Goal: Communication & Community: Answer question/provide support

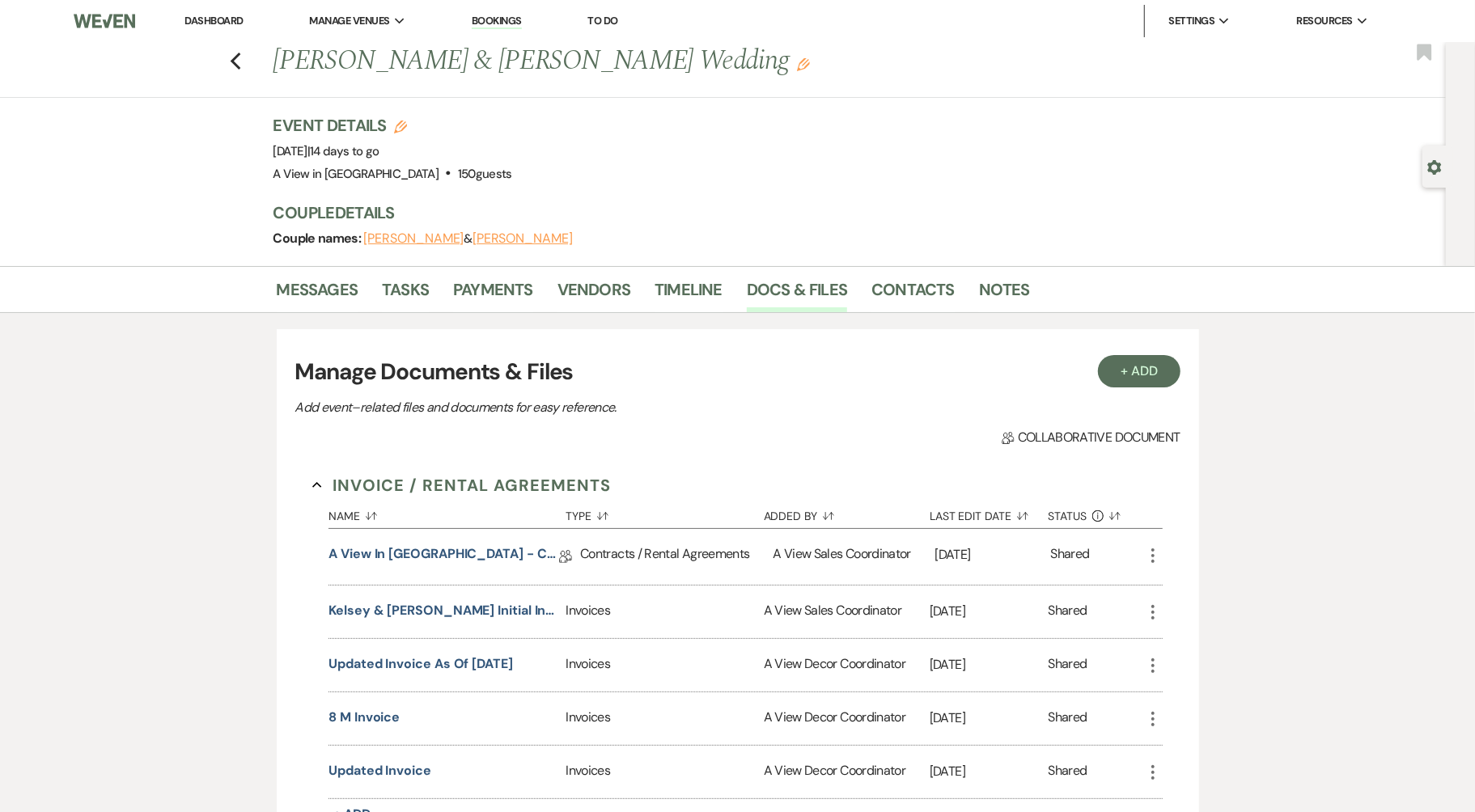
click at [232, 19] on link "Dashboard" at bounding box center [213, 21] width 58 height 14
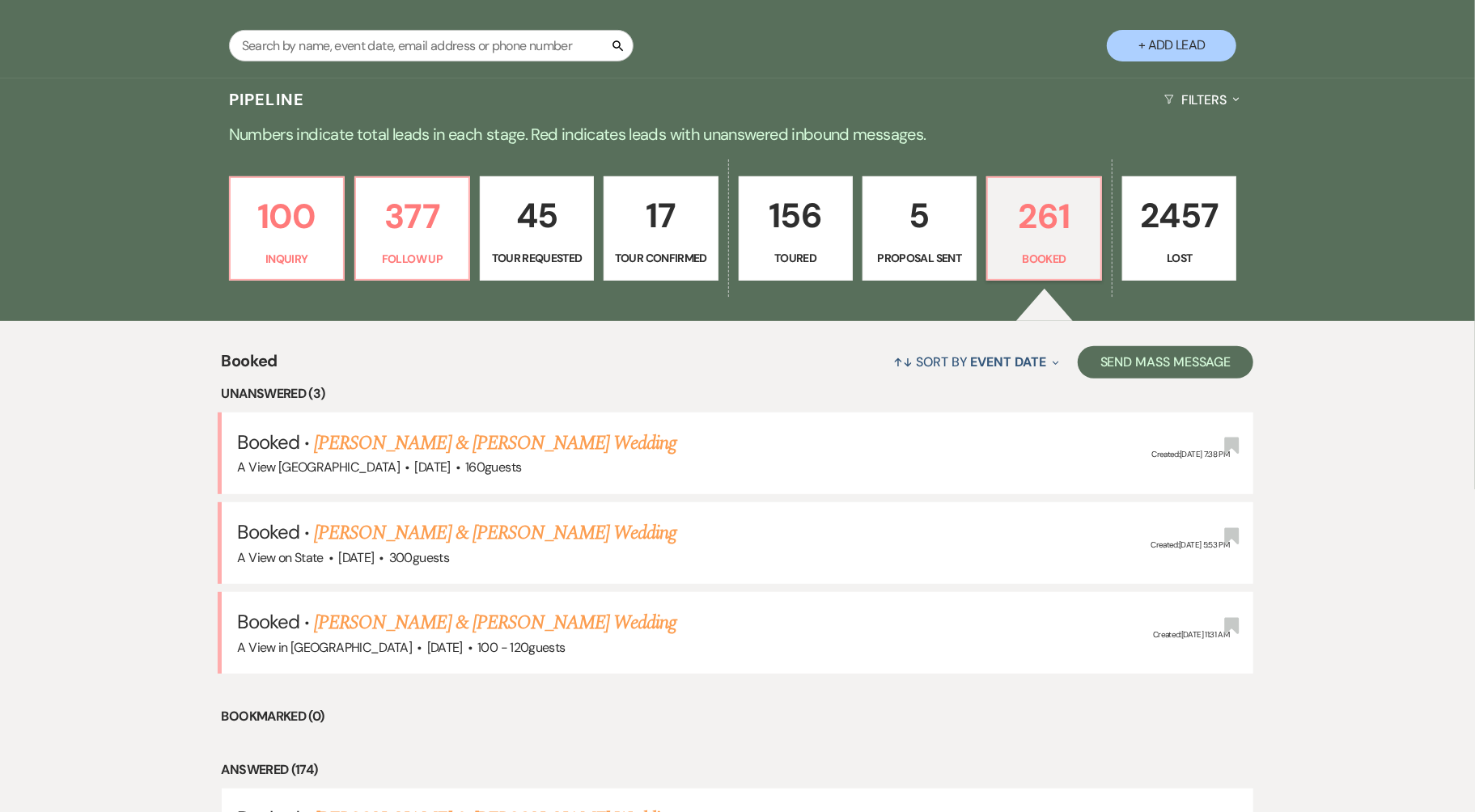
scroll to position [333, 0]
click at [465, 53] on input "text" at bounding box center [431, 46] width 404 height 31
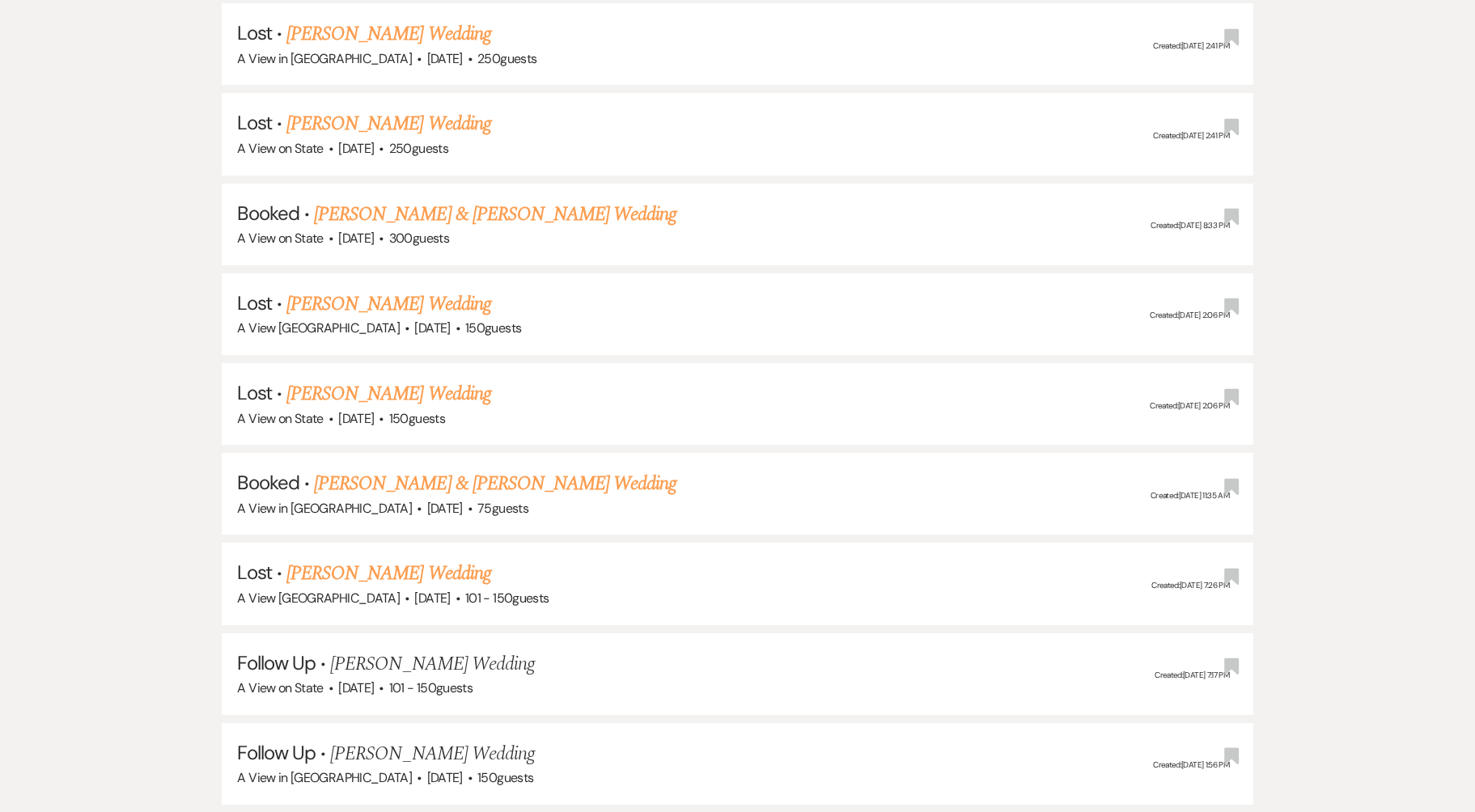
scroll to position [8495, 0]
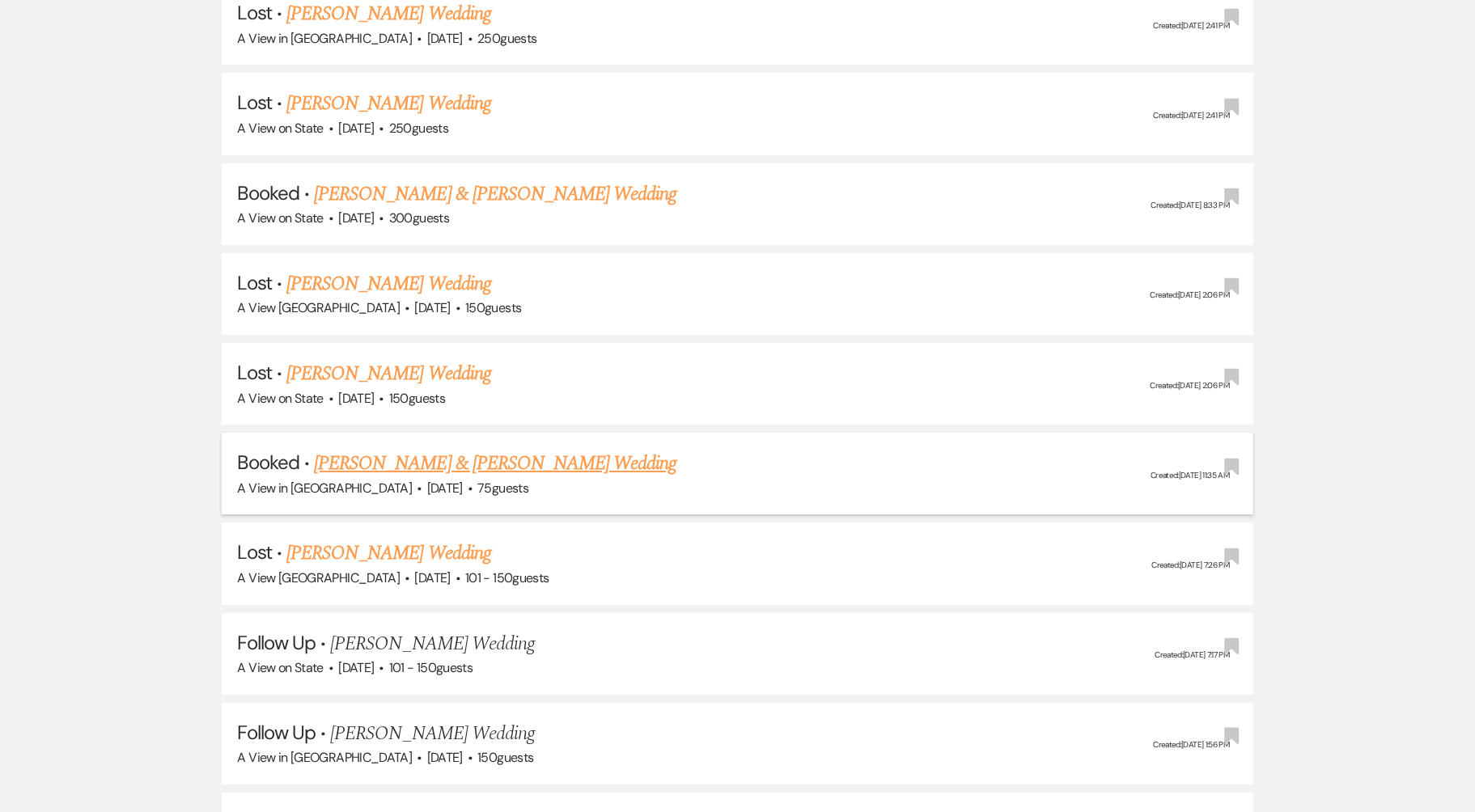
type input "Jo"
click at [488, 449] on link "[PERSON_NAME] & [PERSON_NAME] Wedding" at bounding box center [495, 463] width 362 height 29
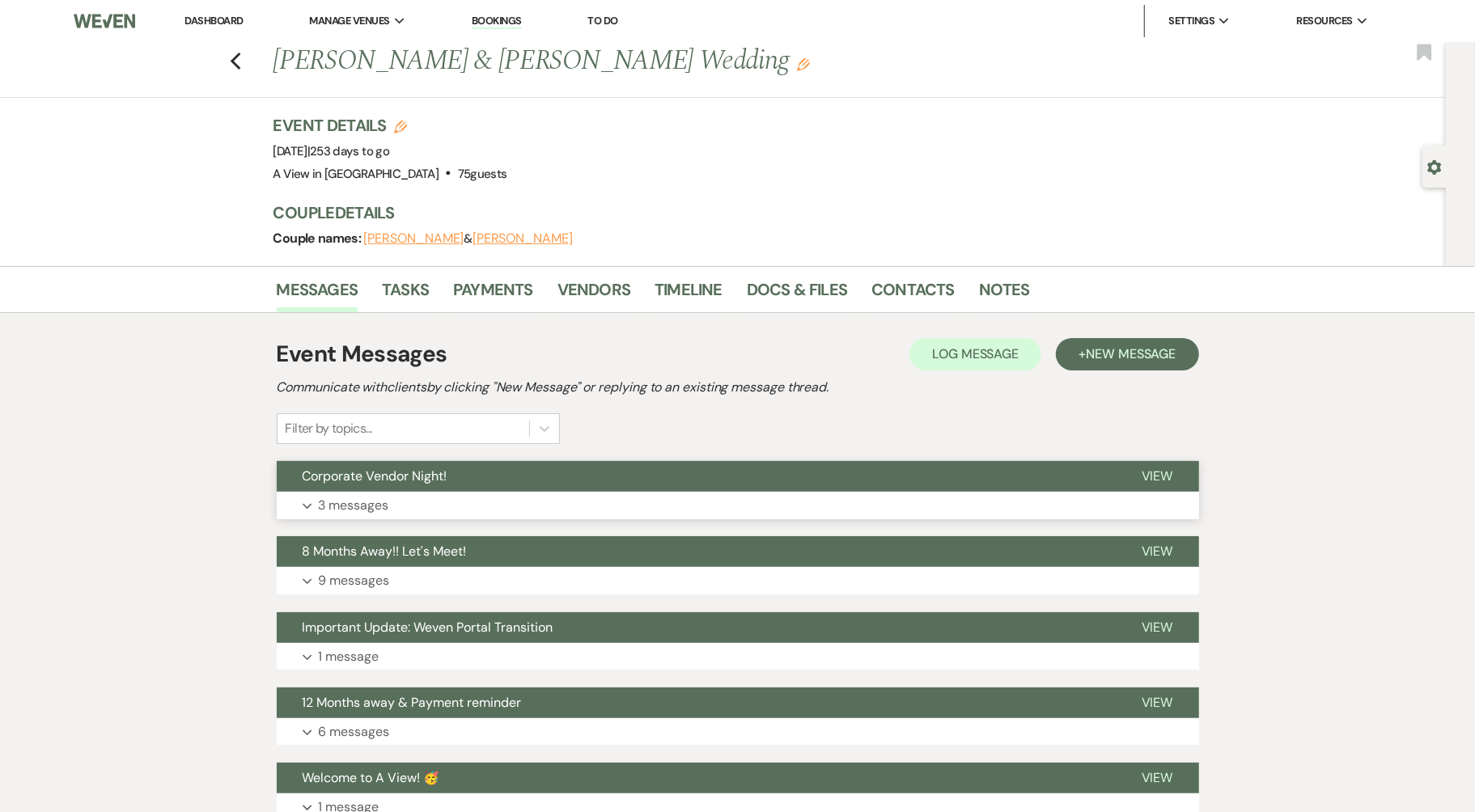
click at [485, 485] on button "Corporate Vendor Night!" at bounding box center [696, 476] width 839 height 30
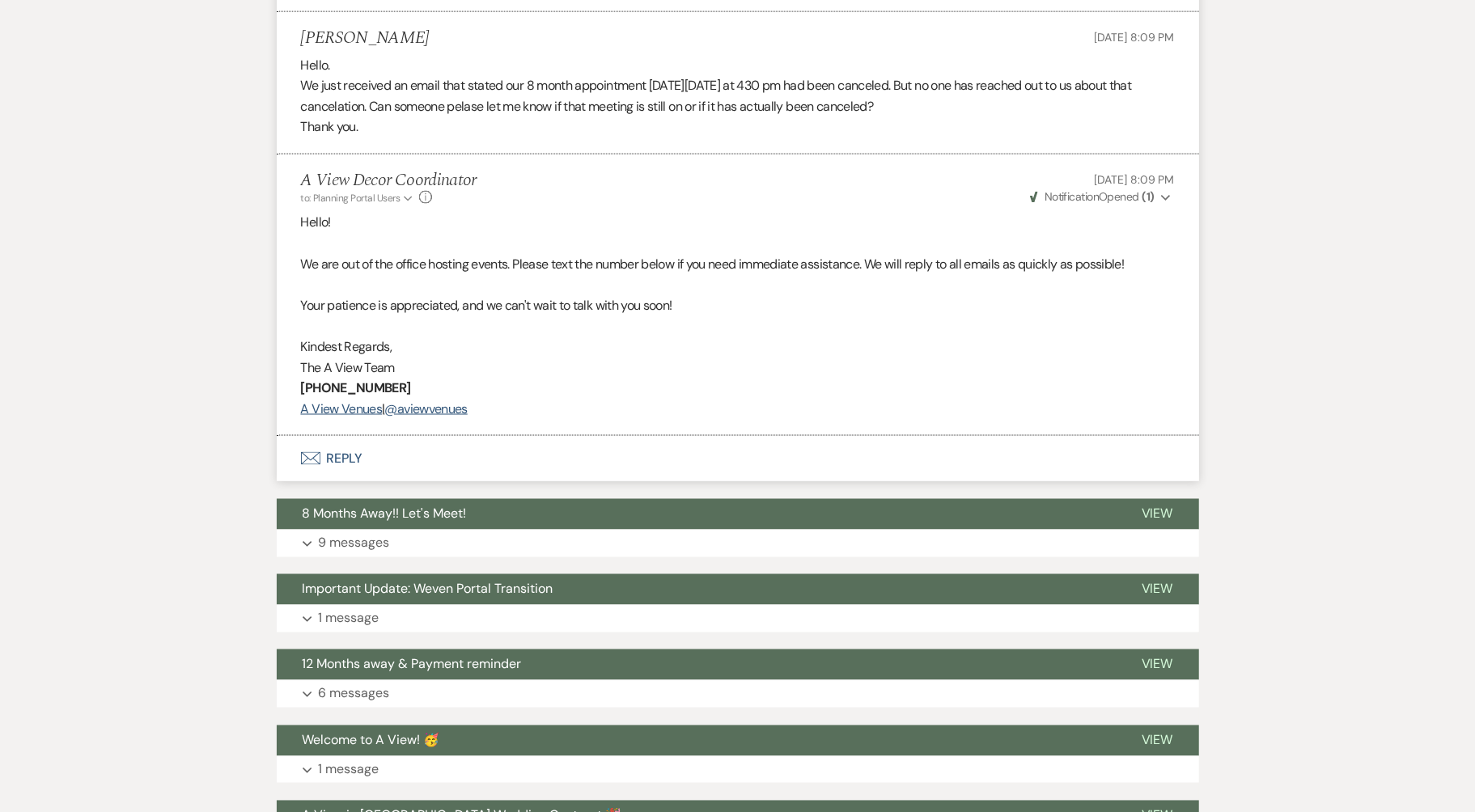
scroll to position [1698, 0]
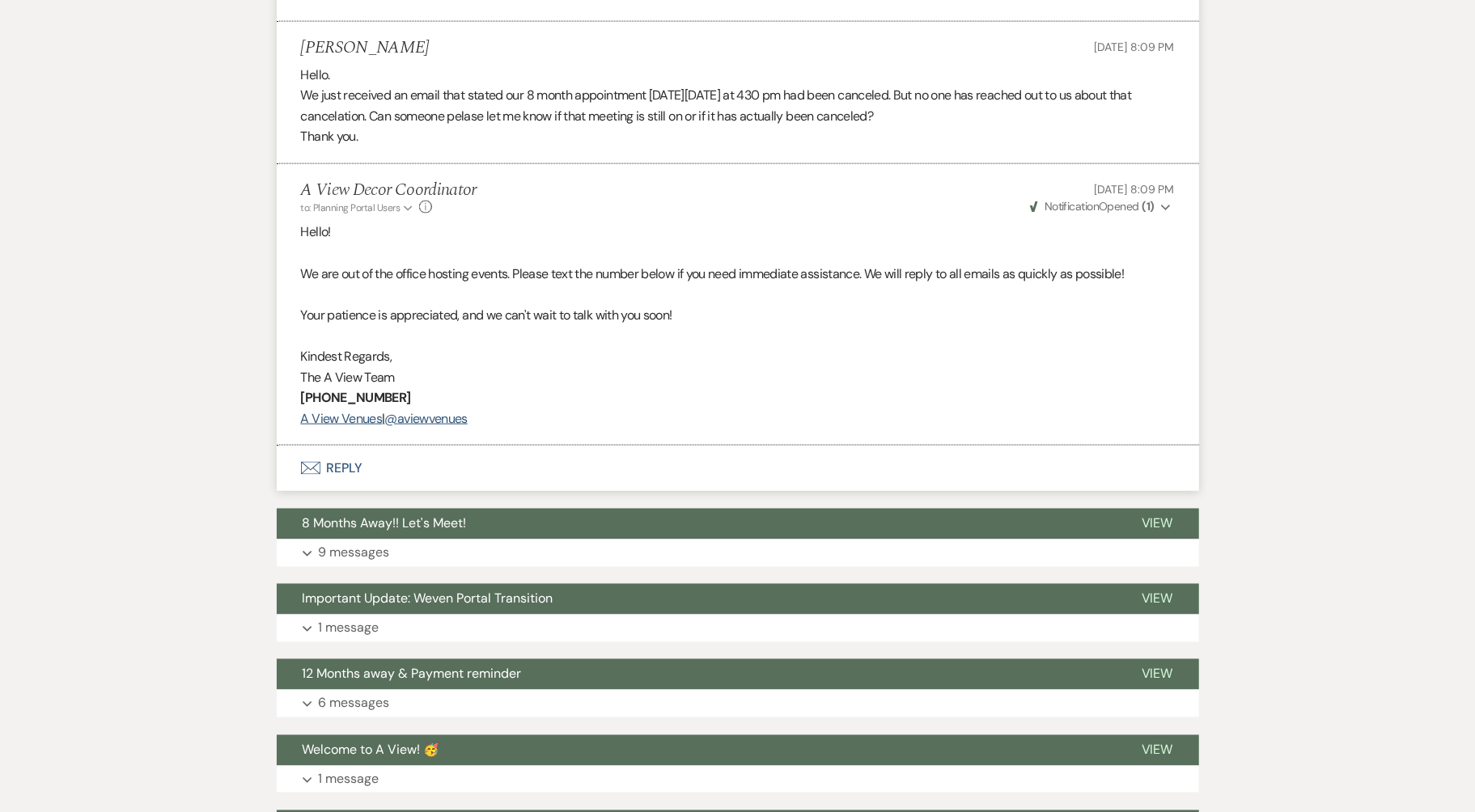
click at [460, 460] on button "Envelope Reply" at bounding box center [738, 469] width 923 height 45
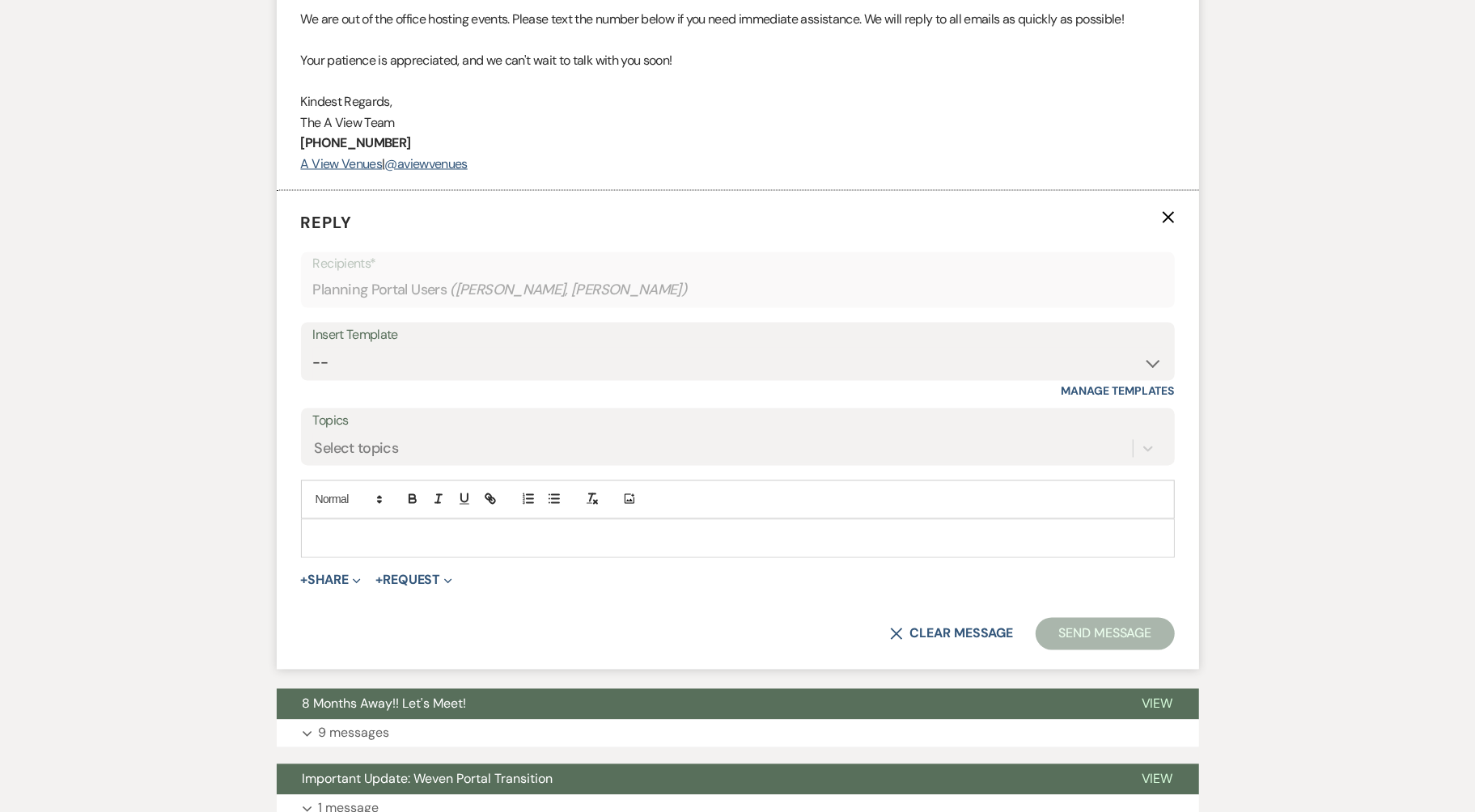
scroll to position [1974, 0]
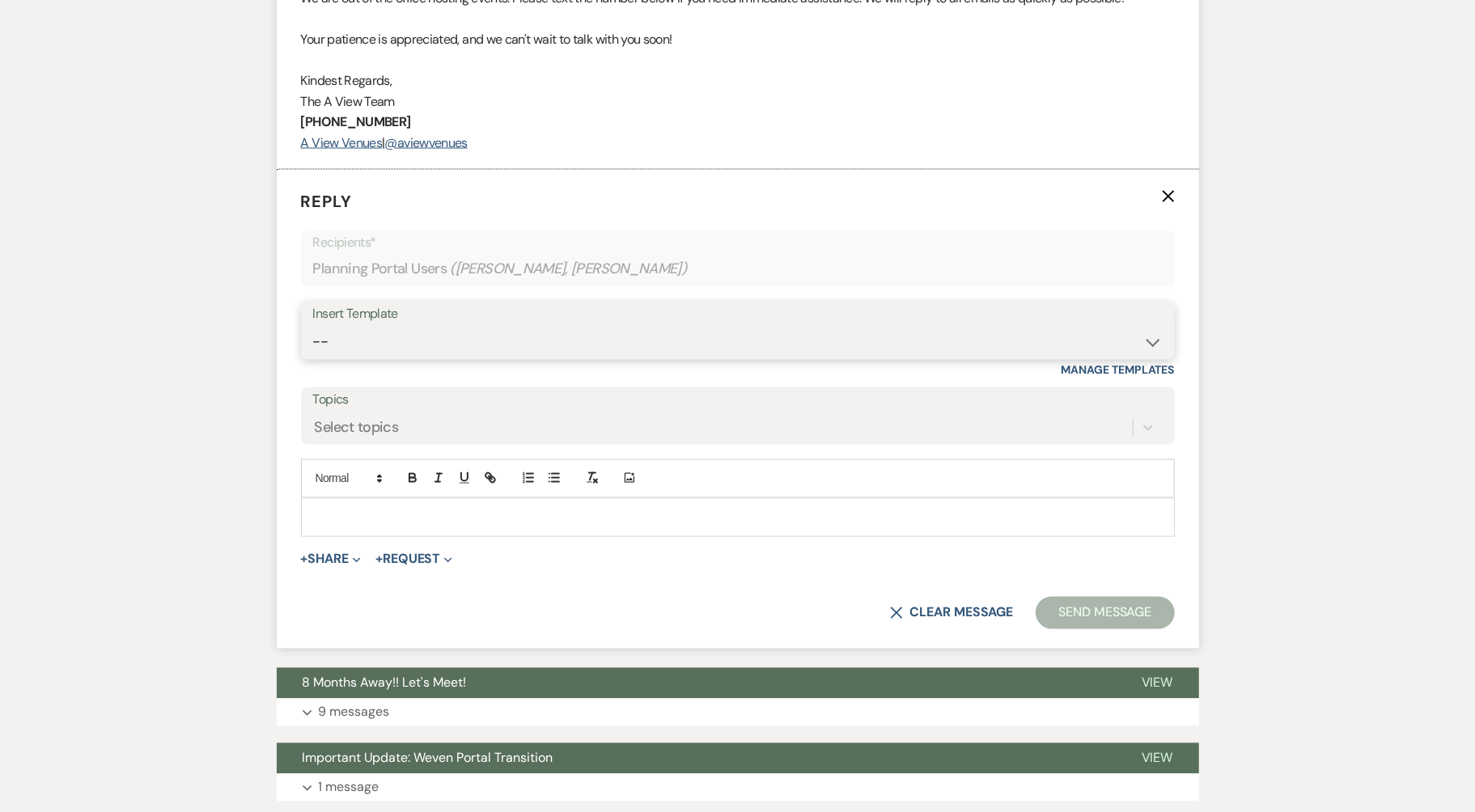
click at [501, 340] on select "-- Tour Confirmation Contract (Pre-Booked Leads) Out of office Inquiry Email Al…" at bounding box center [737, 342] width 849 height 31
select select "3703"
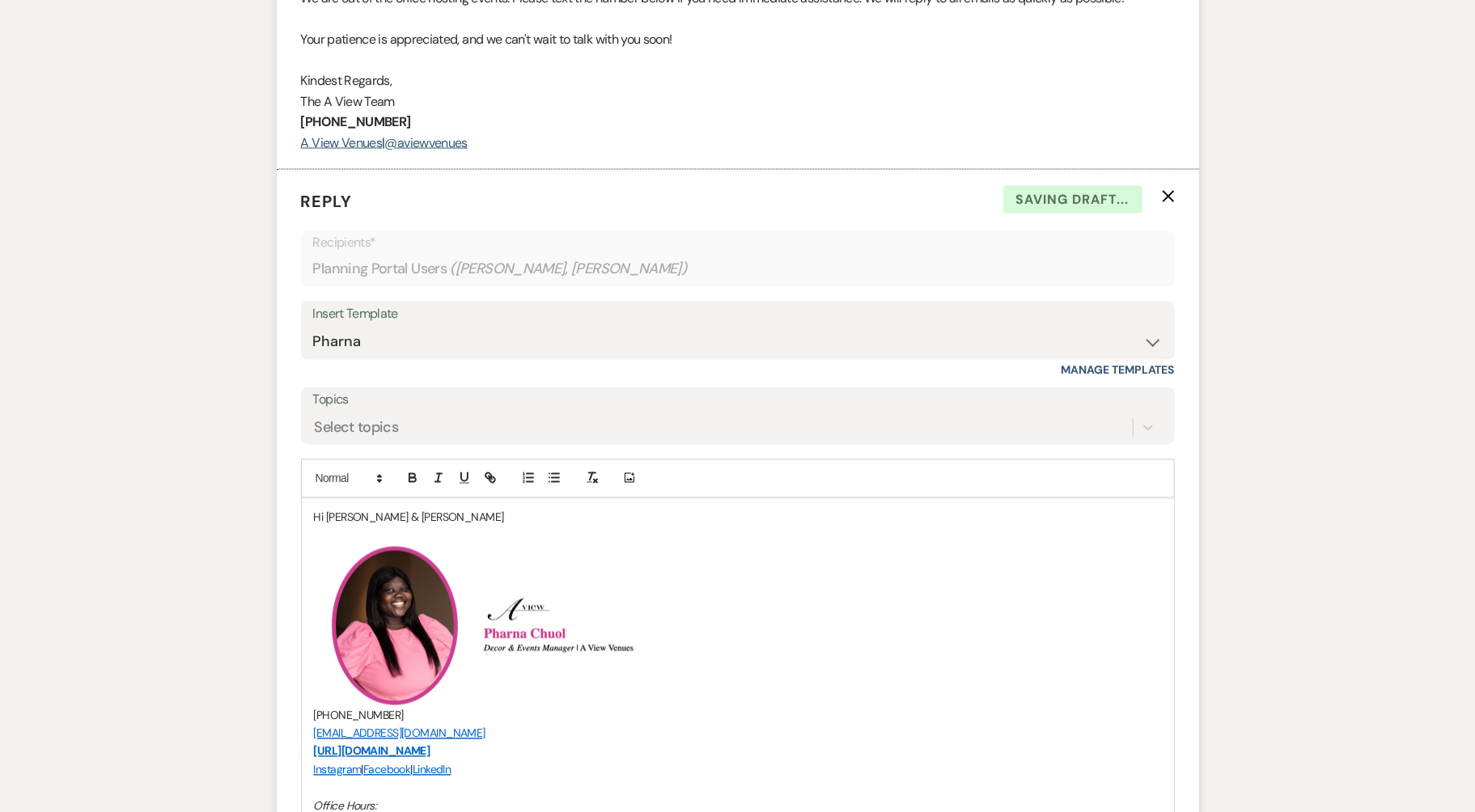
click at [425, 512] on p "Hi [PERSON_NAME] & [PERSON_NAME]" at bounding box center [737, 518] width 848 height 17
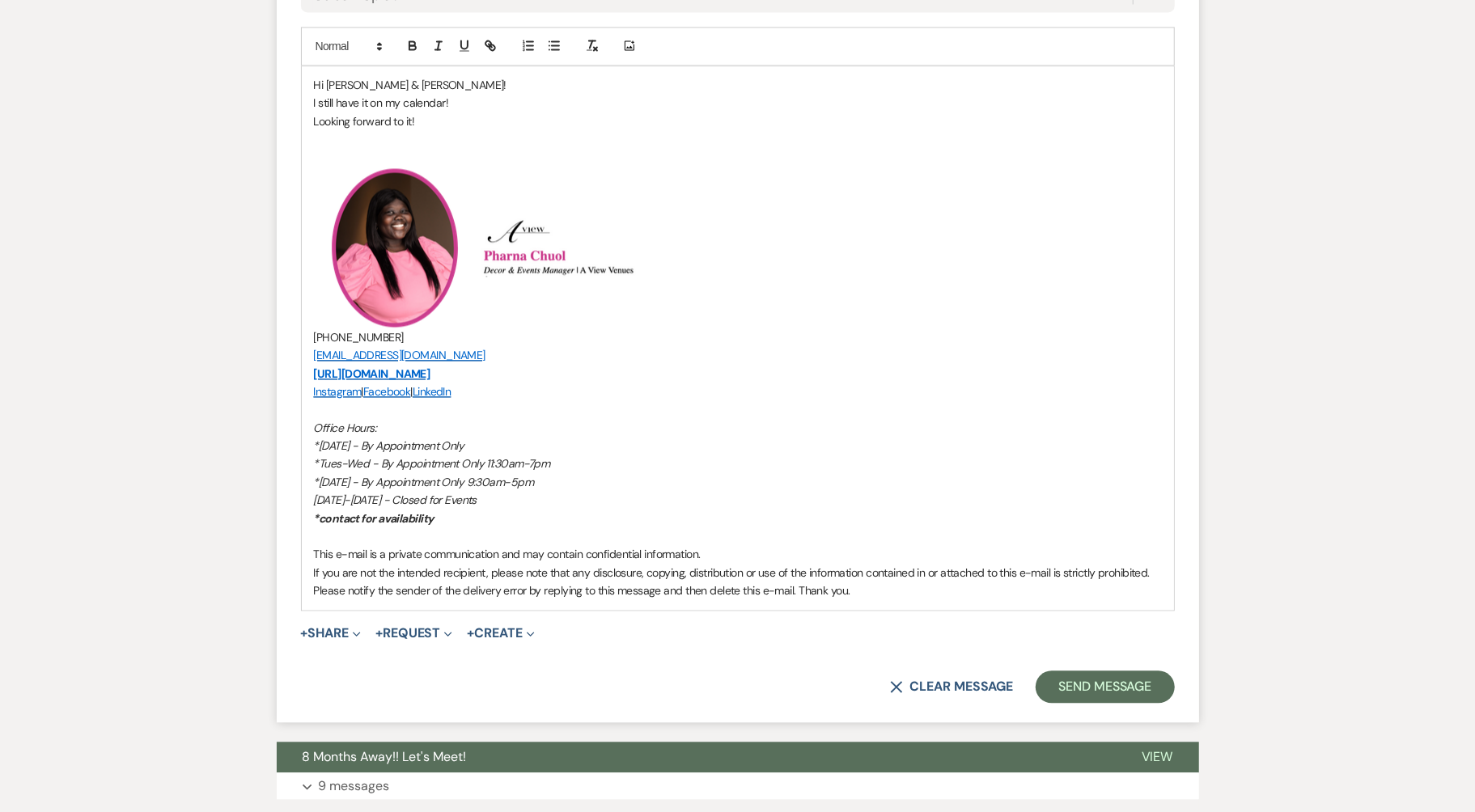
scroll to position [2610, 0]
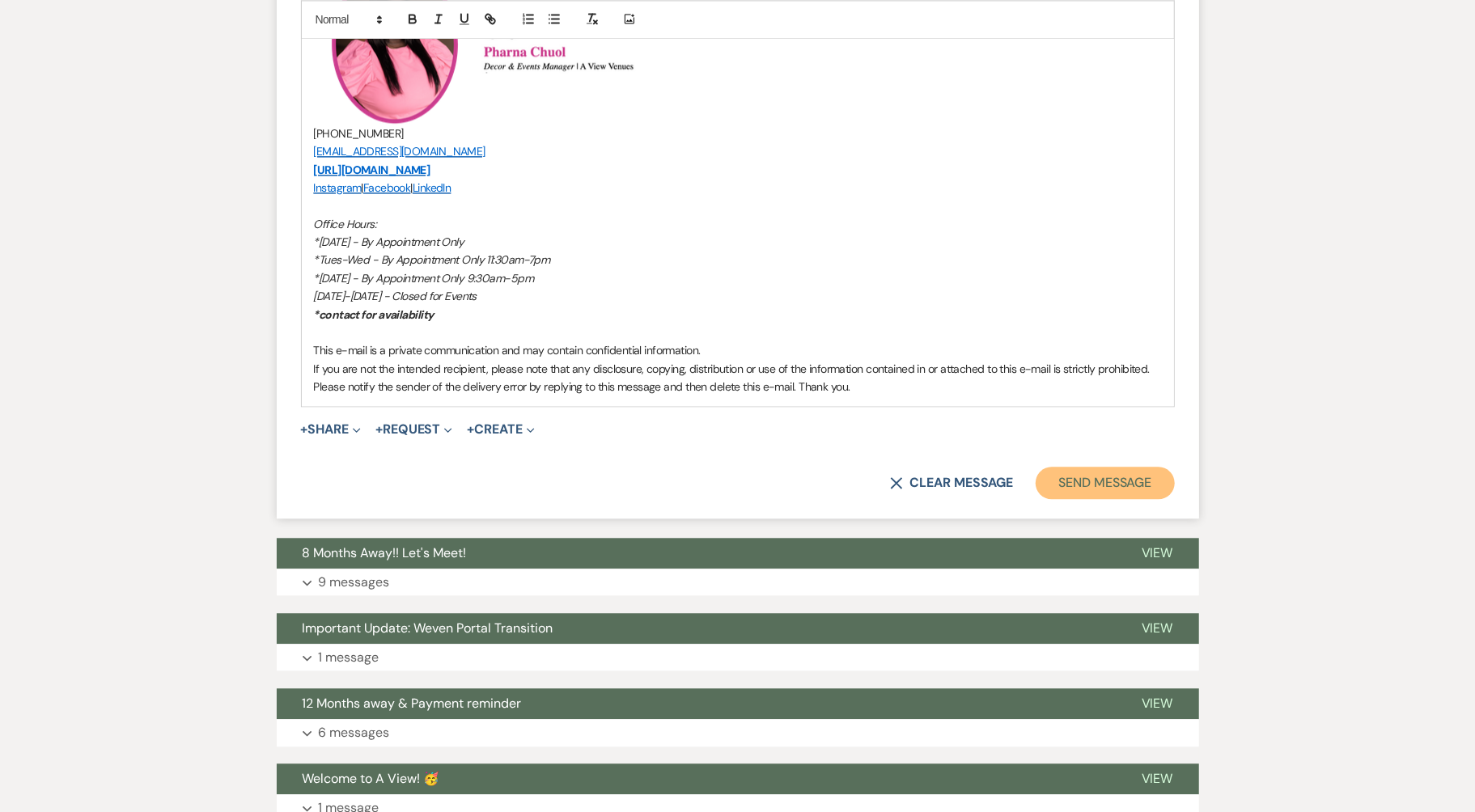
click at [1093, 469] on button "Send Message" at bounding box center [1105, 483] width 139 height 32
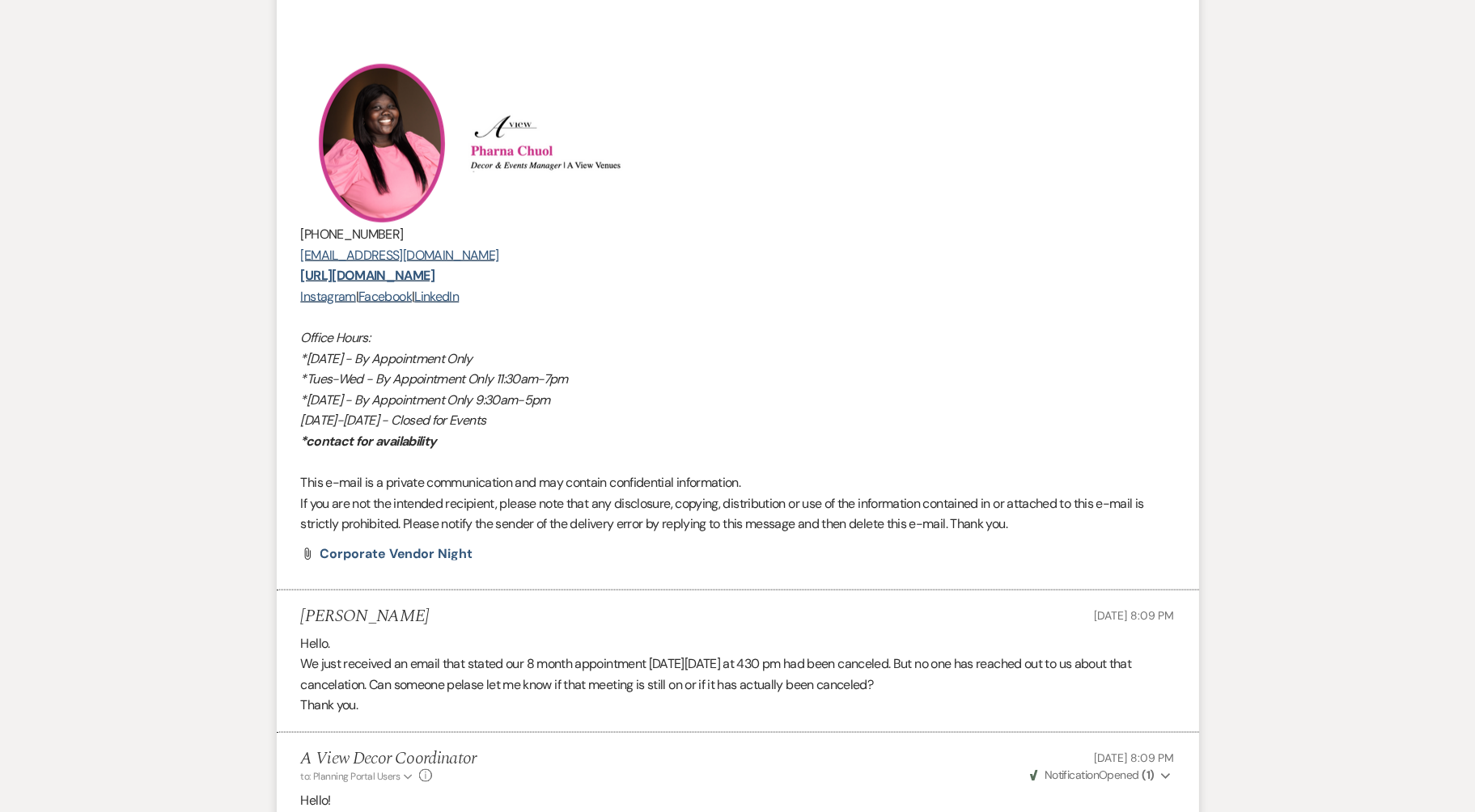
scroll to position [0, 0]
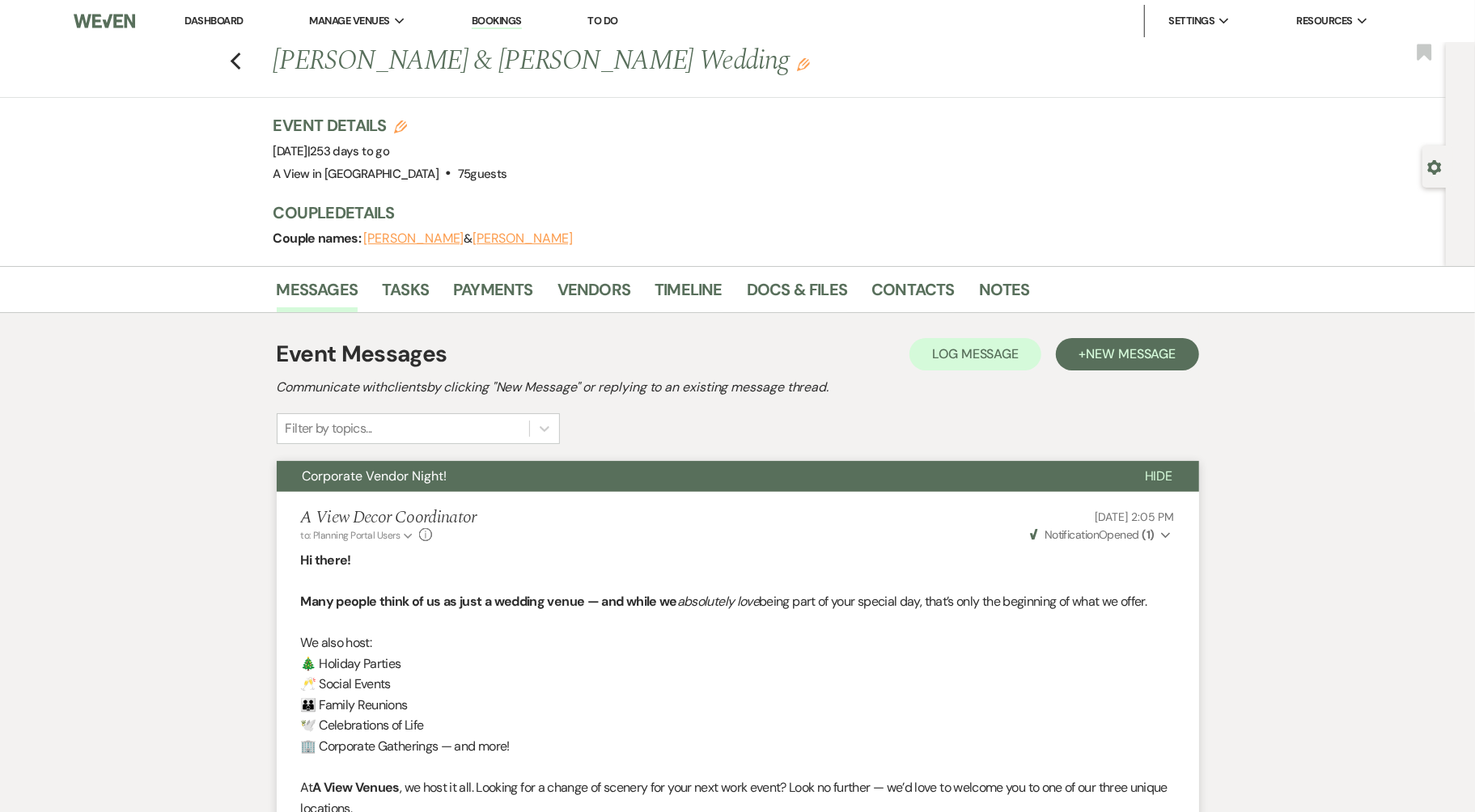
click at [233, 29] on li "Dashboard" at bounding box center [213, 21] width 74 height 32
click at [233, 18] on link "Dashboard" at bounding box center [213, 21] width 58 height 14
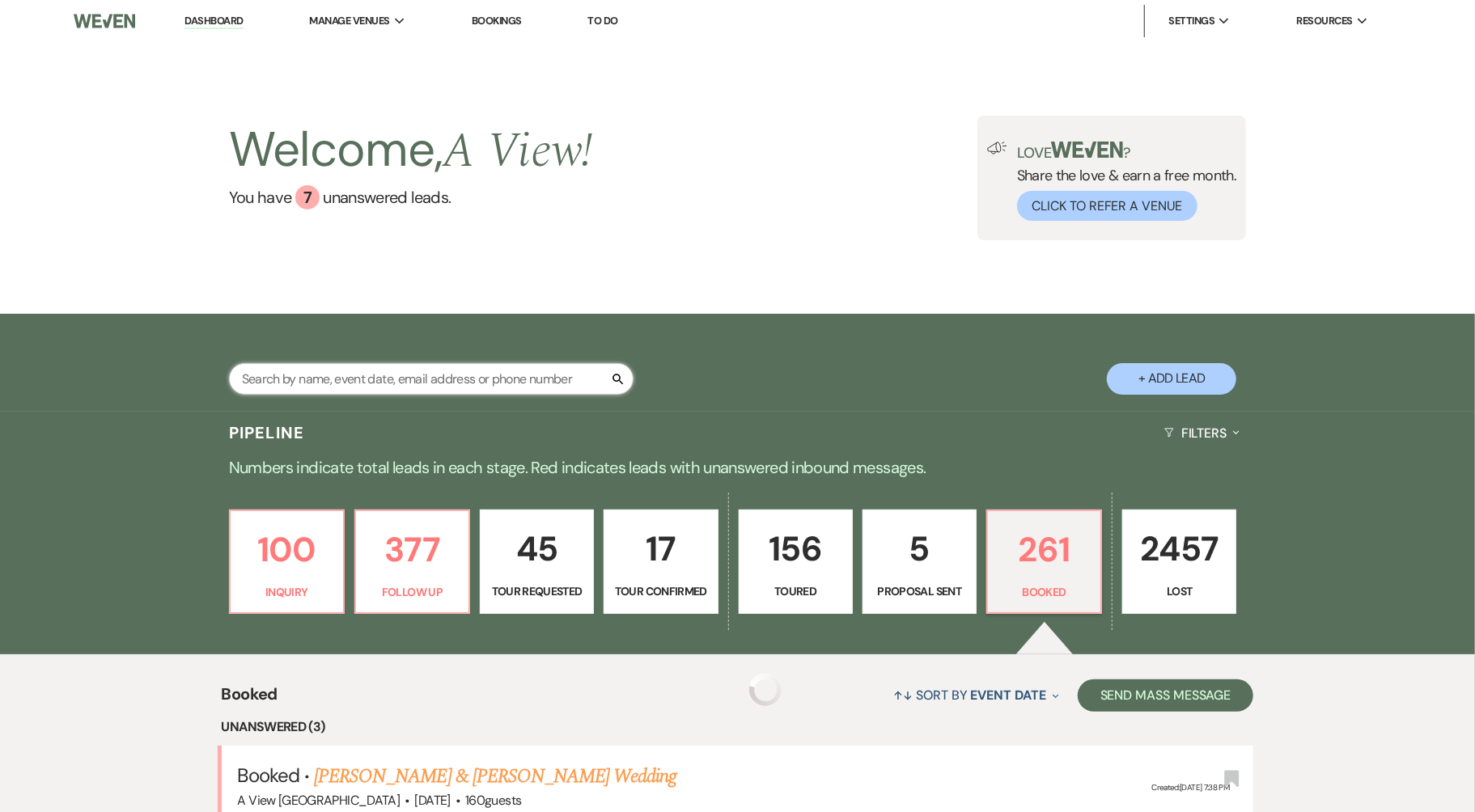
click at [334, 376] on input "text" at bounding box center [431, 379] width 404 height 31
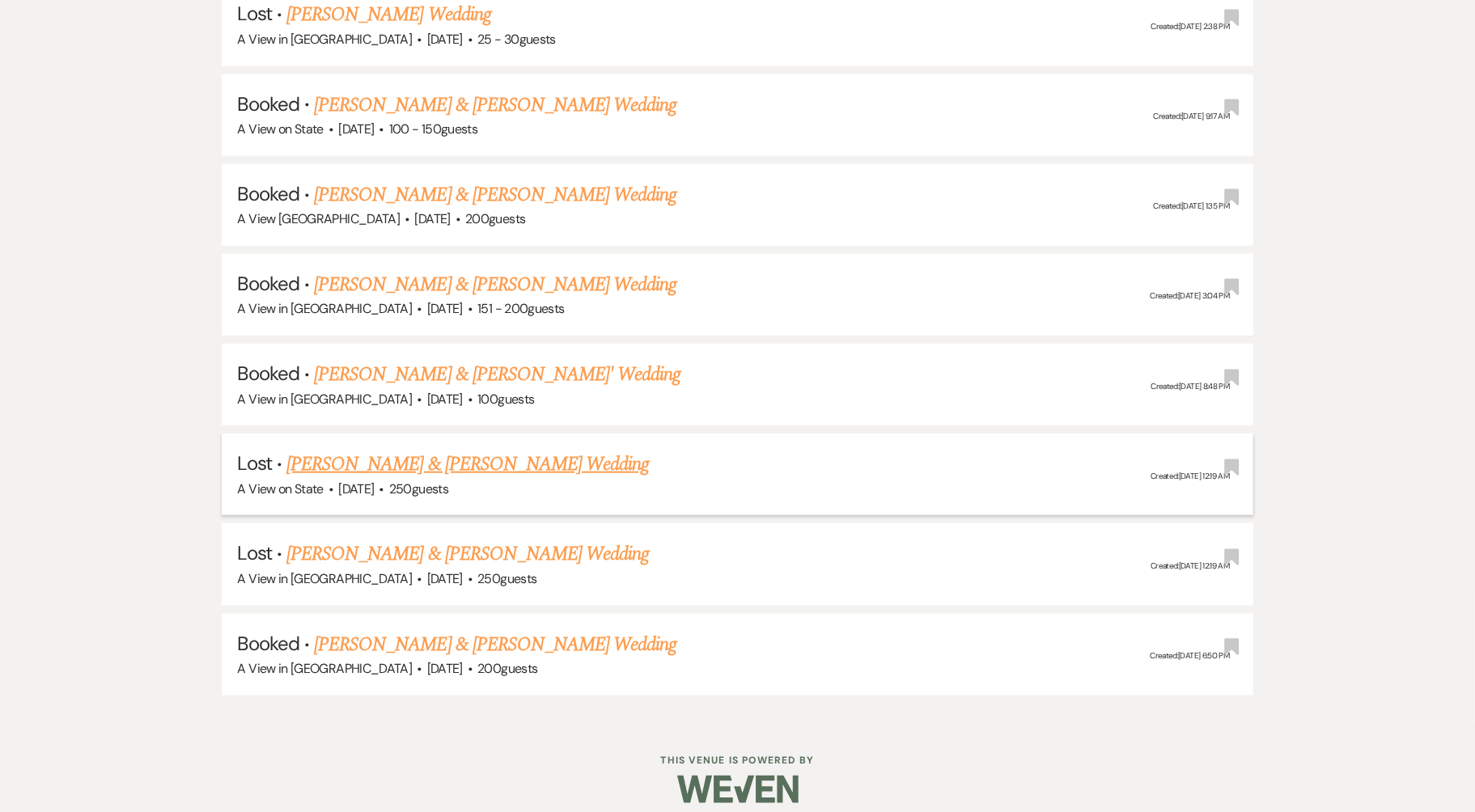
scroll to position [854, 0]
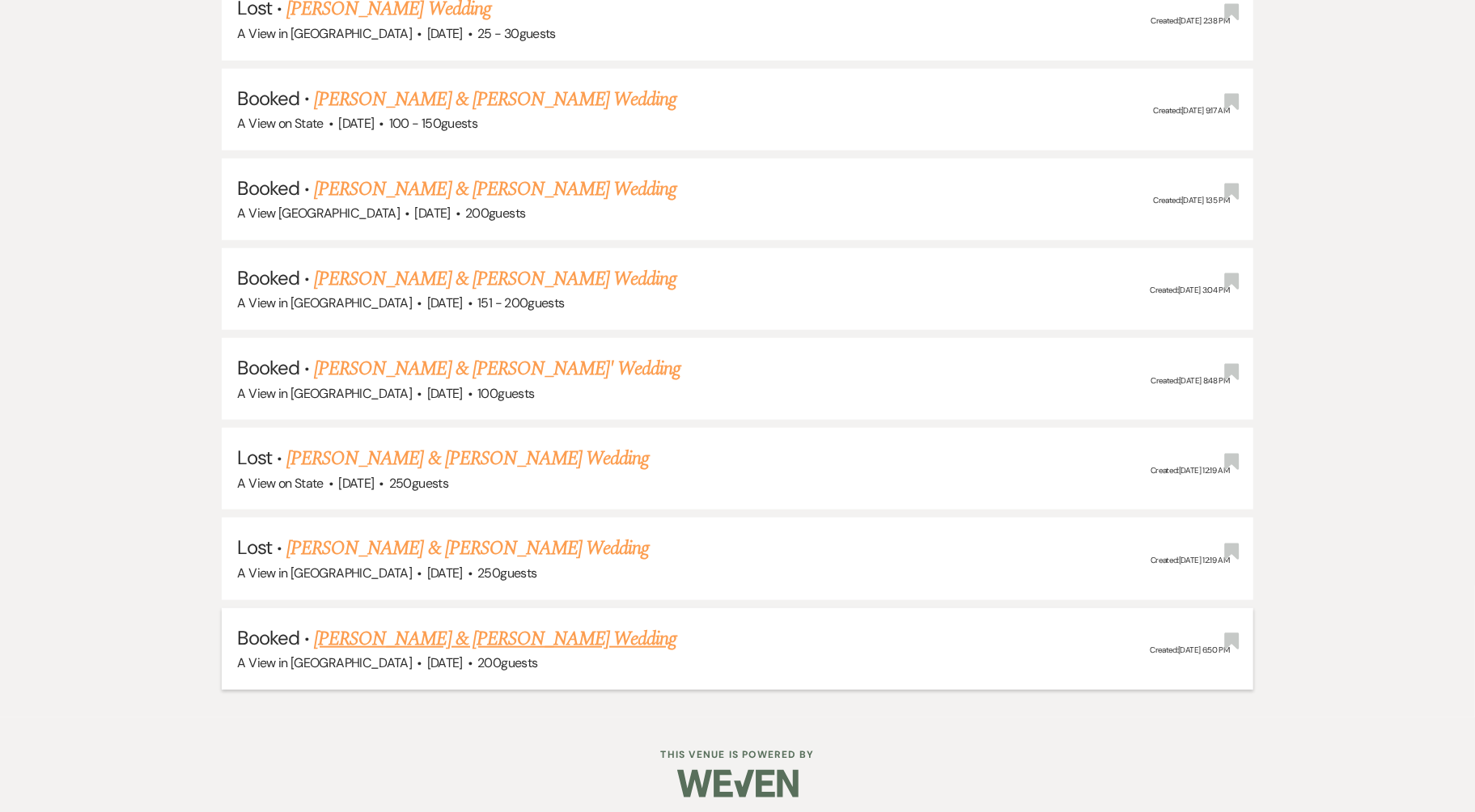
type input "[PERSON_NAME]"
click at [490, 625] on link "[PERSON_NAME] & [PERSON_NAME] Wedding" at bounding box center [495, 639] width 362 height 29
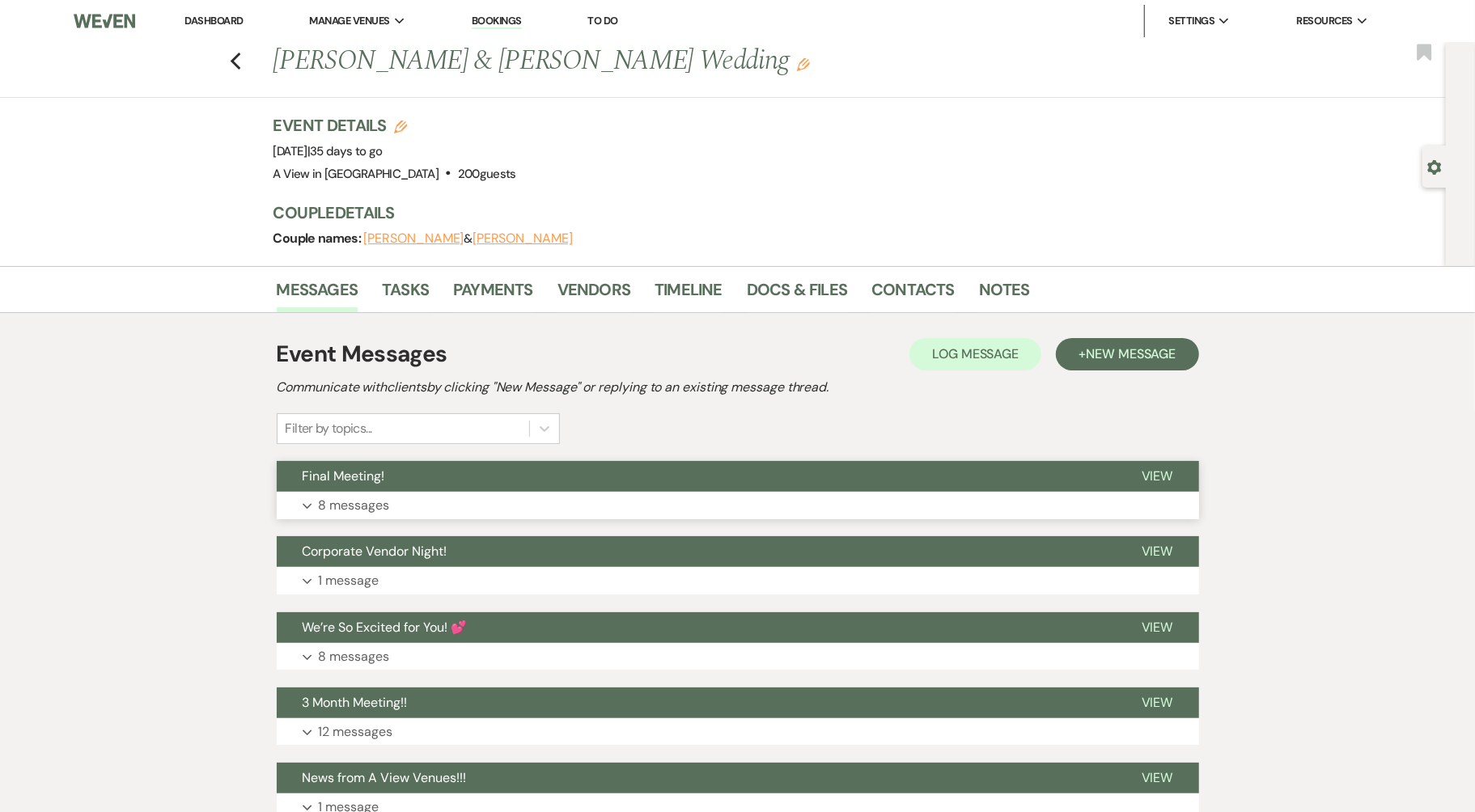
click at [473, 490] on button "Final Meeting!" at bounding box center [696, 476] width 839 height 30
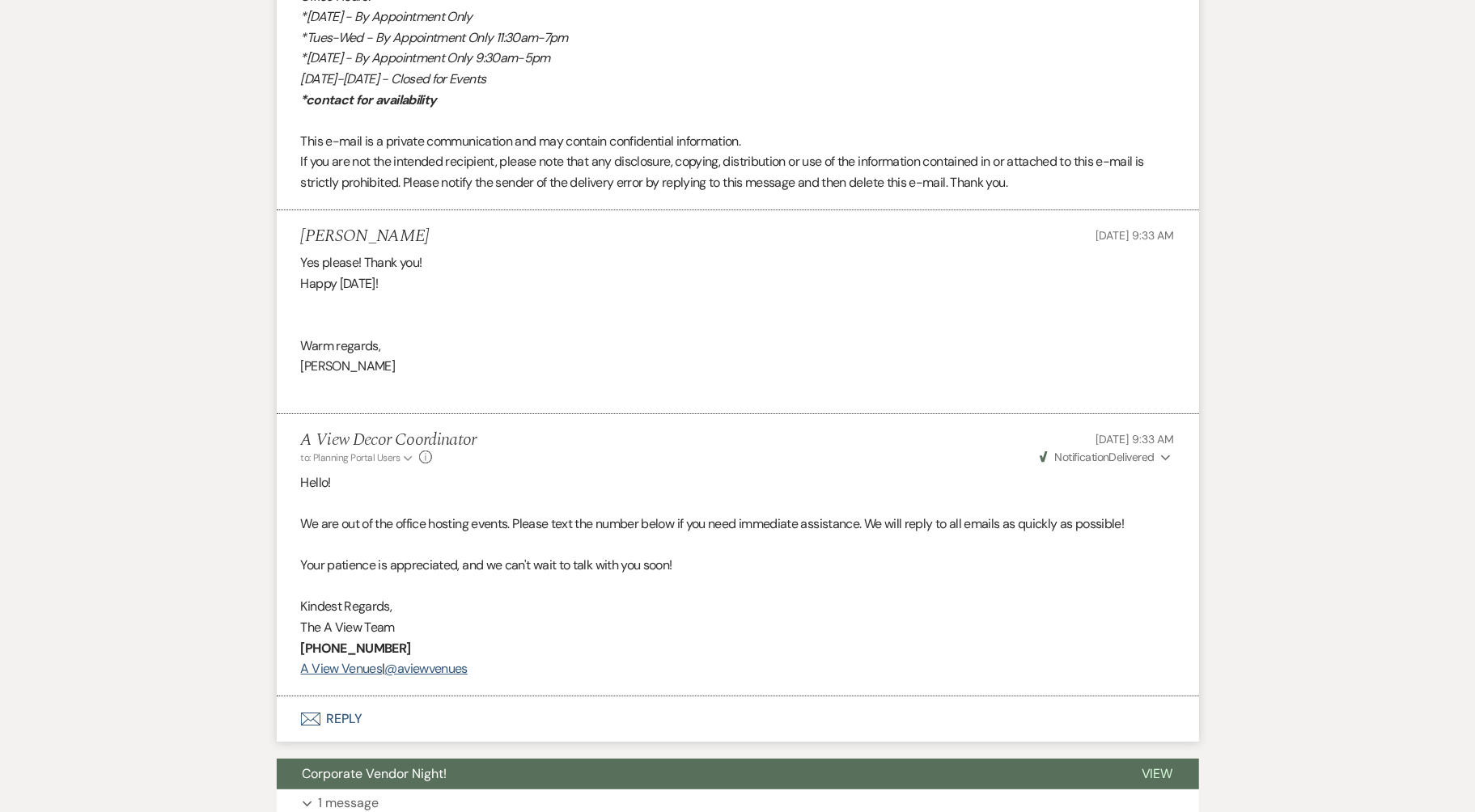
scroll to position [4106, 0]
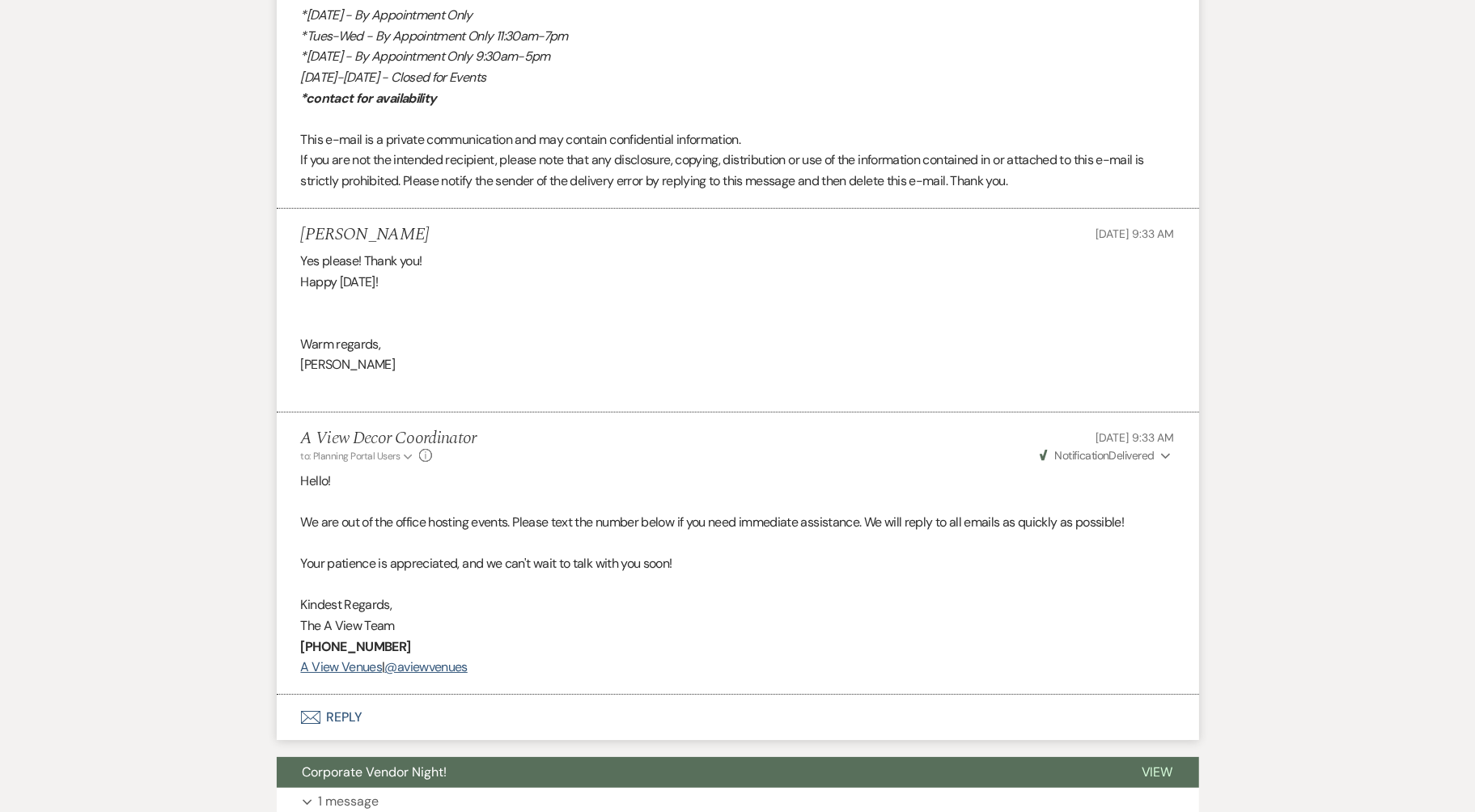
click at [358, 710] on button "Envelope Reply" at bounding box center [738, 718] width 923 height 45
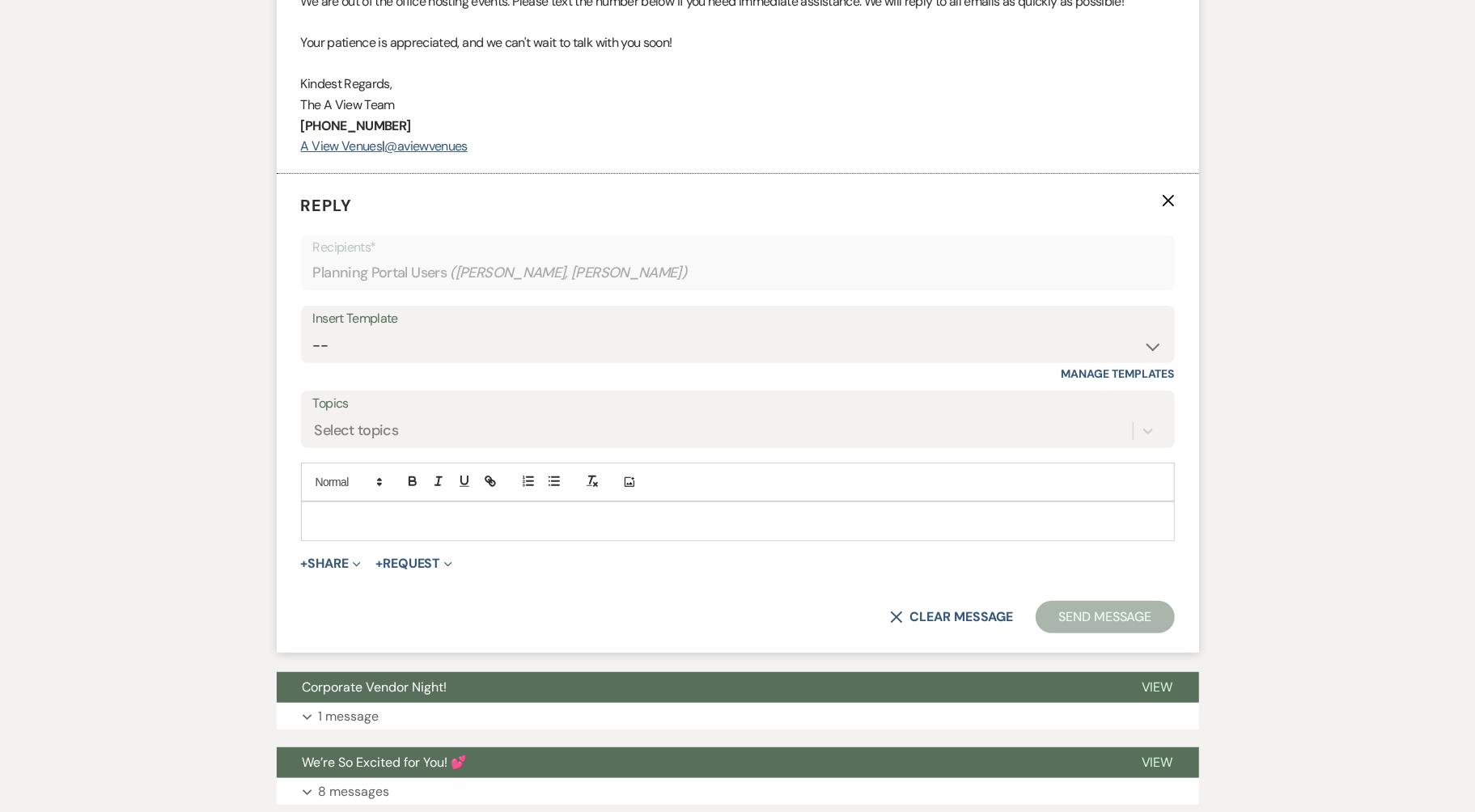
scroll to position [4628, 0]
click at [463, 329] on select "-- Tour Confirmation Contract (Pre-Booked Leads) Out of office Inquiry Email Al…" at bounding box center [737, 345] width 849 height 31
select select "3703"
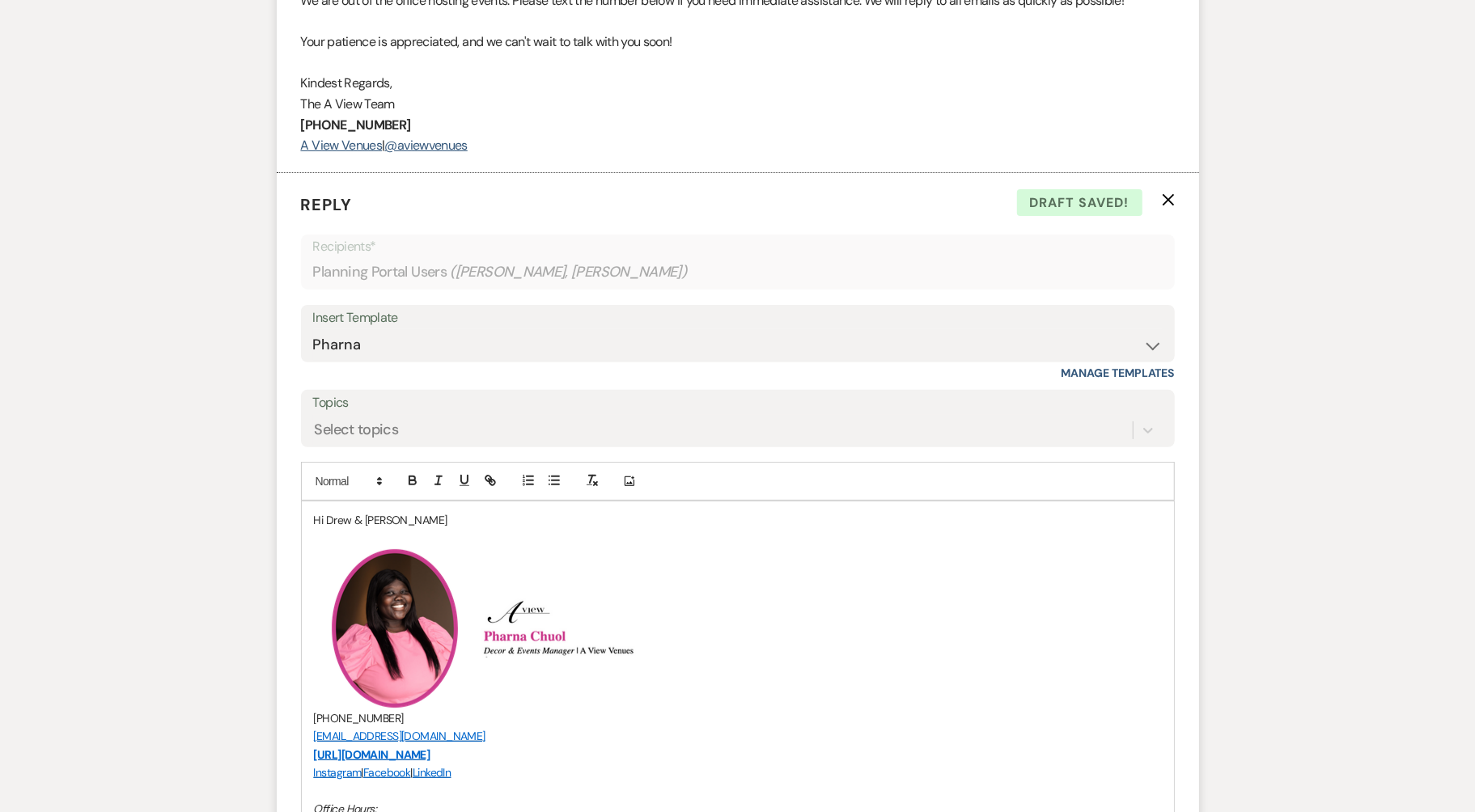
click at [494, 518] on p "Hi Drew & [PERSON_NAME]" at bounding box center [737, 520] width 848 height 17
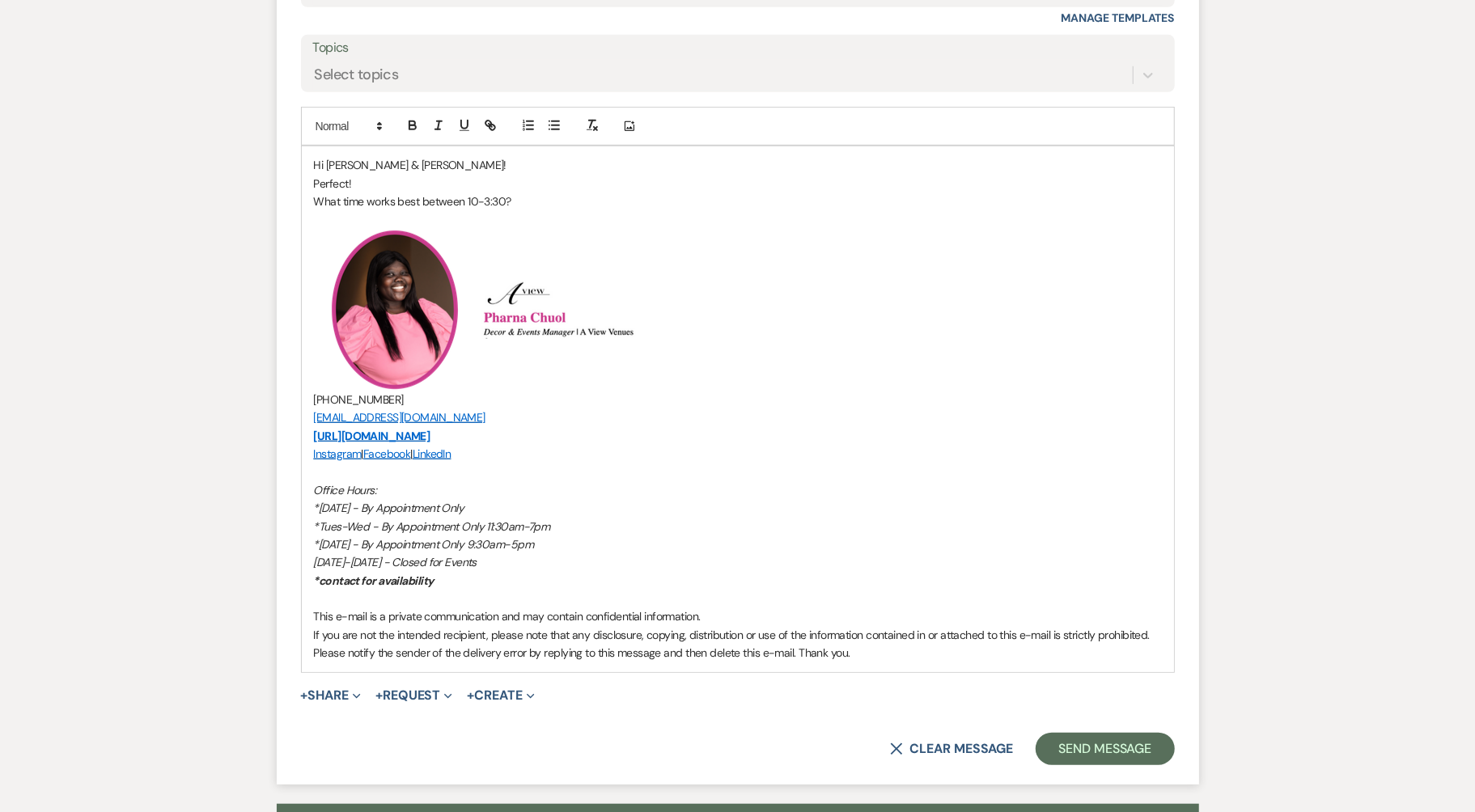
scroll to position [4966, 0]
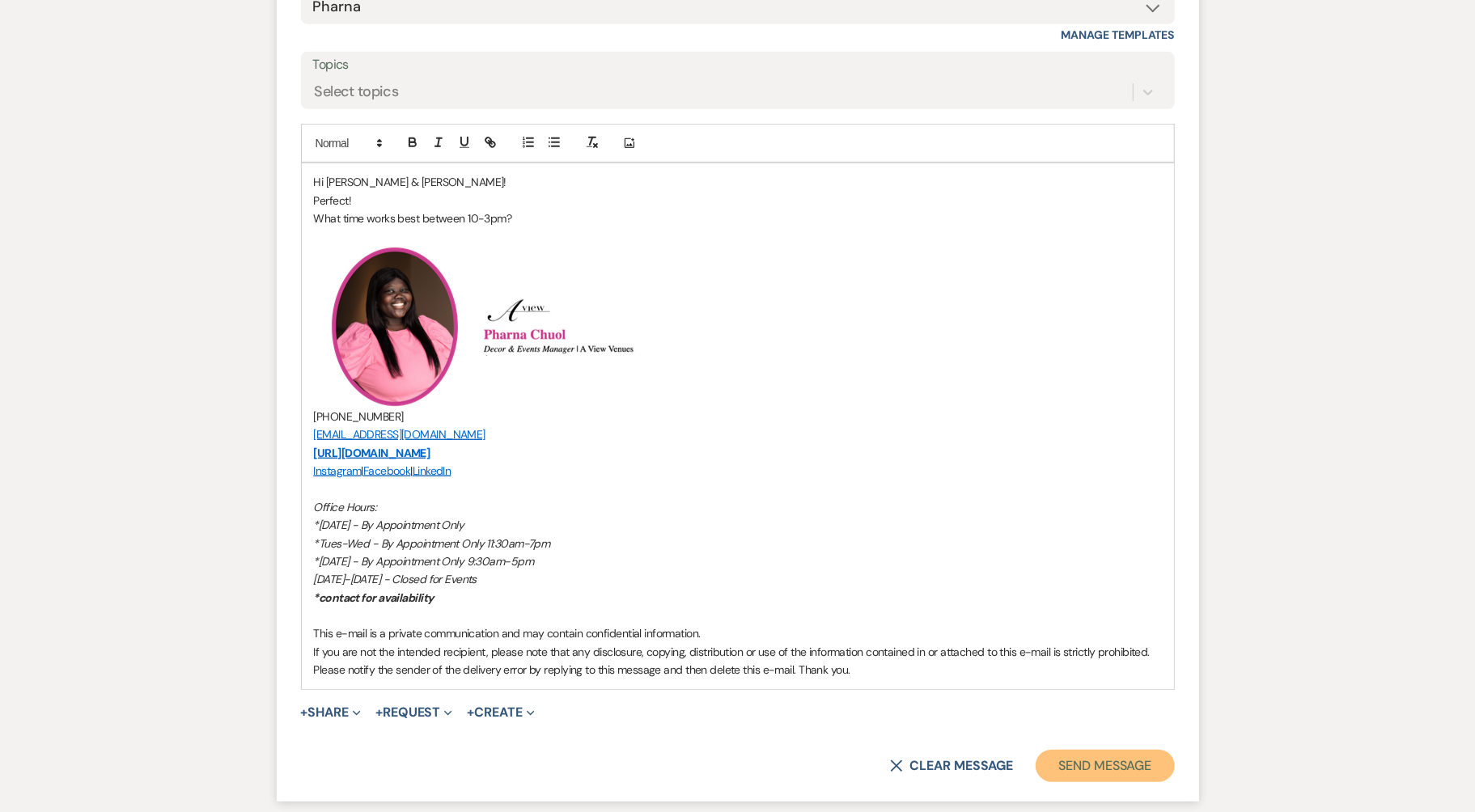
click at [1064, 754] on button "Send Message" at bounding box center [1105, 766] width 139 height 32
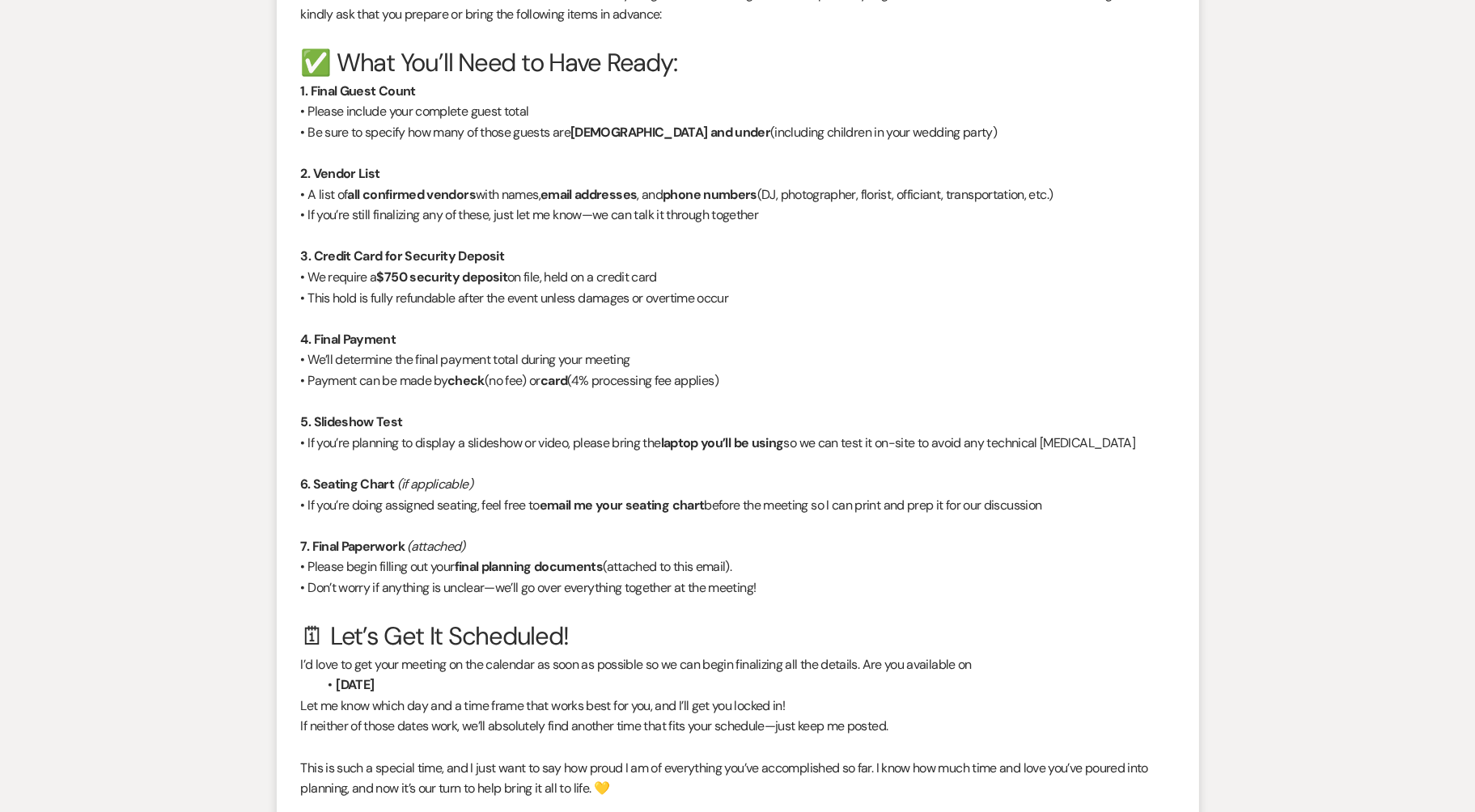
scroll to position [0, 0]
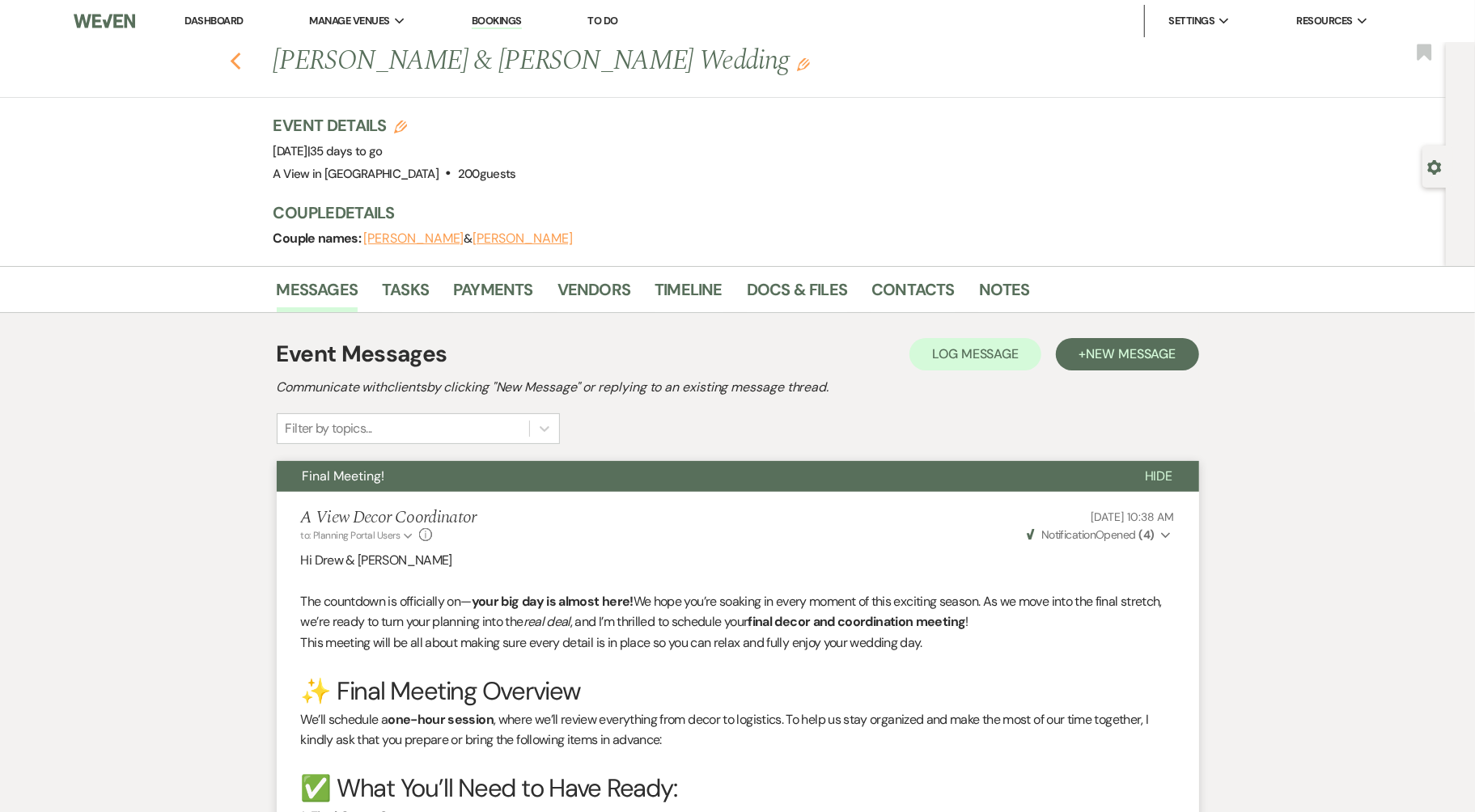
click at [234, 68] on icon "Previous" at bounding box center [236, 61] width 12 height 19
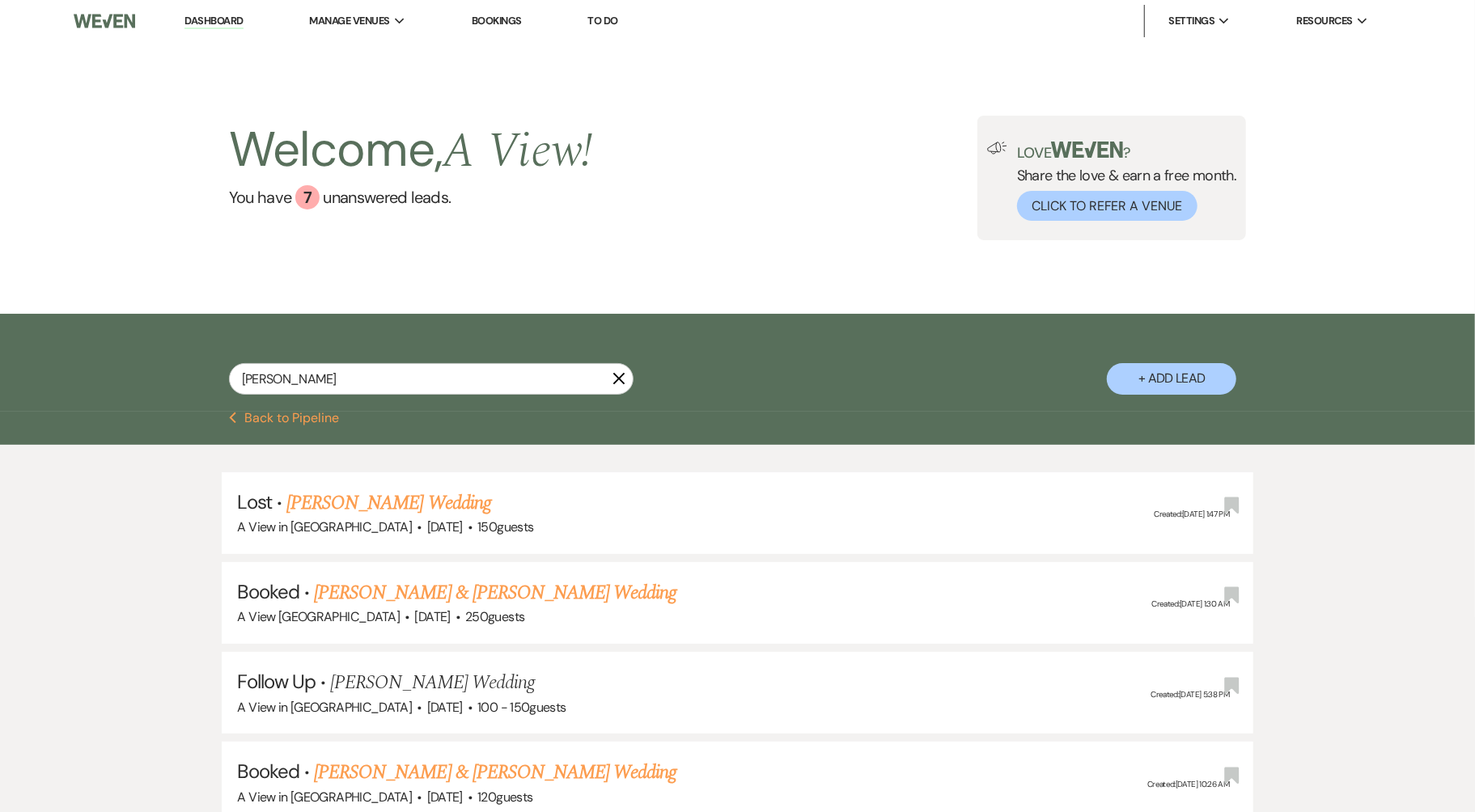
click at [265, 426] on div "Previous Back to Pipeline" at bounding box center [737, 429] width 1475 height 33
click at [266, 413] on button "Previous Back to Pipeline" at bounding box center [284, 418] width 111 height 13
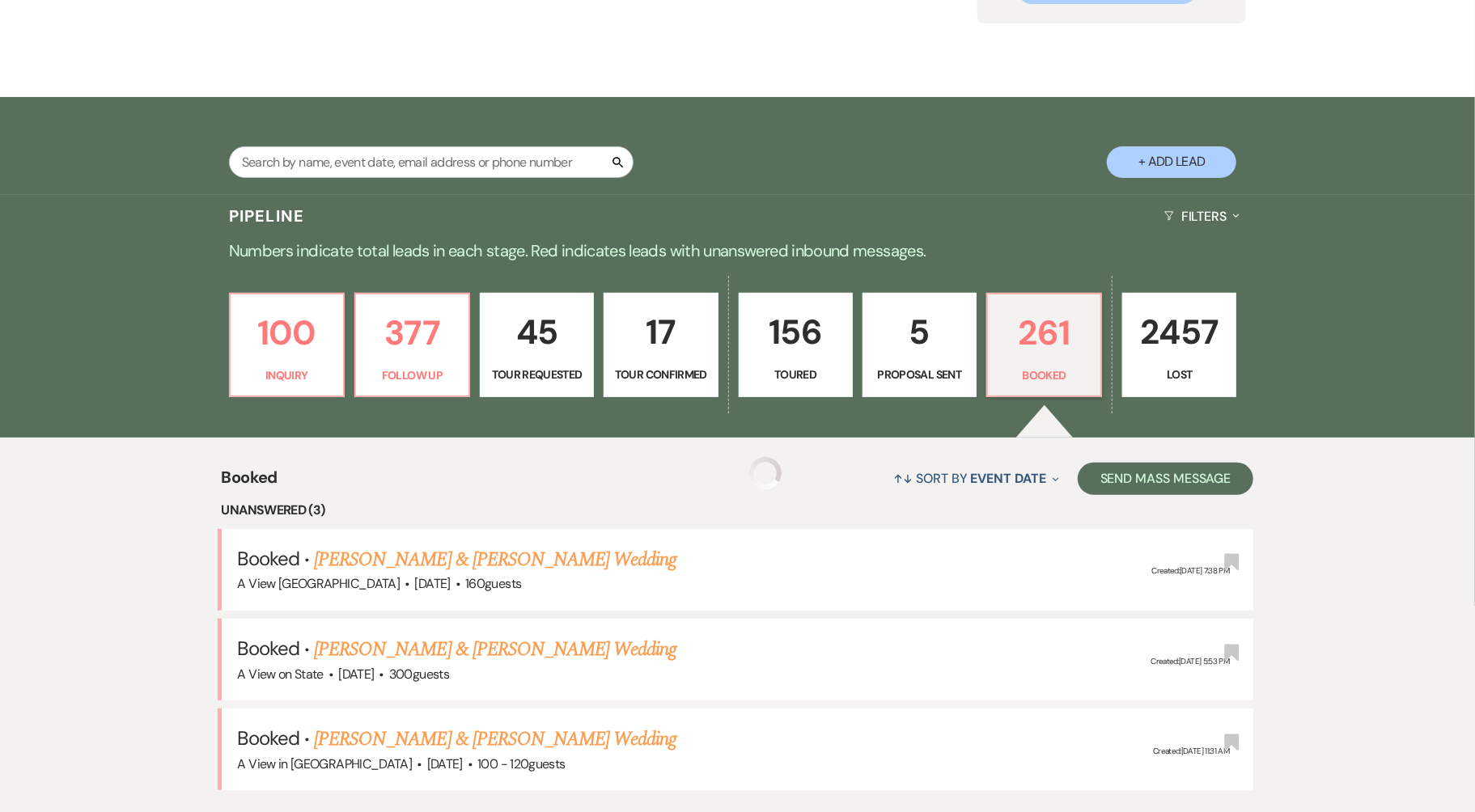
scroll to position [240, 0]
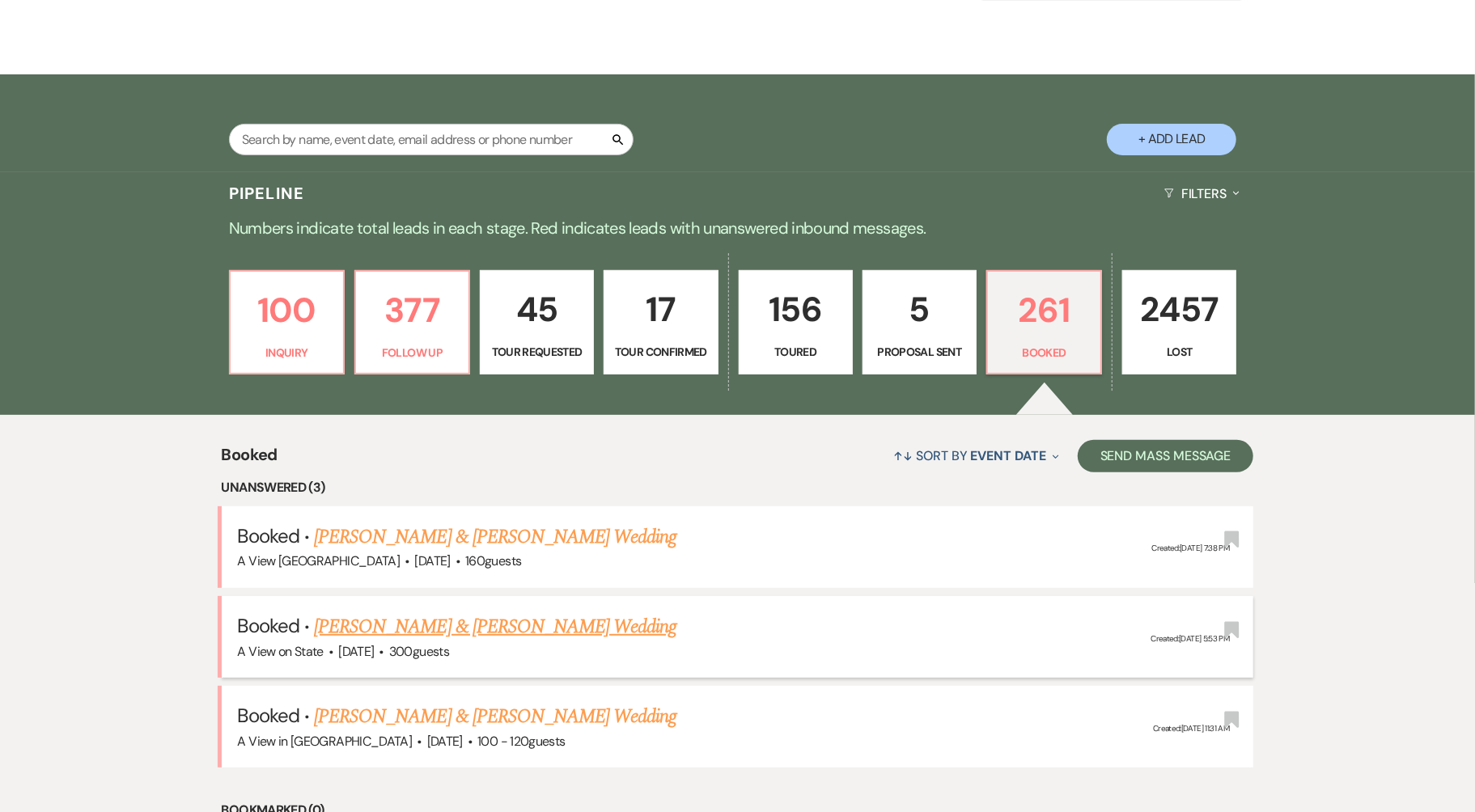
click at [403, 626] on link "[PERSON_NAME] & [PERSON_NAME] Wedding" at bounding box center [495, 626] width 362 height 29
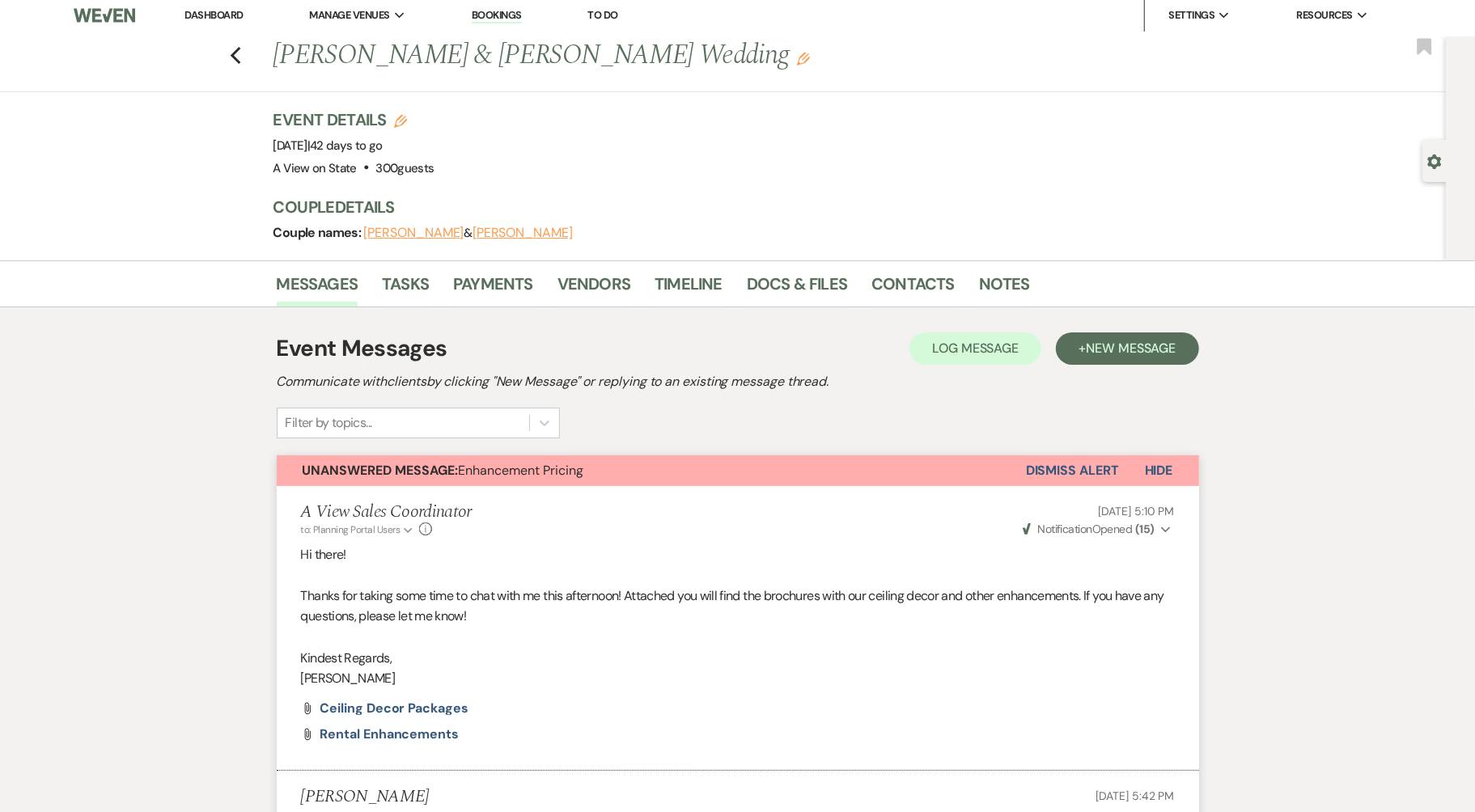
scroll to position [15, 0]
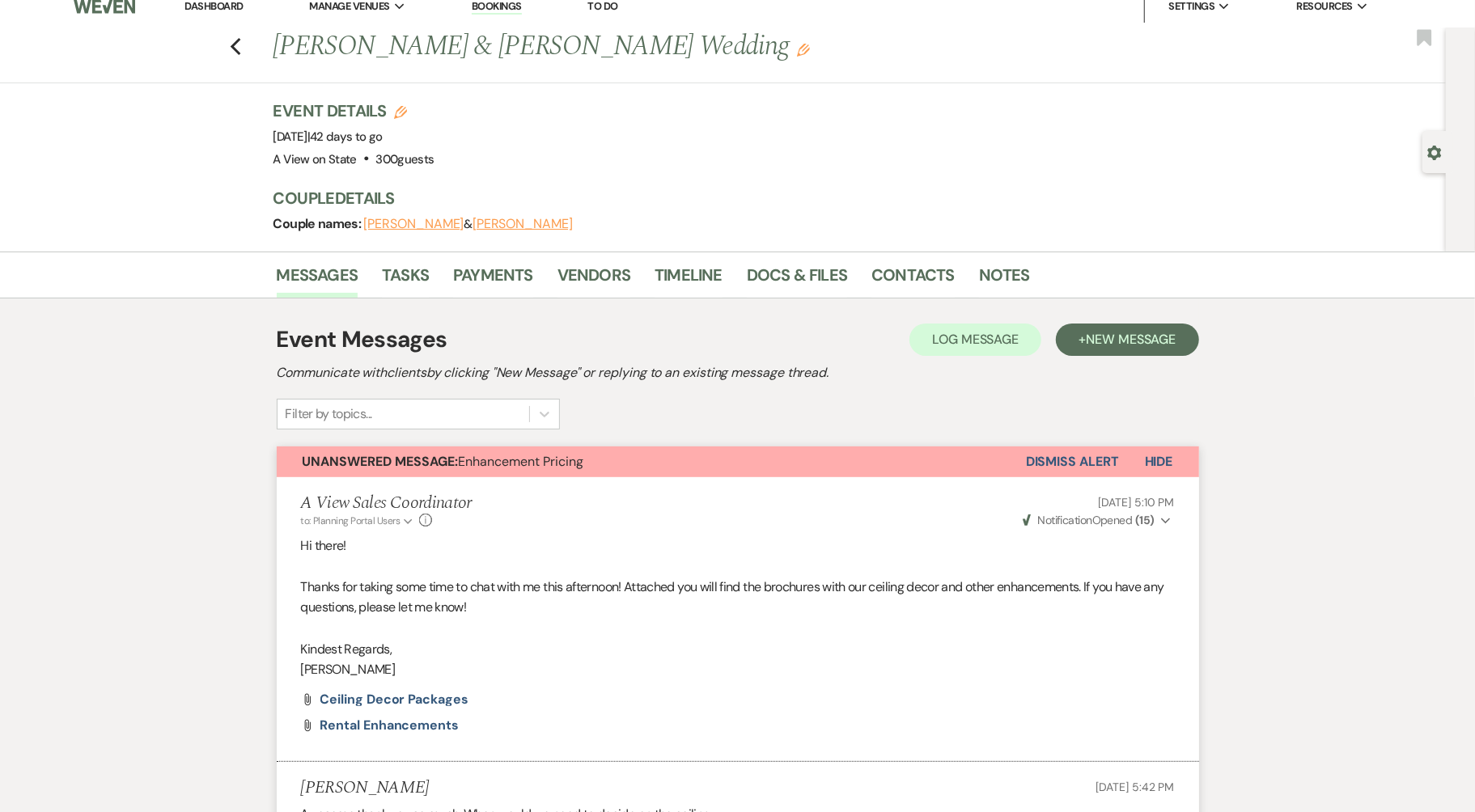
click at [1080, 459] on button "Dismiss Alert" at bounding box center [1072, 462] width 93 height 30
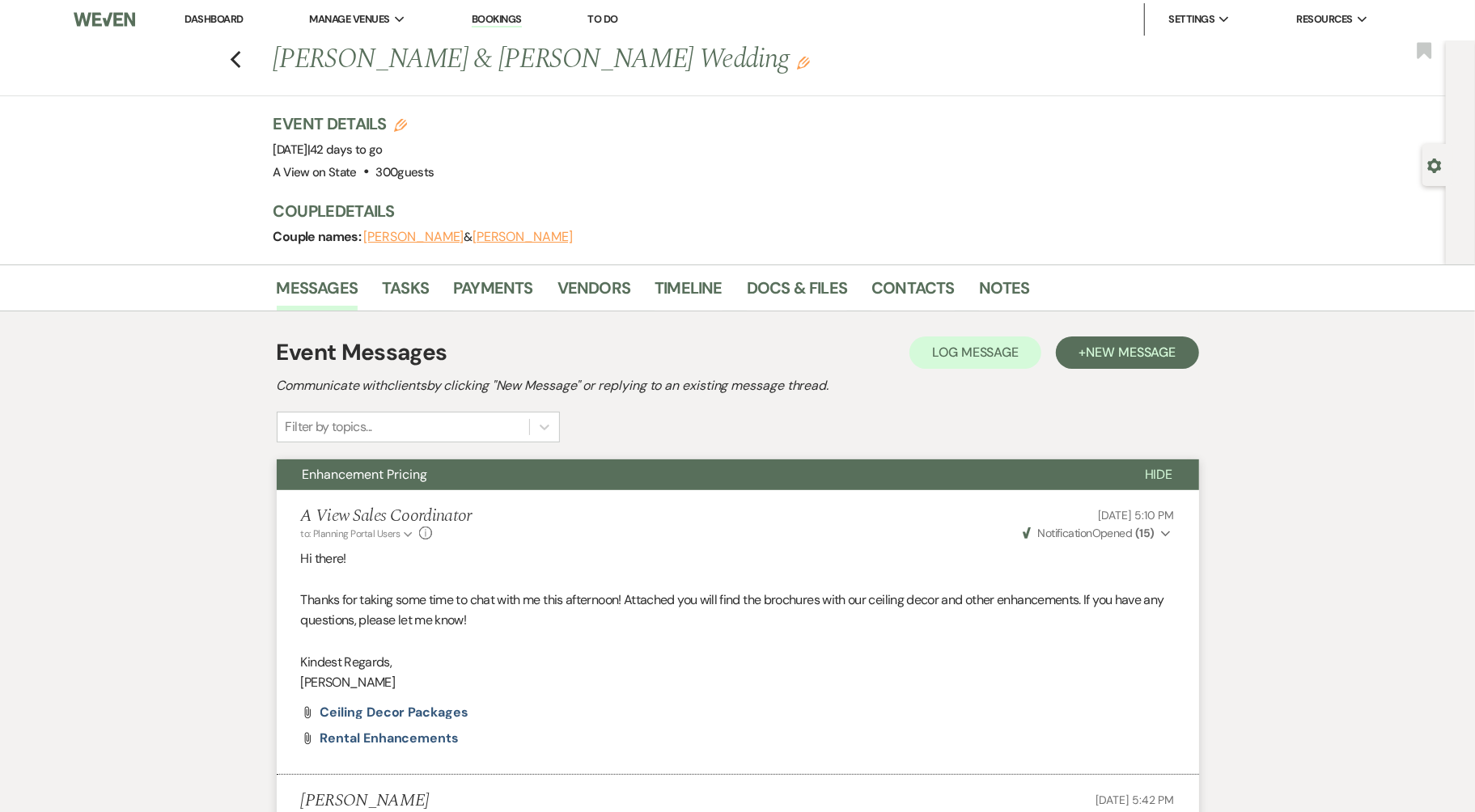
scroll to position [5, 0]
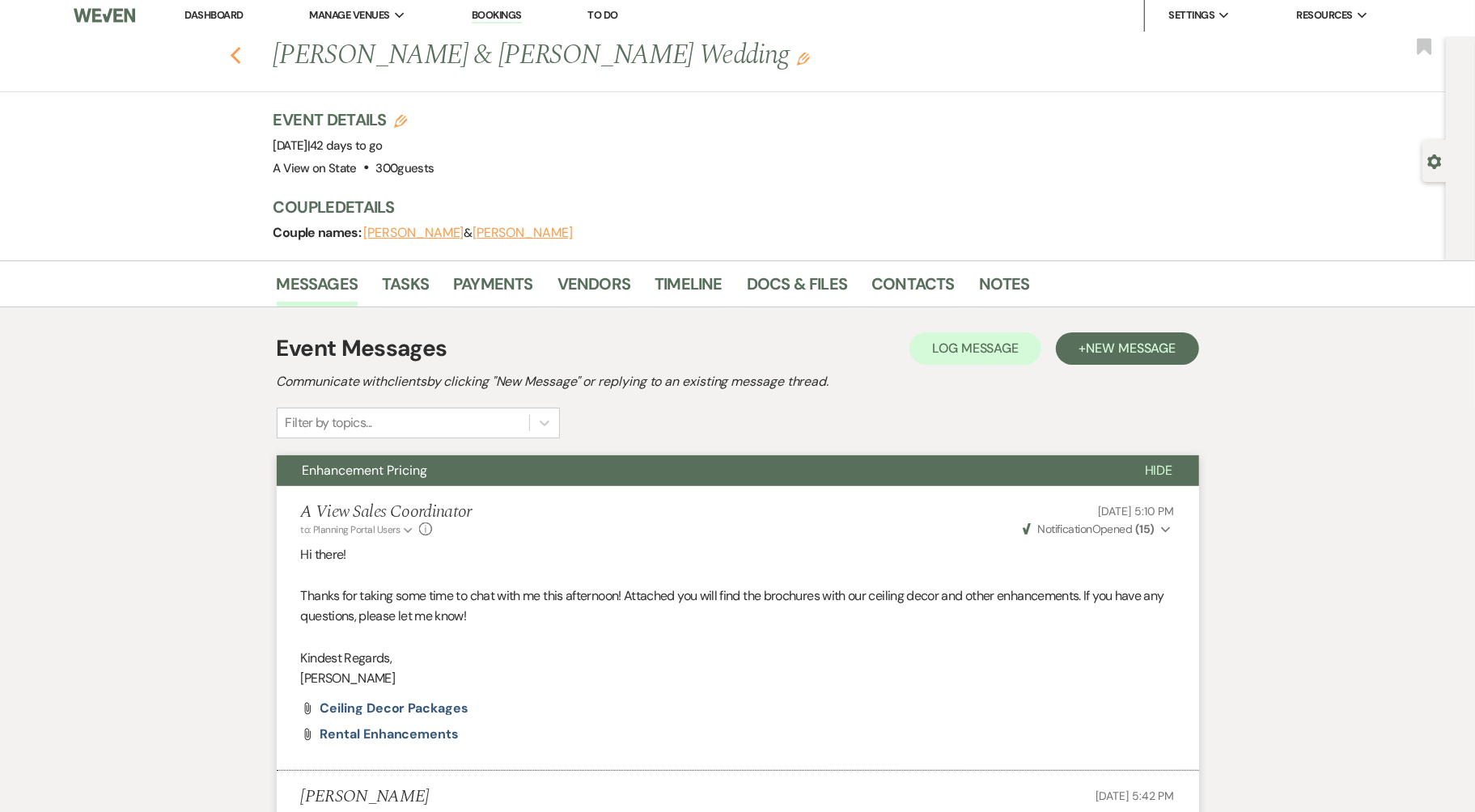
click at [233, 58] on use "button" at bounding box center [235, 56] width 10 height 17
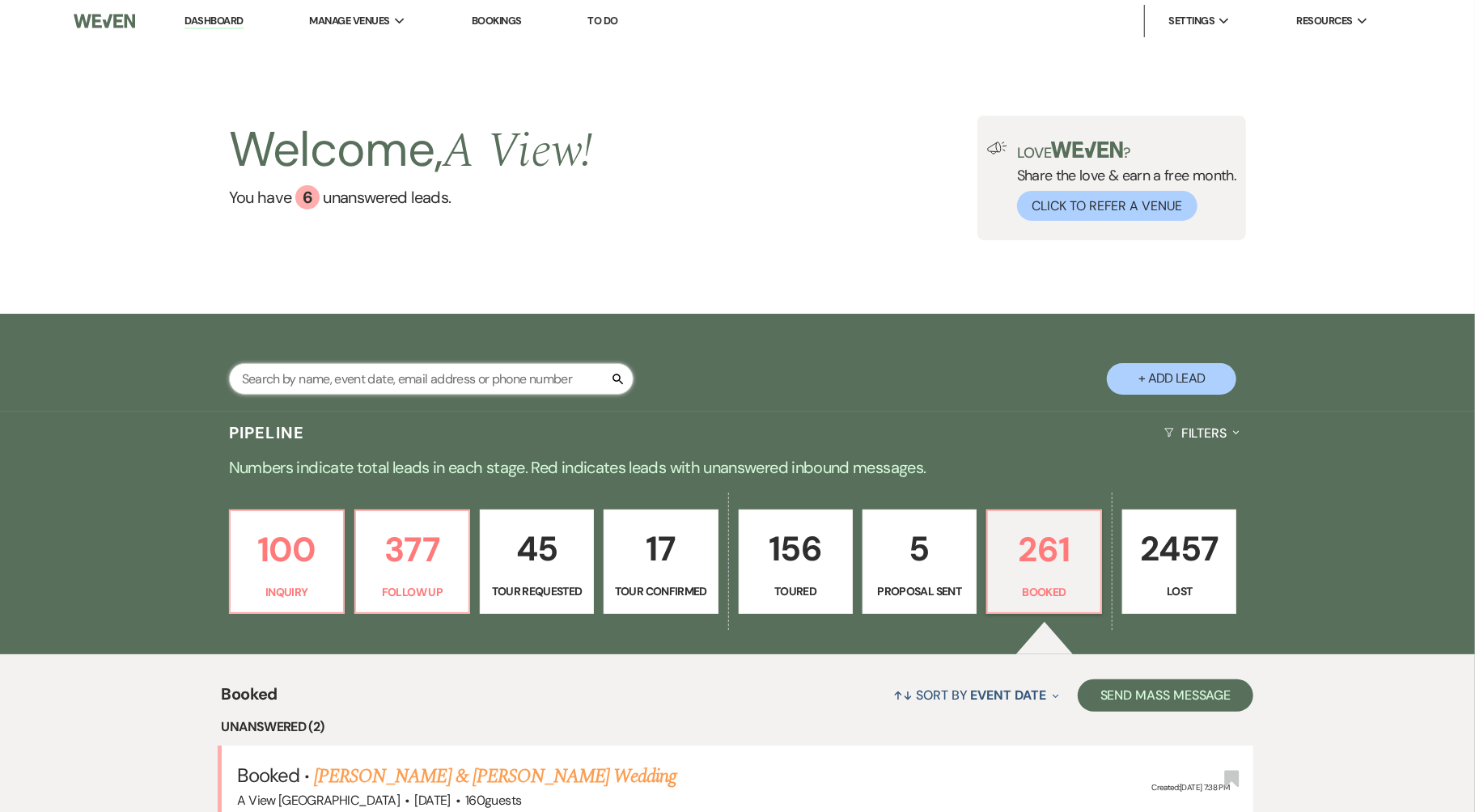
click at [396, 377] on input "text" at bounding box center [431, 379] width 404 height 31
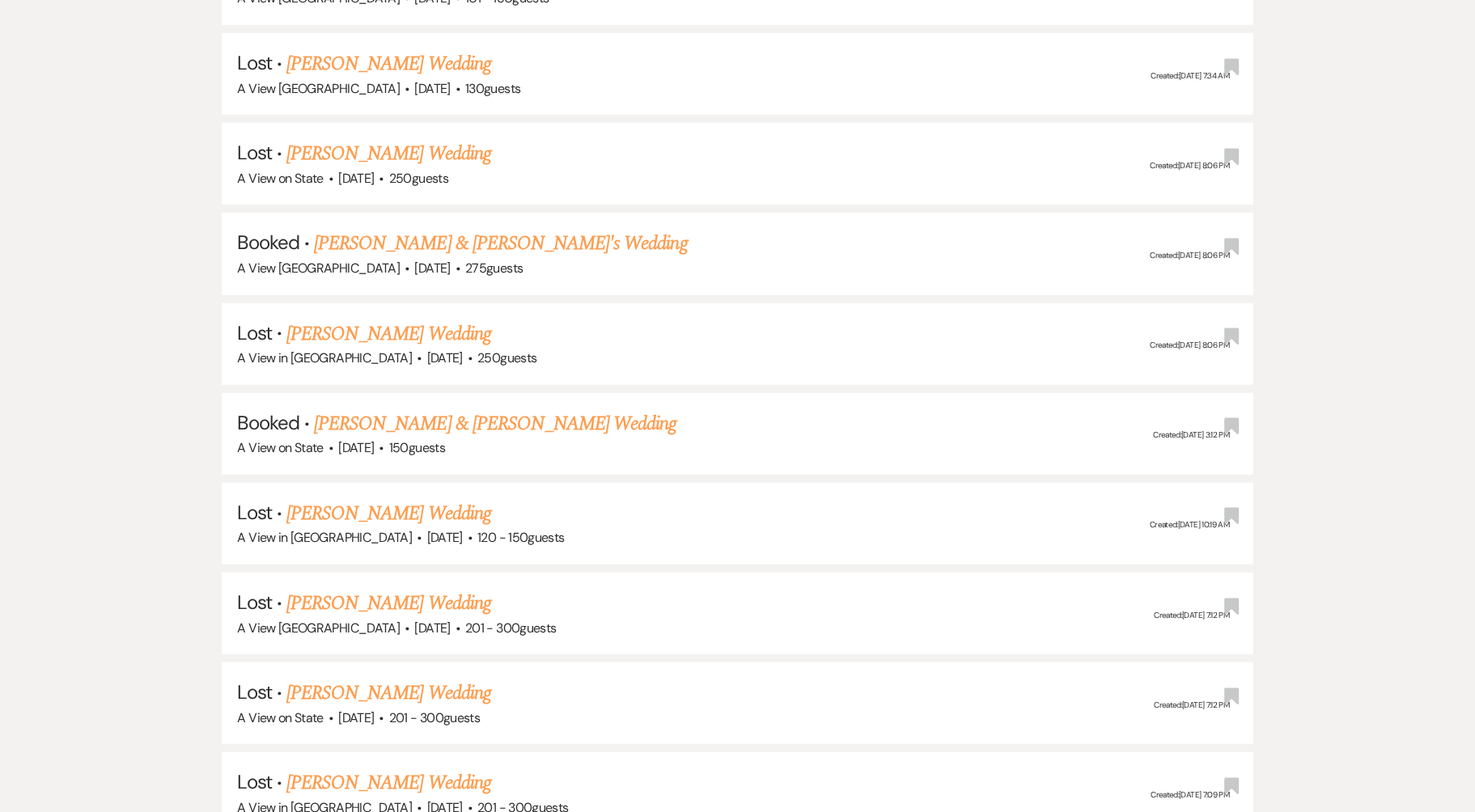
scroll to position [4940, 0]
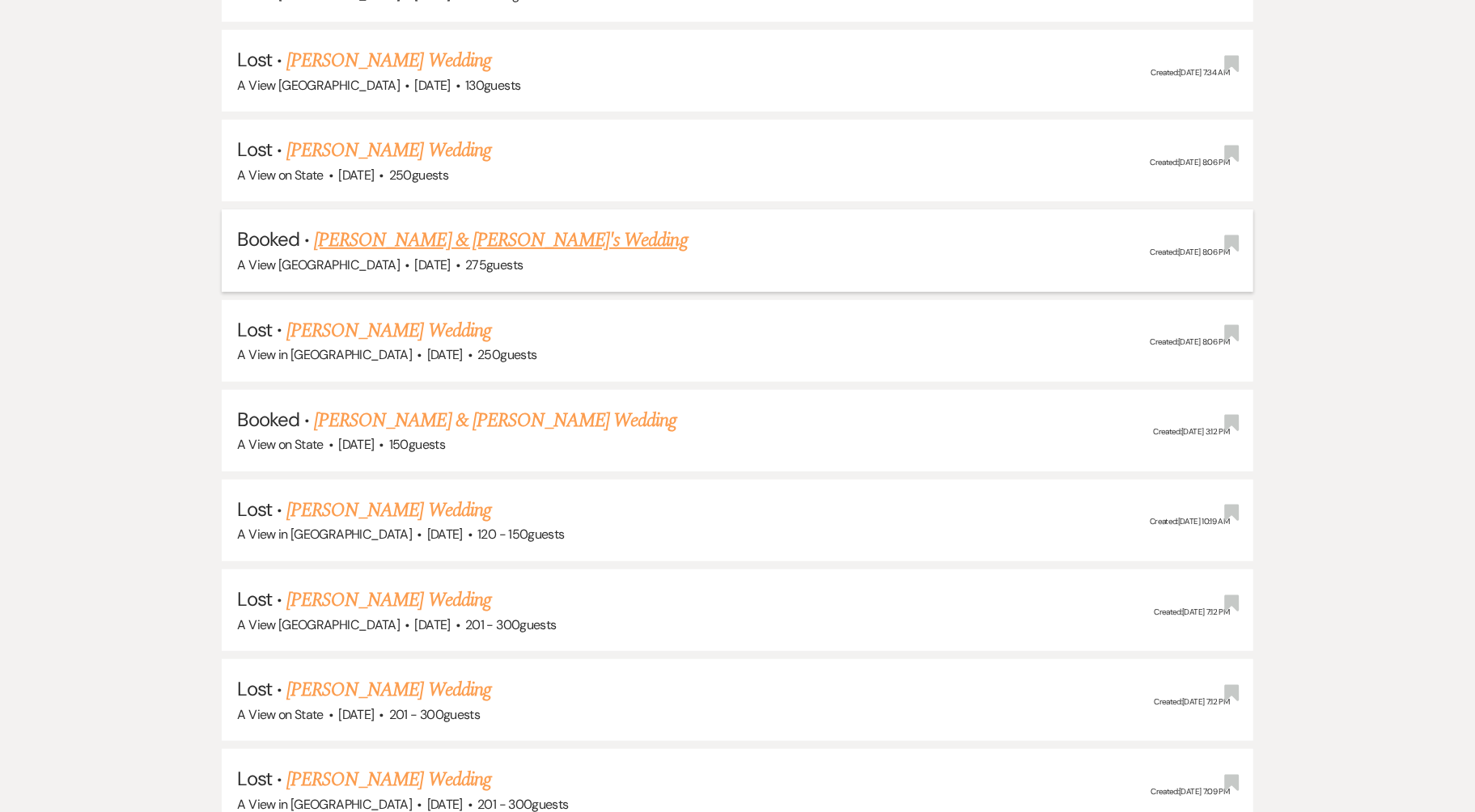
type input "[PERSON_NAME]"
click at [530, 226] on link "[PERSON_NAME] & [PERSON_NAME]'s Wedding" at bounding box center [500, 240] width 374 height 29
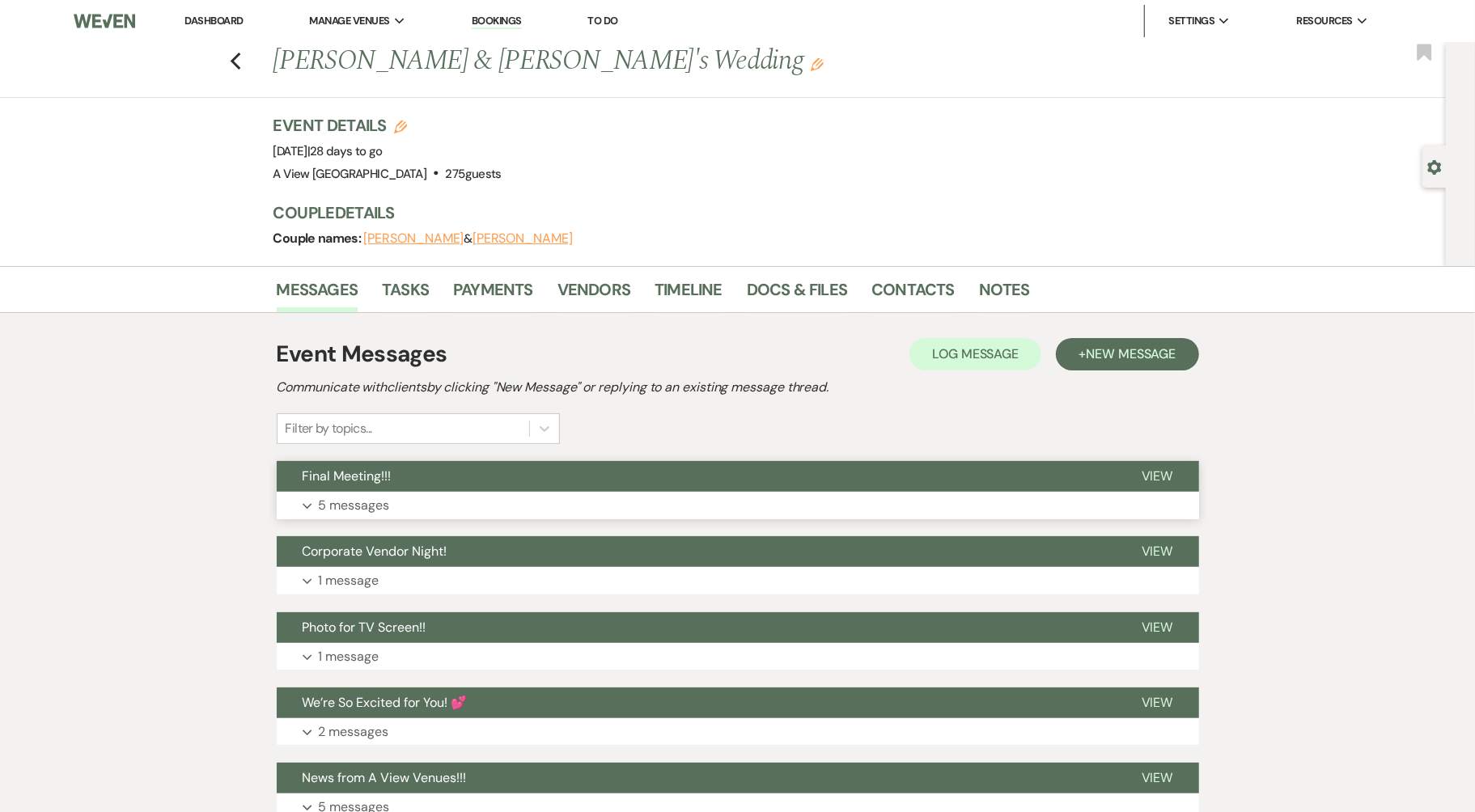
click at [593, 477] on button "Final Meeting!!!" at bounding box center [696, 476] width 839 height 30
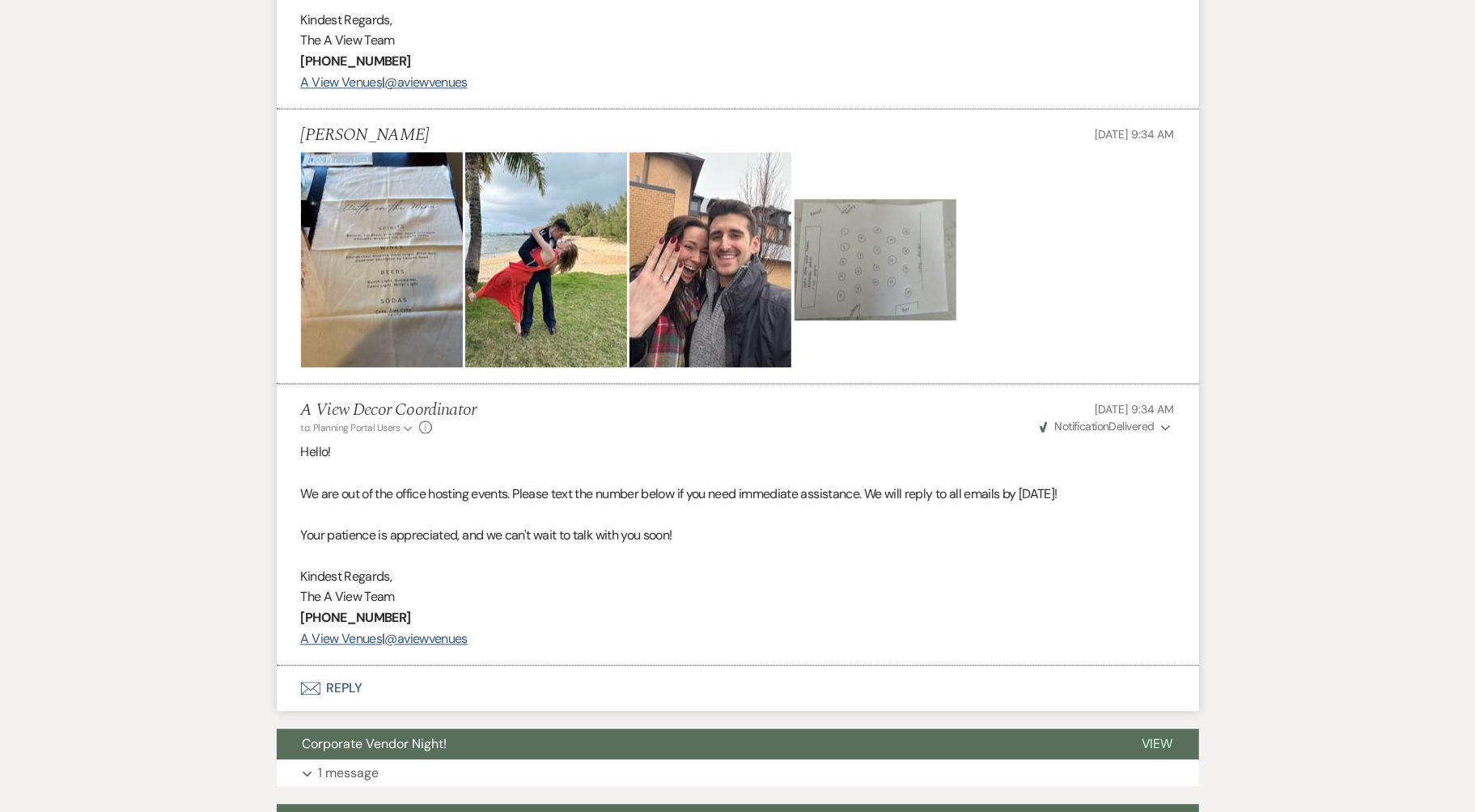
scroll to position [2618, 0]
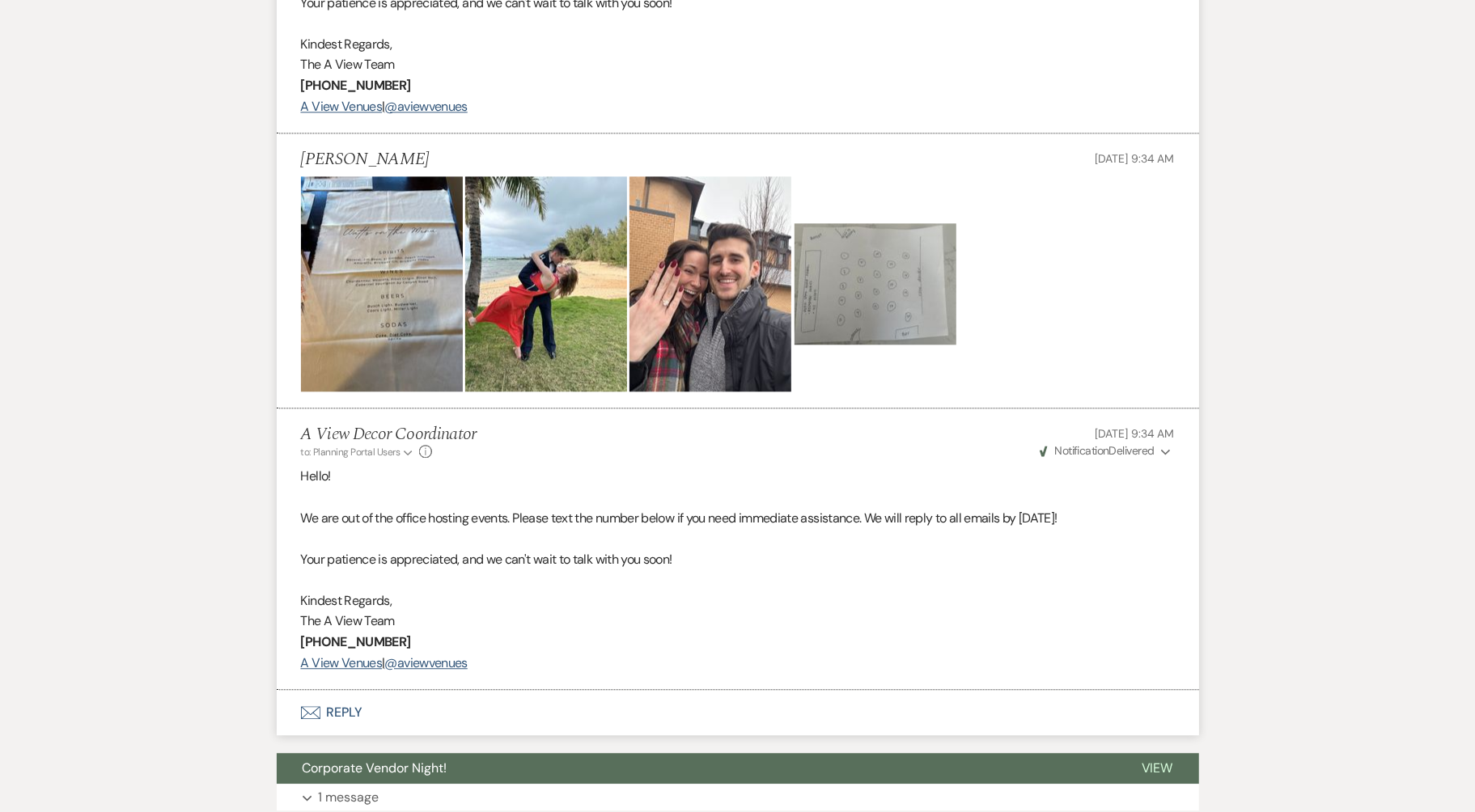
click at [836, 273] on img at bounding box center [876, 283] width 162 height 121
click at [881, 278] on img at bounding box center [876, 283] width 162 height 121
click at [860, 263] on img at bounding box center [876, 283] width 162 height 121
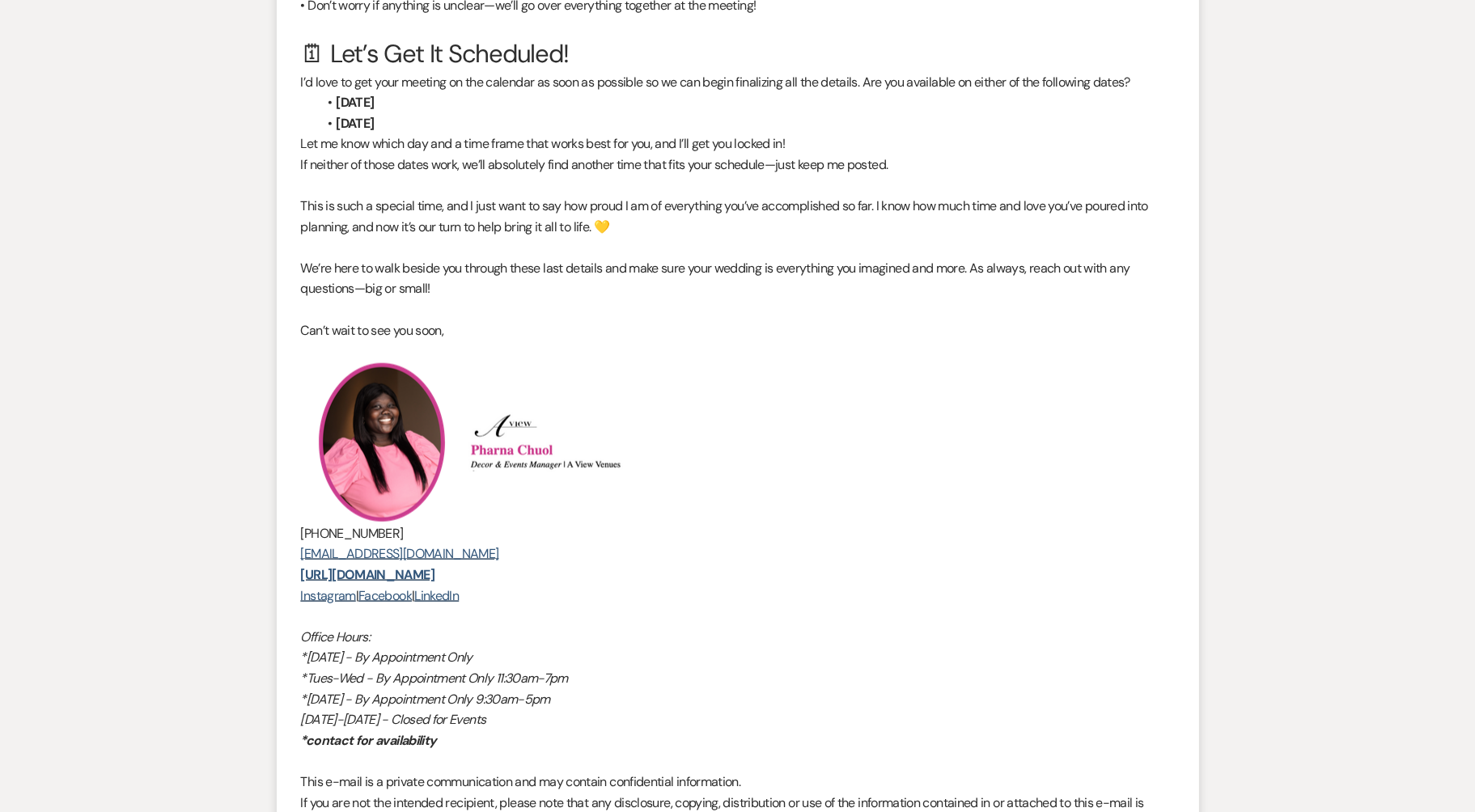
scroll to position [0, 0]
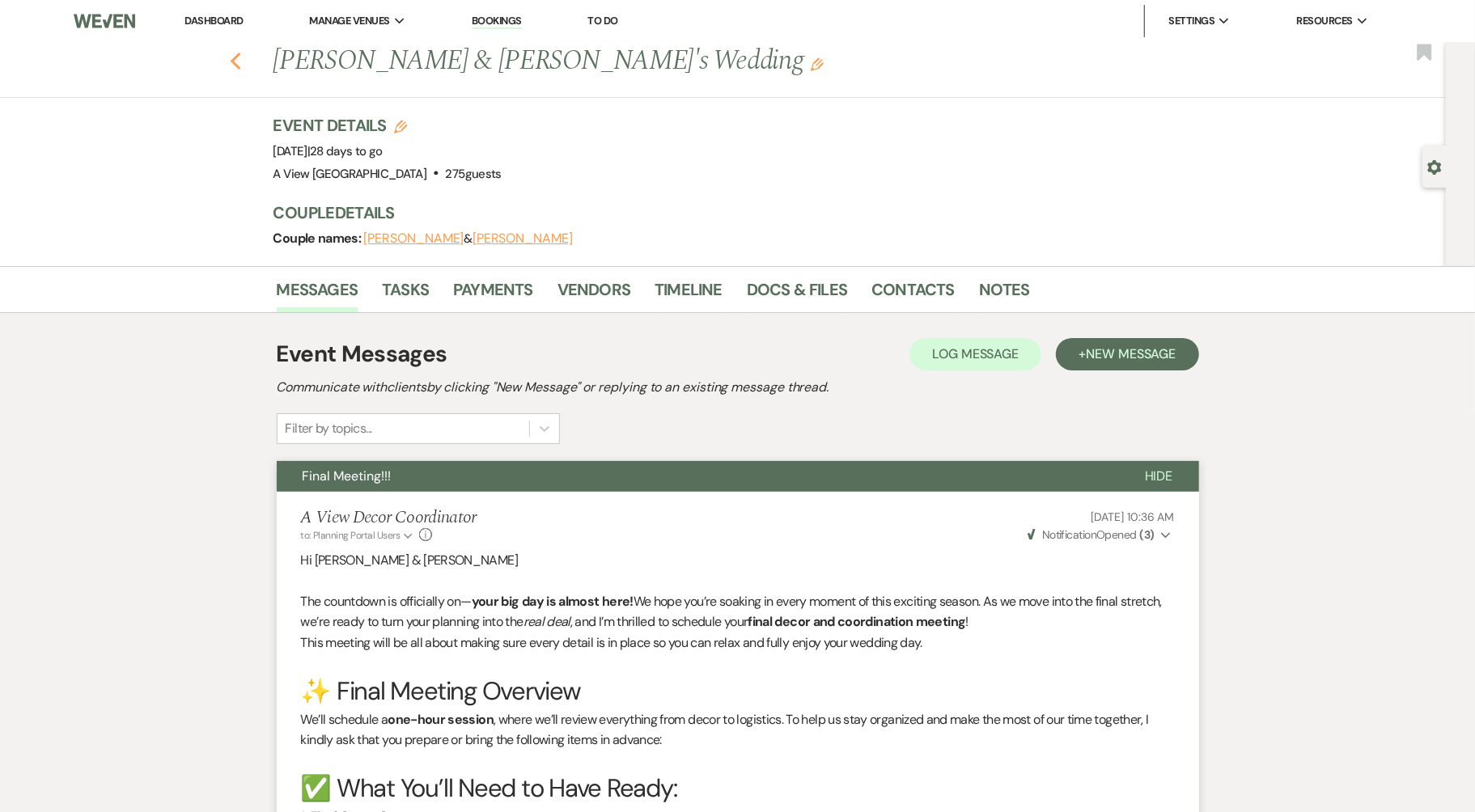
click at [236, 62] on icon "Previous" at bounding box center [236, 61] width 12 height 19
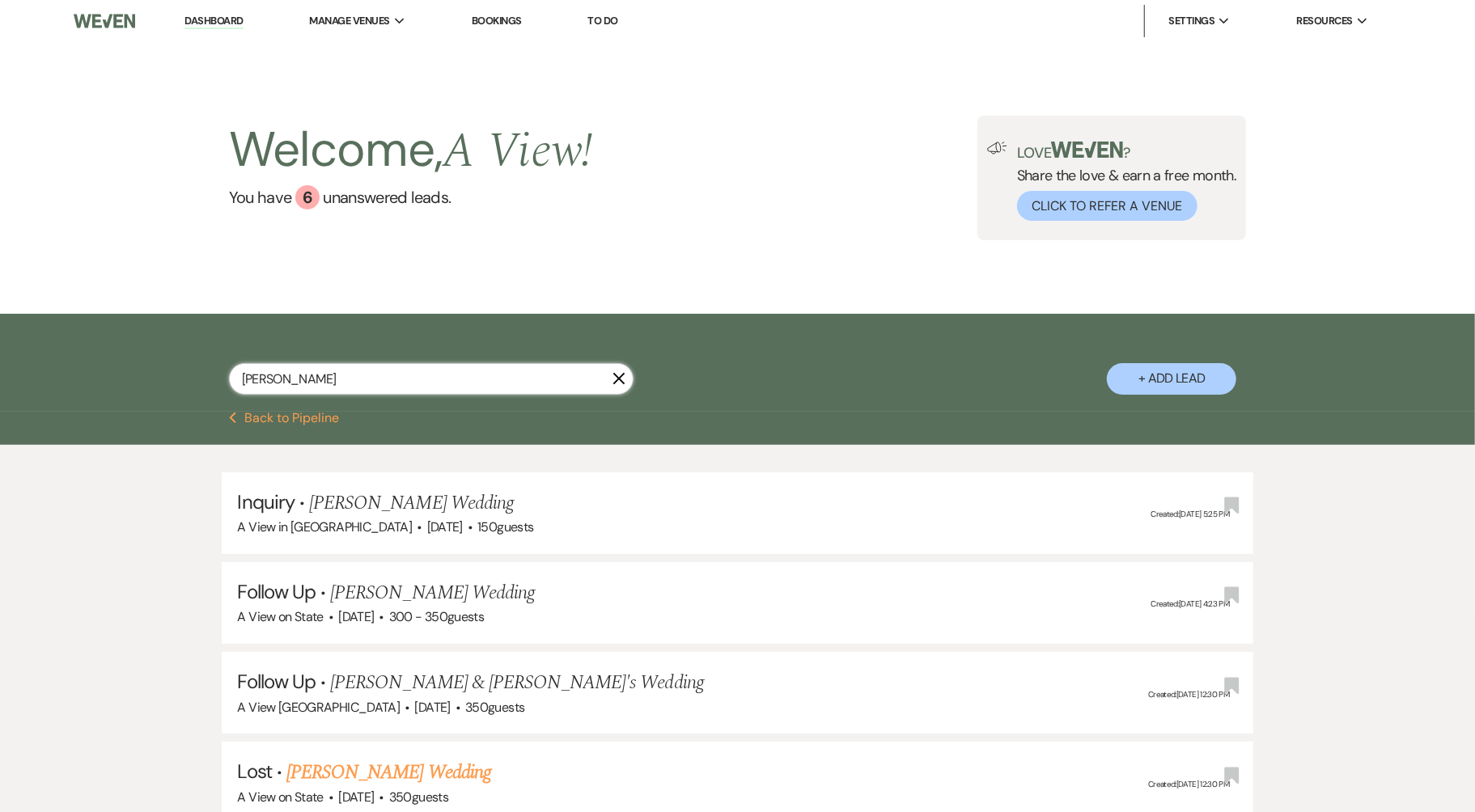
click at [322, 379] on input "[PERSON_NAME]" at bounding box center [431, 379] width 404 height 31
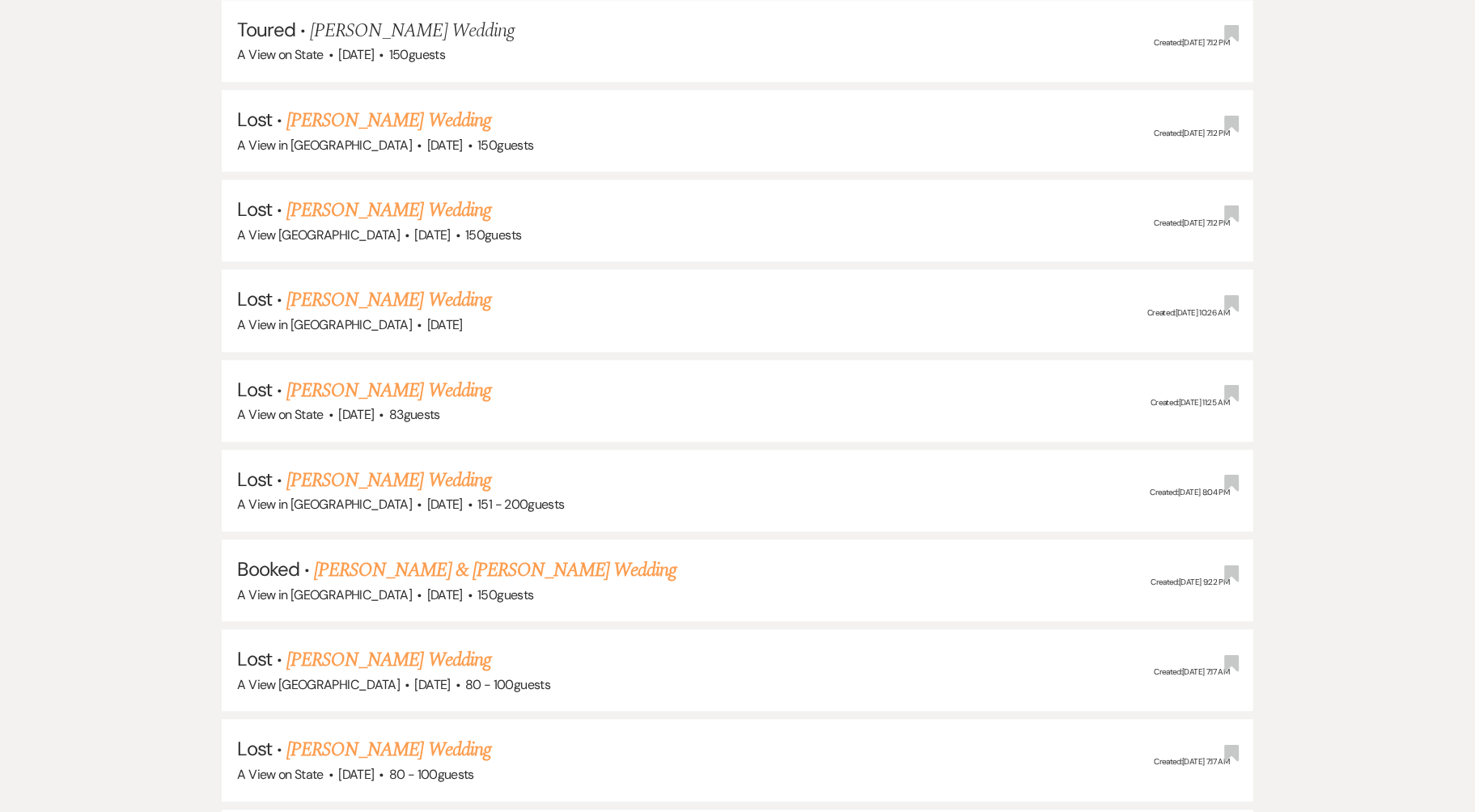
scroll to position [2541, 0]
type input "[PERSON_NAME]"
click at [506, 555] on link "[PERSON_NAME] & [PERSON_NAME] Wedding" at bounding box center [495, 569] width 362 height 29
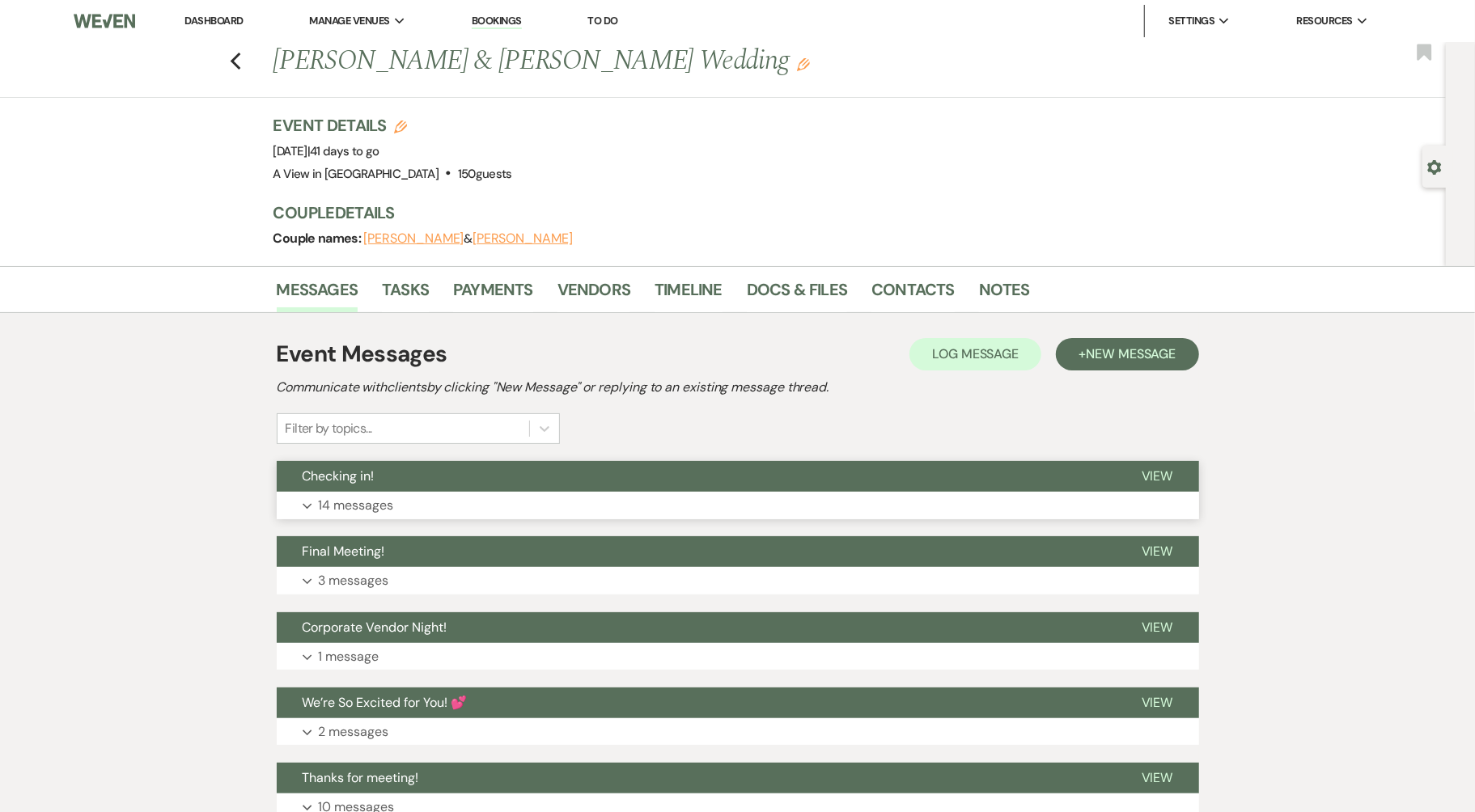
click at [495, 497] on button "Expand 14 messages" at bounding box center [738, 506] width 923 height 28
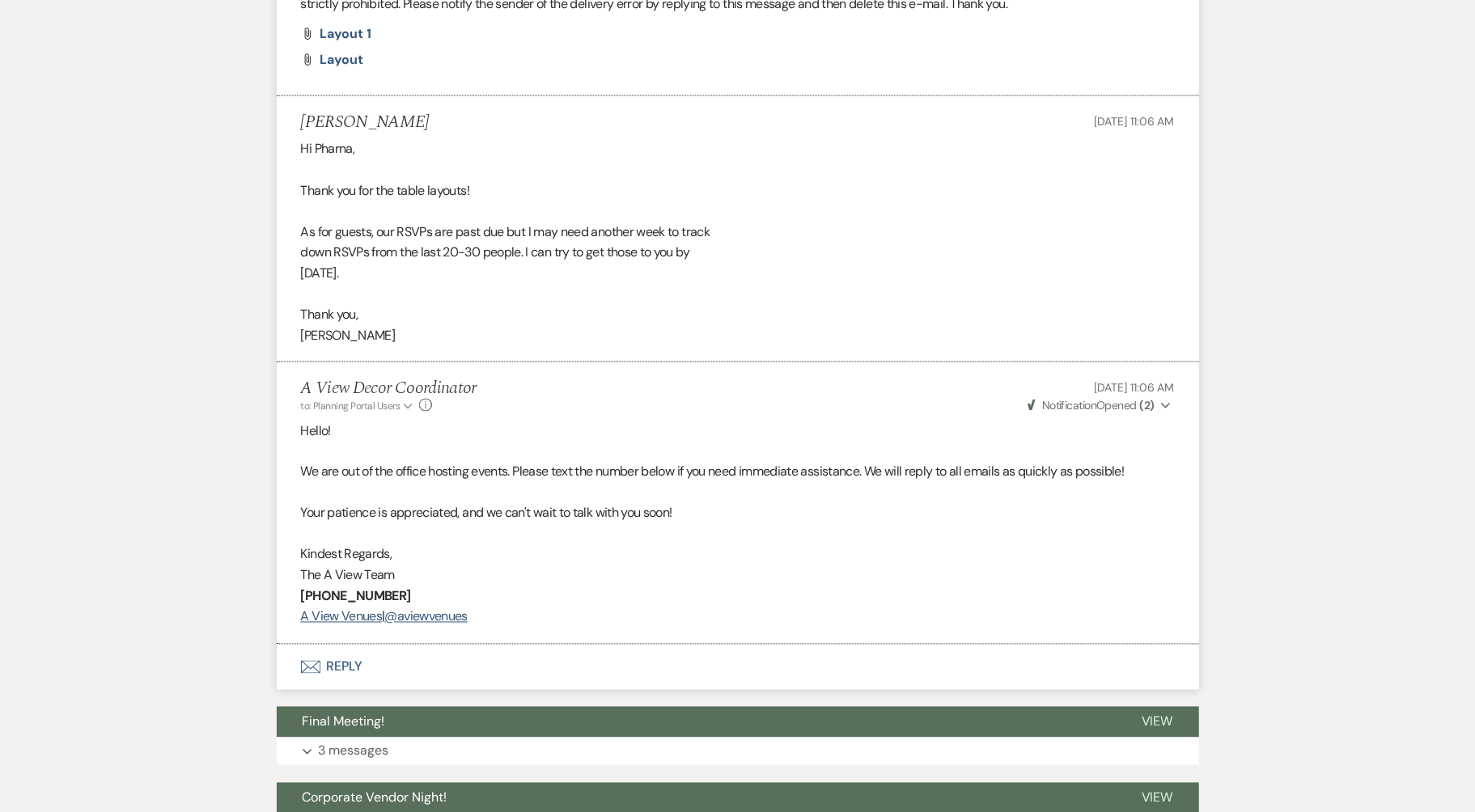
scroll to position [6181, 0]
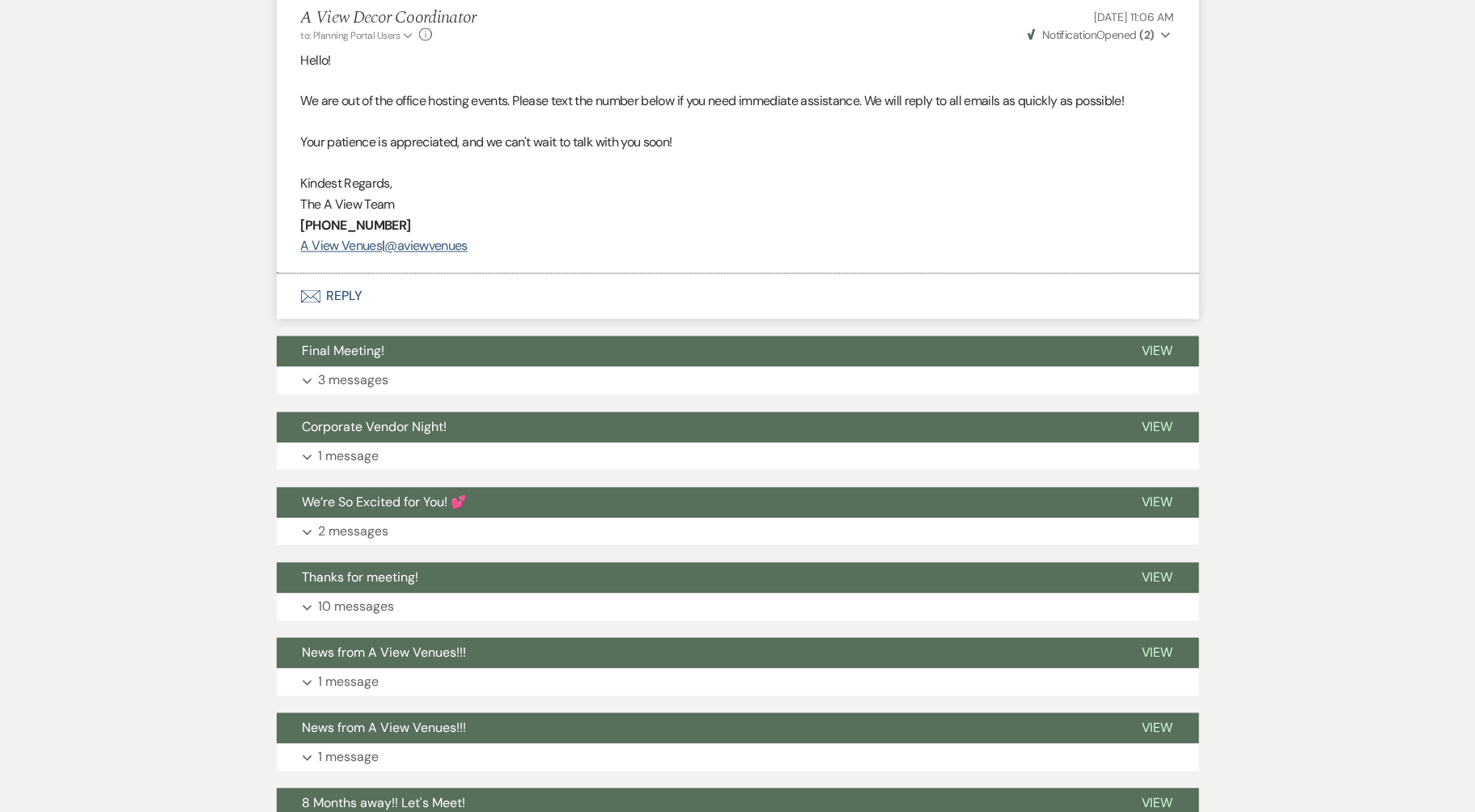
click at [357, 292] on button "Envelope Reply" at bounding box center [738, 297] width 923 height 45
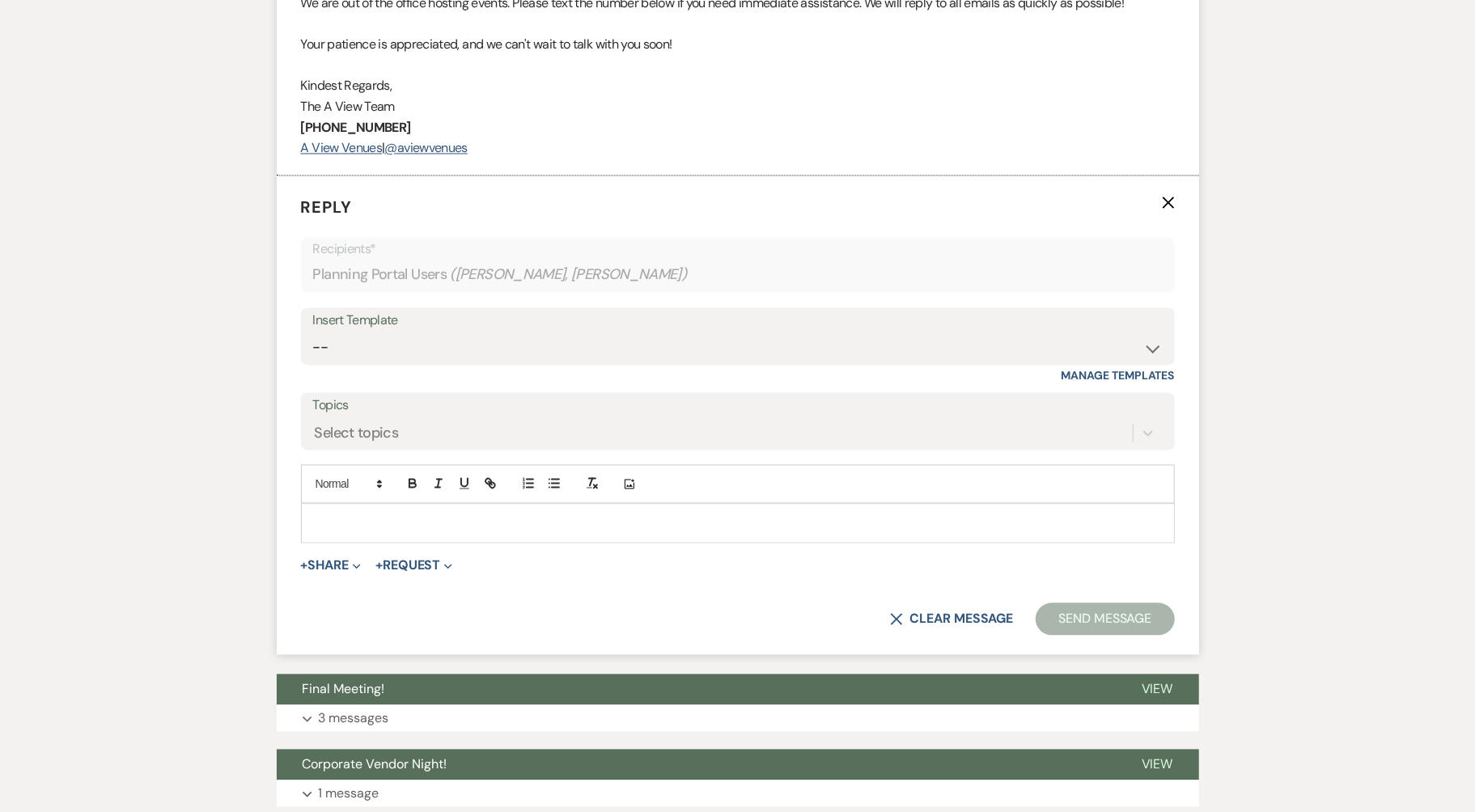
scroll to position [6652, 0]
click at [475, 349] on select "-- Tour Confirmation Contract (Pre-Booked Leads) Out of office Inquiry Email Al…" at bounding box center [737, 348] width 849 height 31
select select "3703"
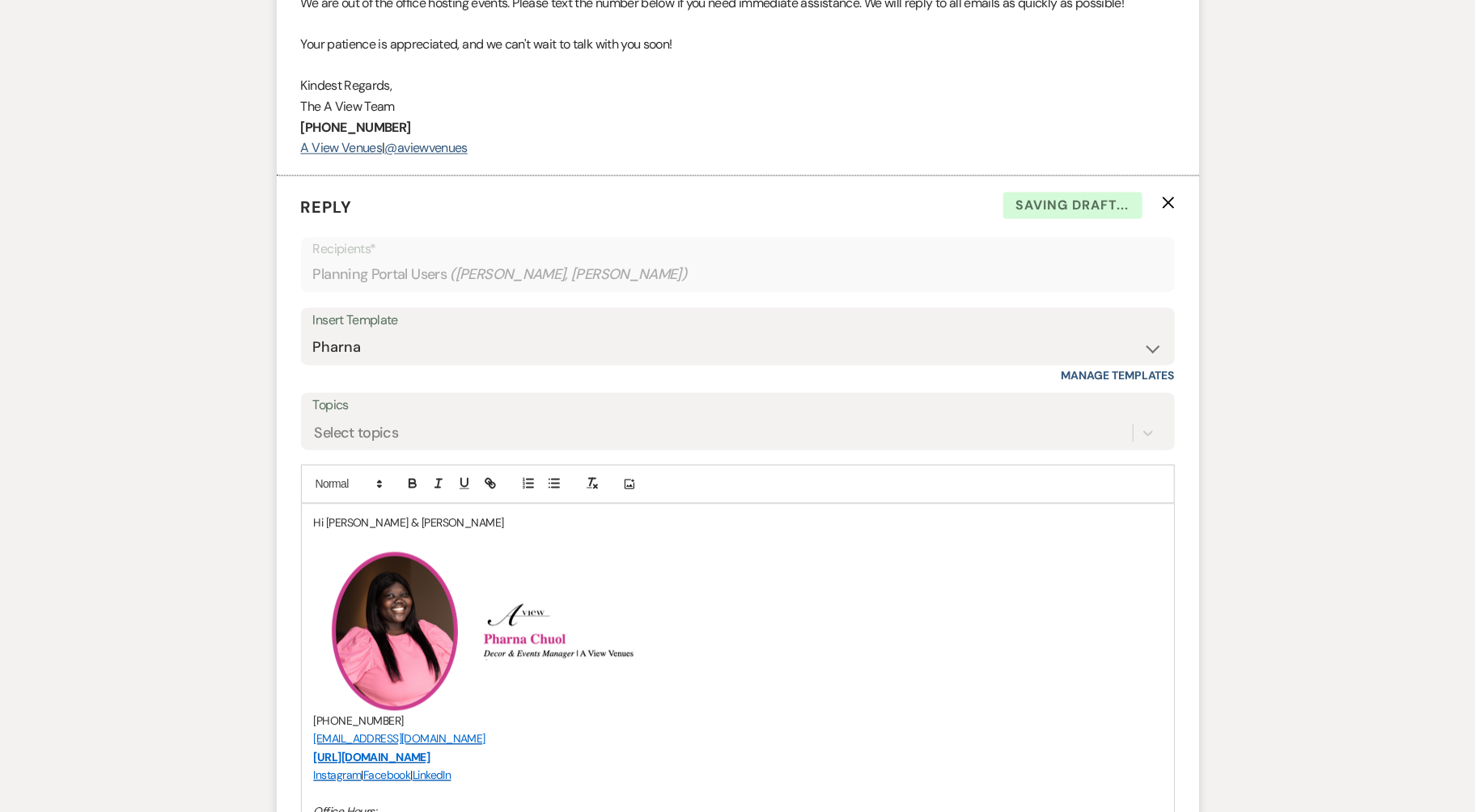
click at [413, 520] on p "Hi [PERSON_NAME] & [PERSON_NAME]" at bounding box center [737, 523] width 848 height 17
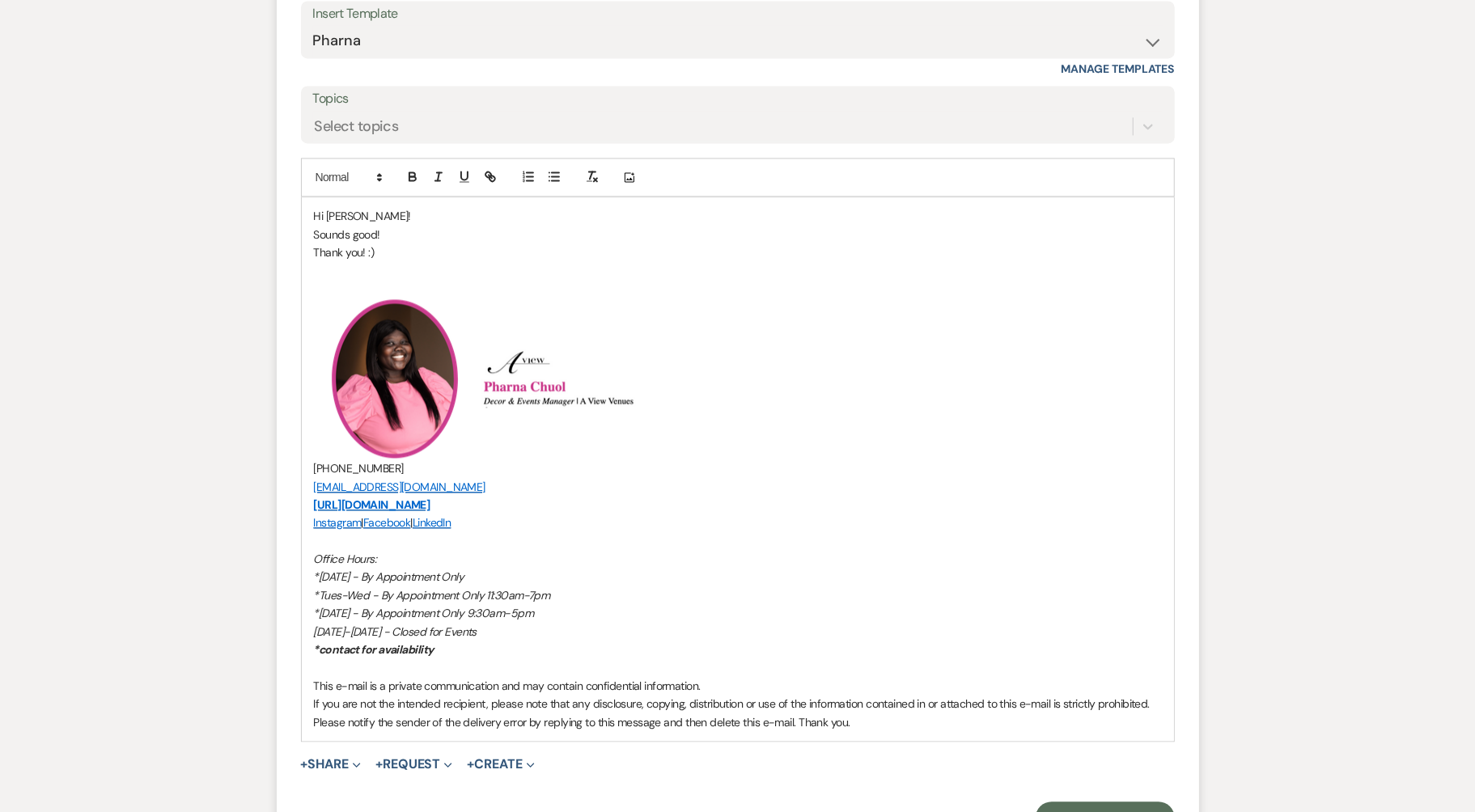
scroll to position [7030, 0]
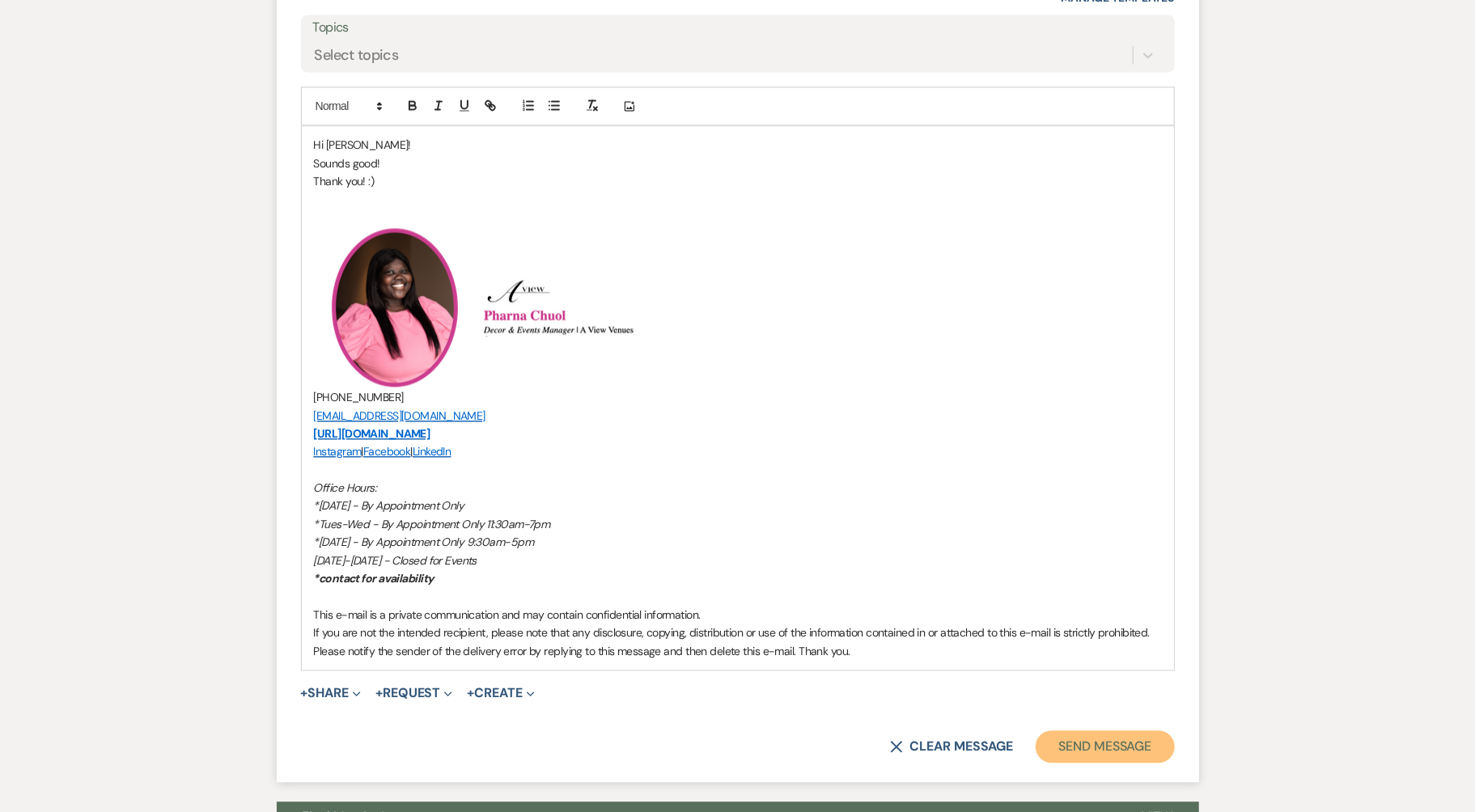
click at [1088, 730] on button "Send Message" at bounding box center [1105, 746] width 139 height 32
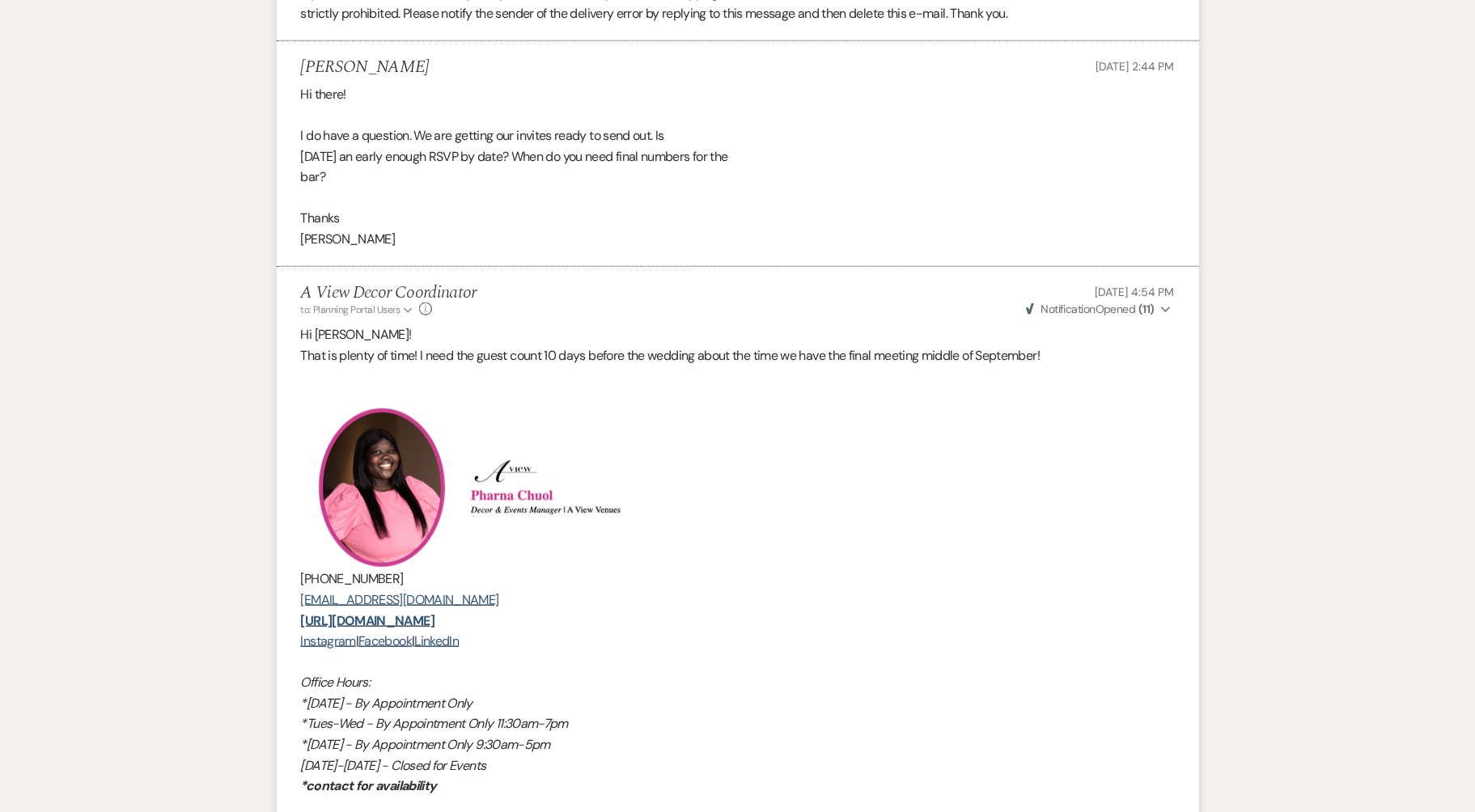
scroll to position [0, 0]
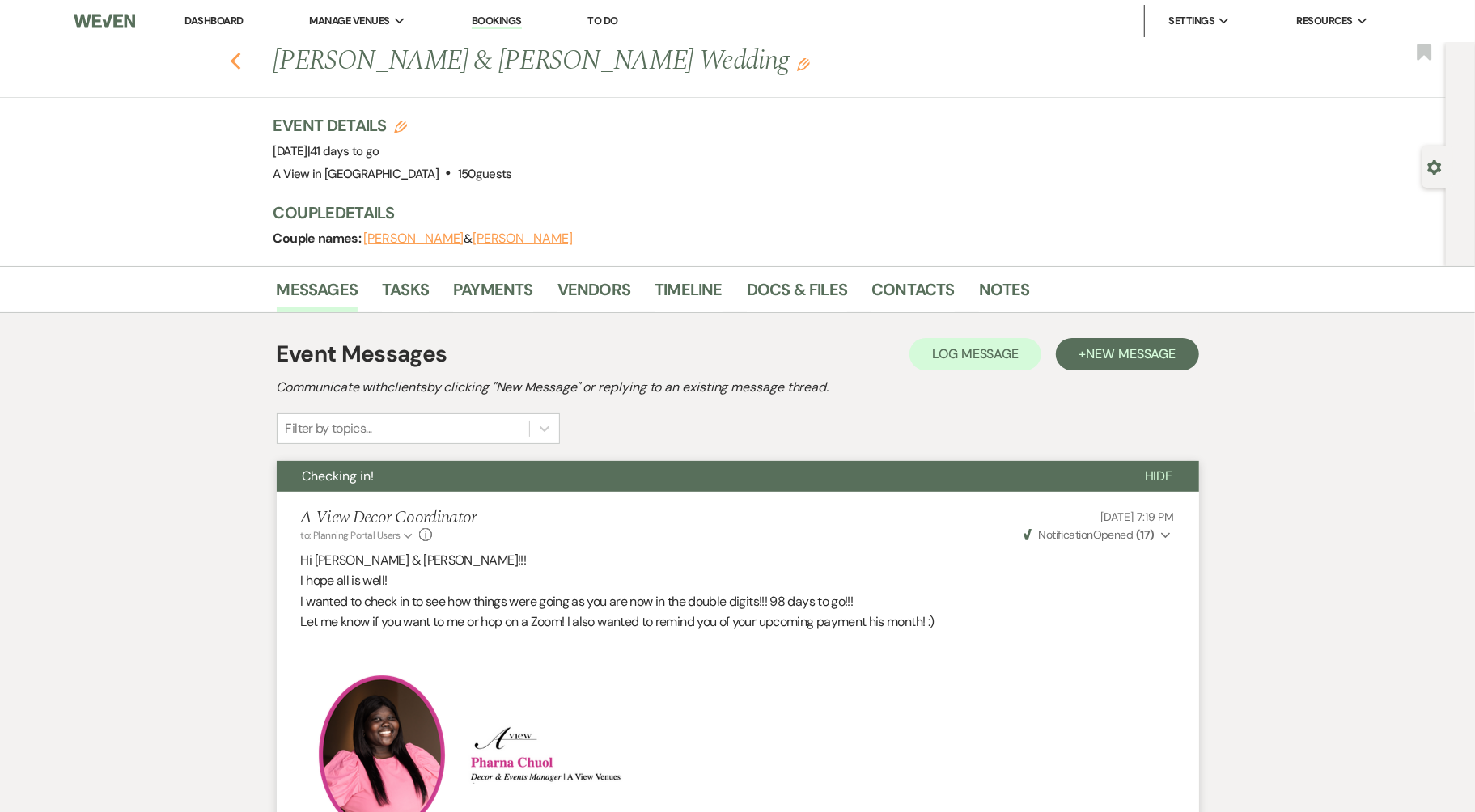
click at [235, 51] on icon "Previous" at bounding box center [236, 61] width 12 height 19
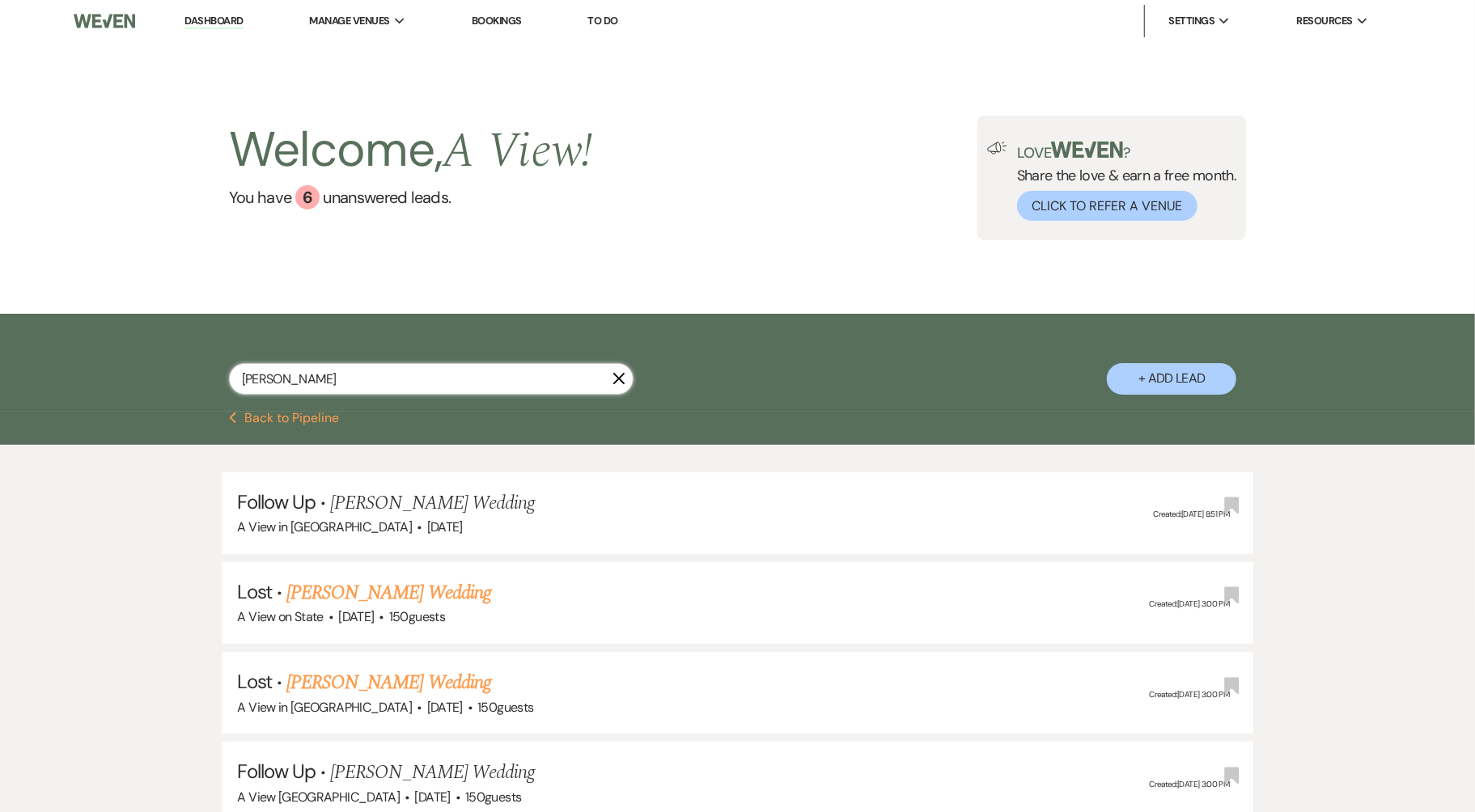
click at [328, 370] on input "[PERSON_NAME]" at bounding box center [431, 379] width 404 height 31
click at [328, 370] on input "[PERSON_NAME]" at bounding box center [431, 379] width 404 height 31
click at [222, 21] on link "Dashboard" at bounding box center [213, 22] width 58 height 16
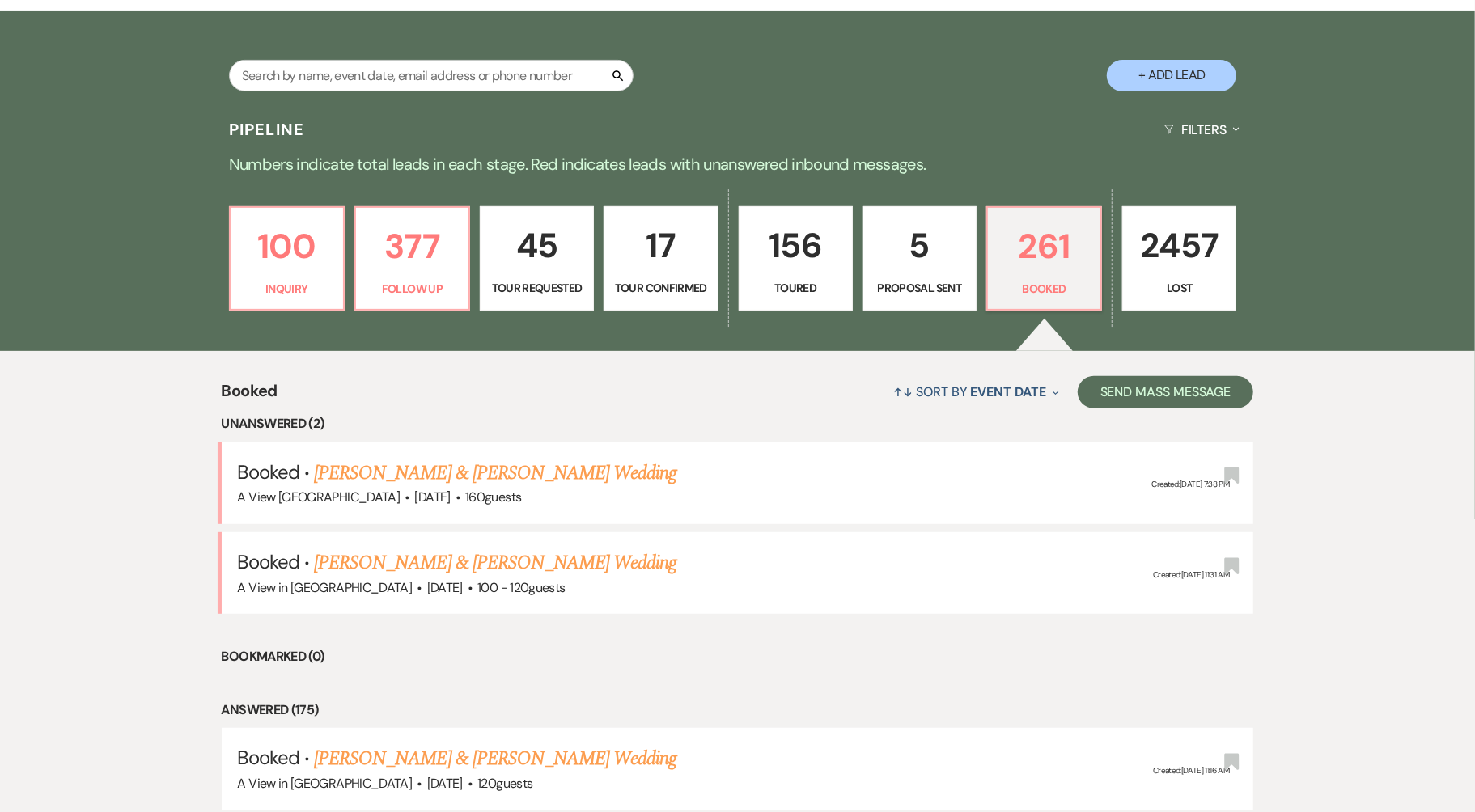
scroll to position [309, 0]
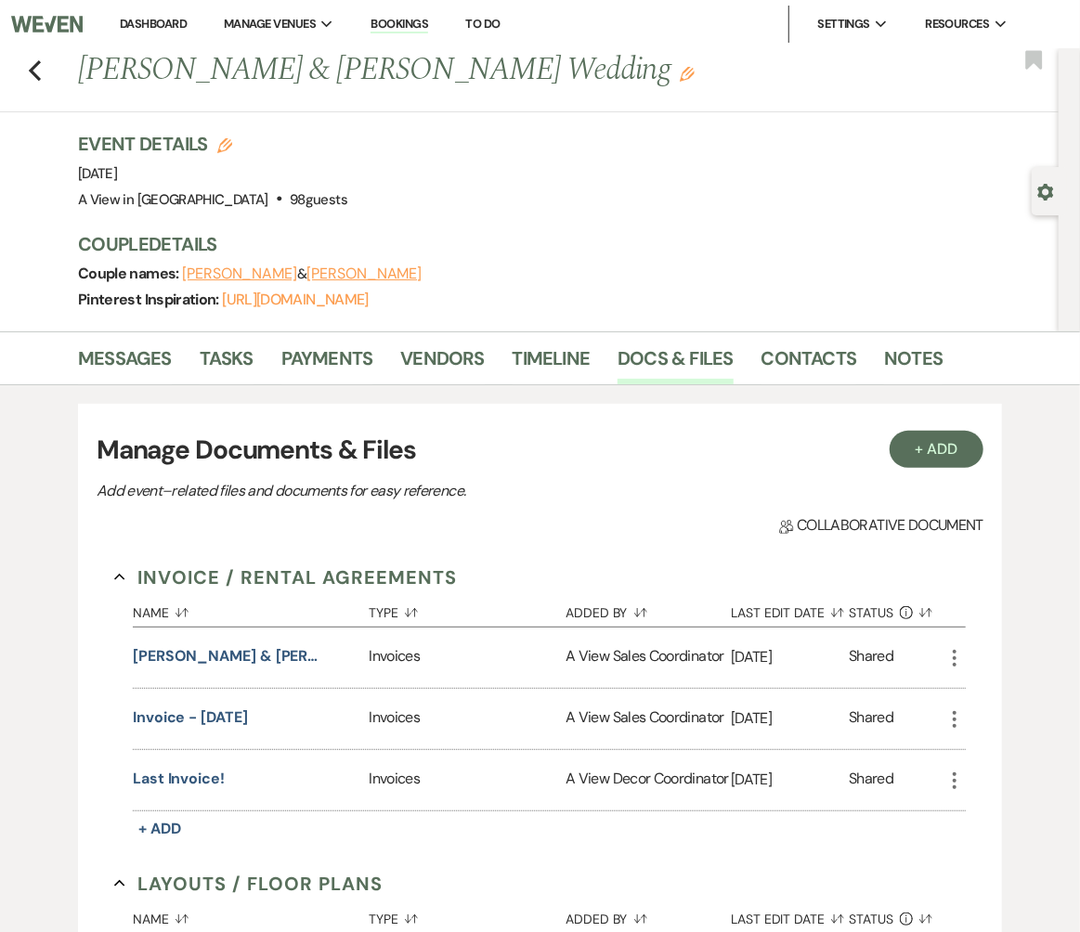
click at [136, 32] on li "Dashboard" at bounding box center [152, 24] width 85 height 37
click at [134, 28] on link "Dashboard" at bounding box center [153, 24] width 67 height 16
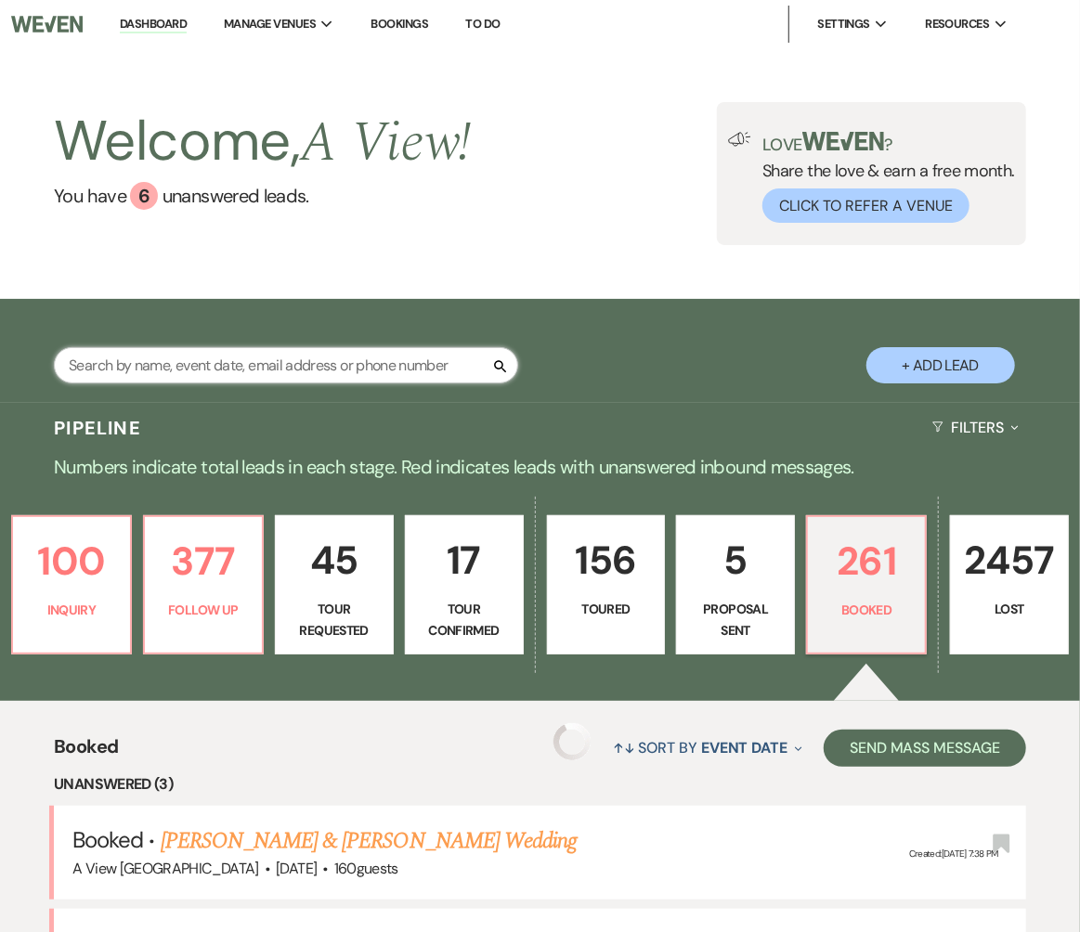
click at [208, 370] on input "text" at bounding box center [286, 365] width 464 height 36
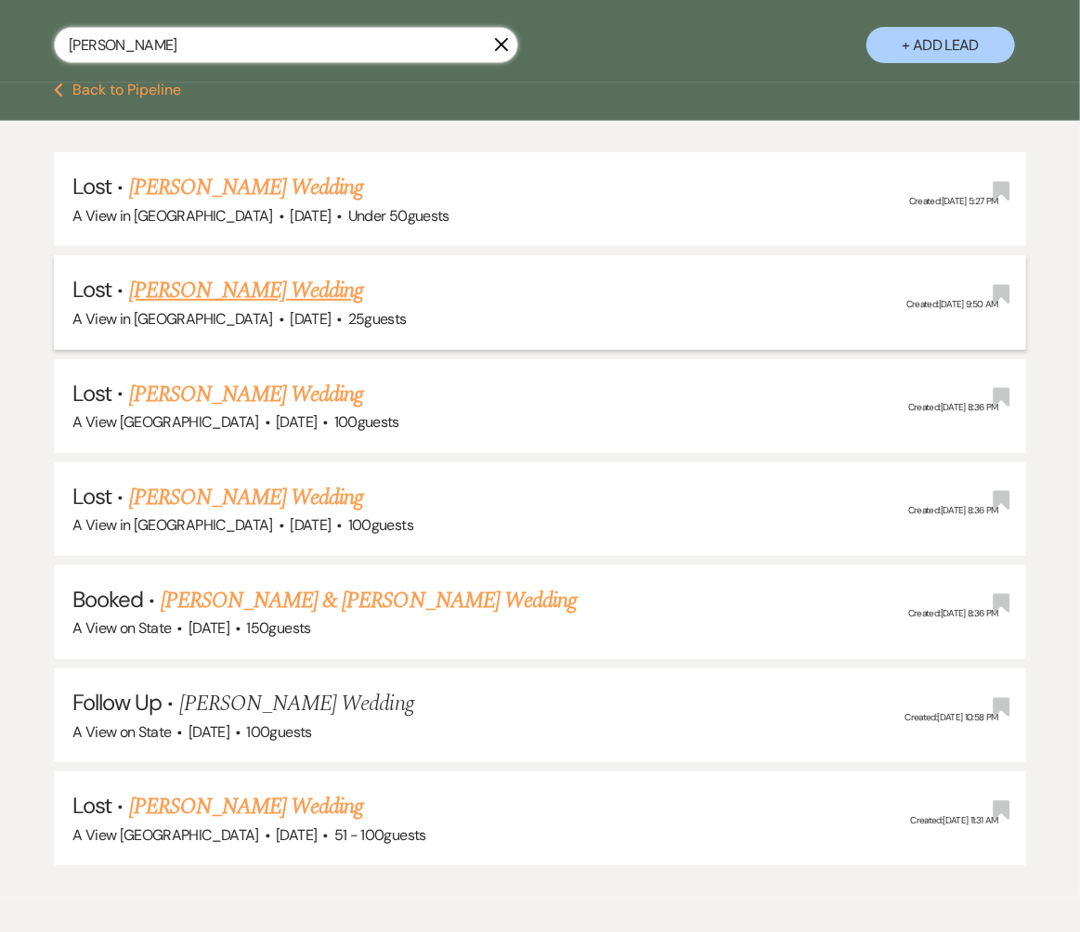
scroll to position [321, 0]
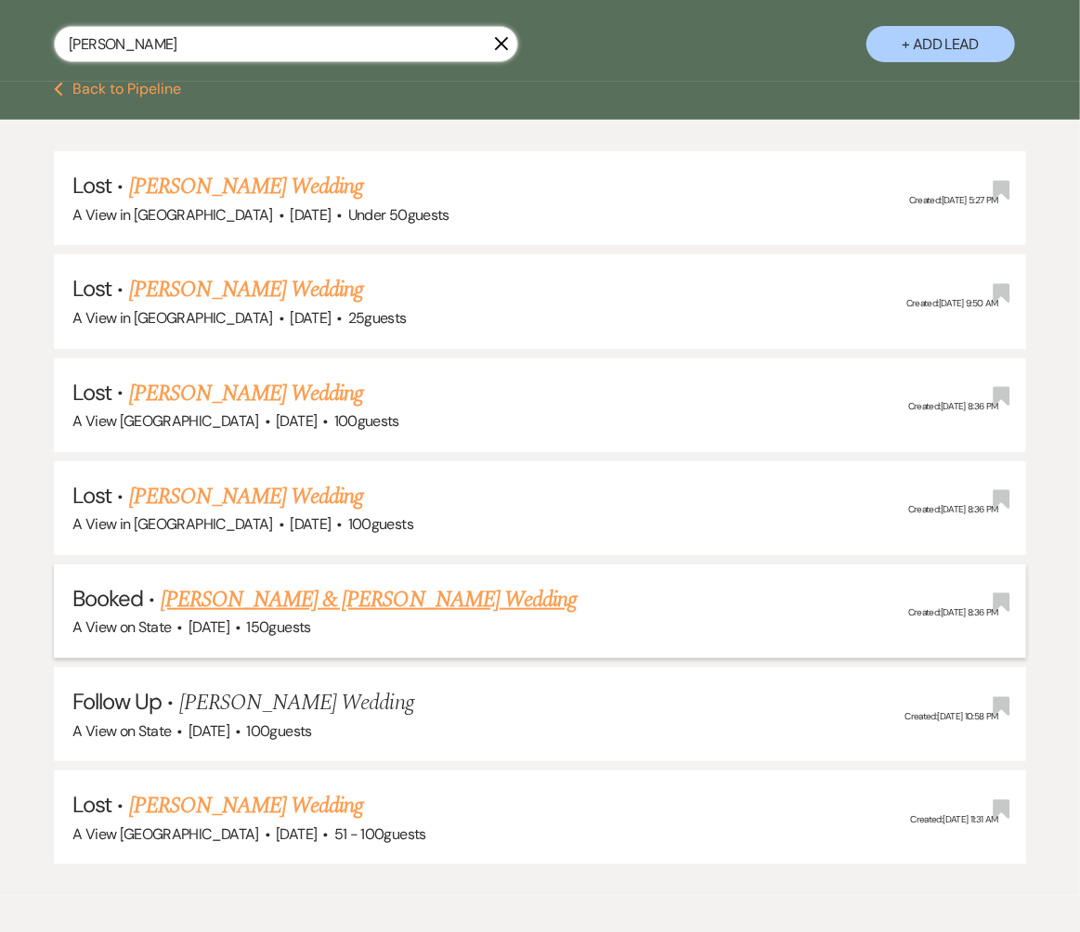
type input "Brenna"
click at [280, 601] on link "[PERSON_NAME] & [PERSON_NAME] Wedding" at bounding box center [369, 599] width 416 height 33
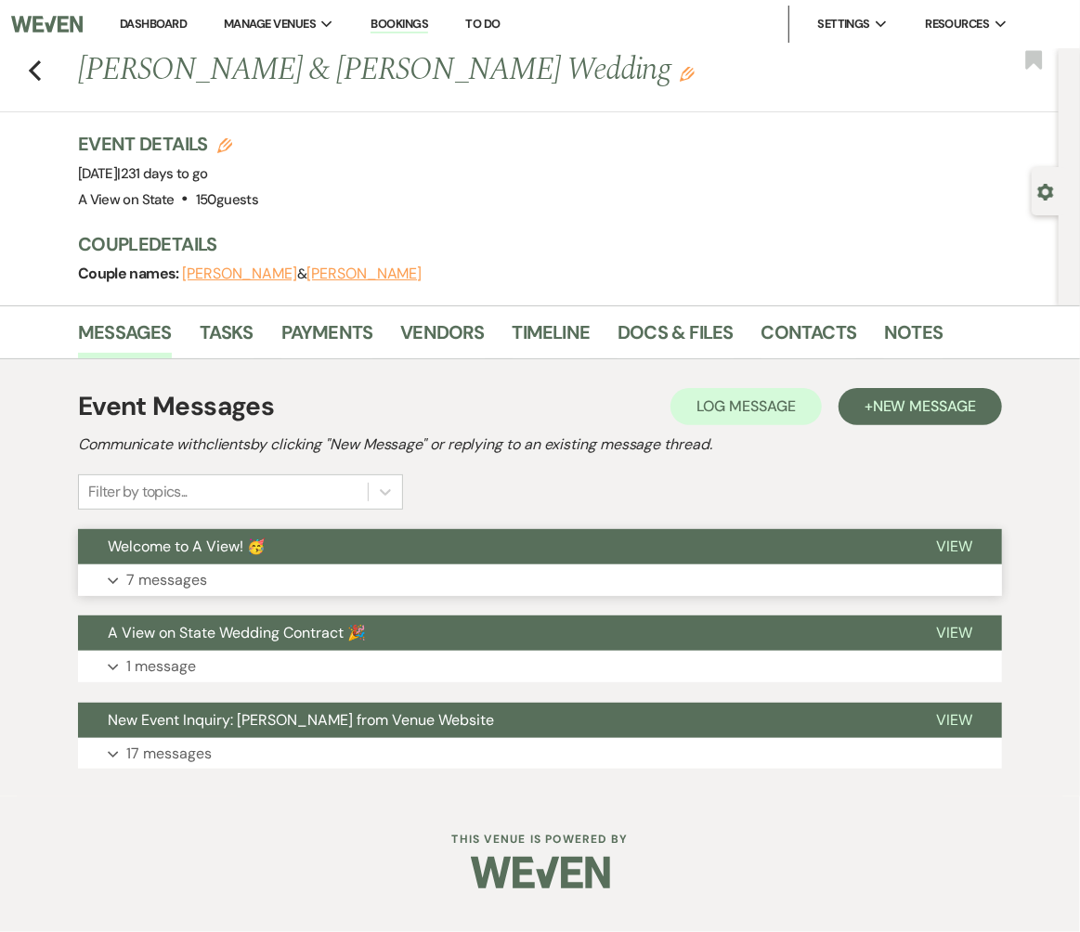
click at [272, 573] on button "Expand 7 messages" at bounding box center [540, 581] width 924 height 32
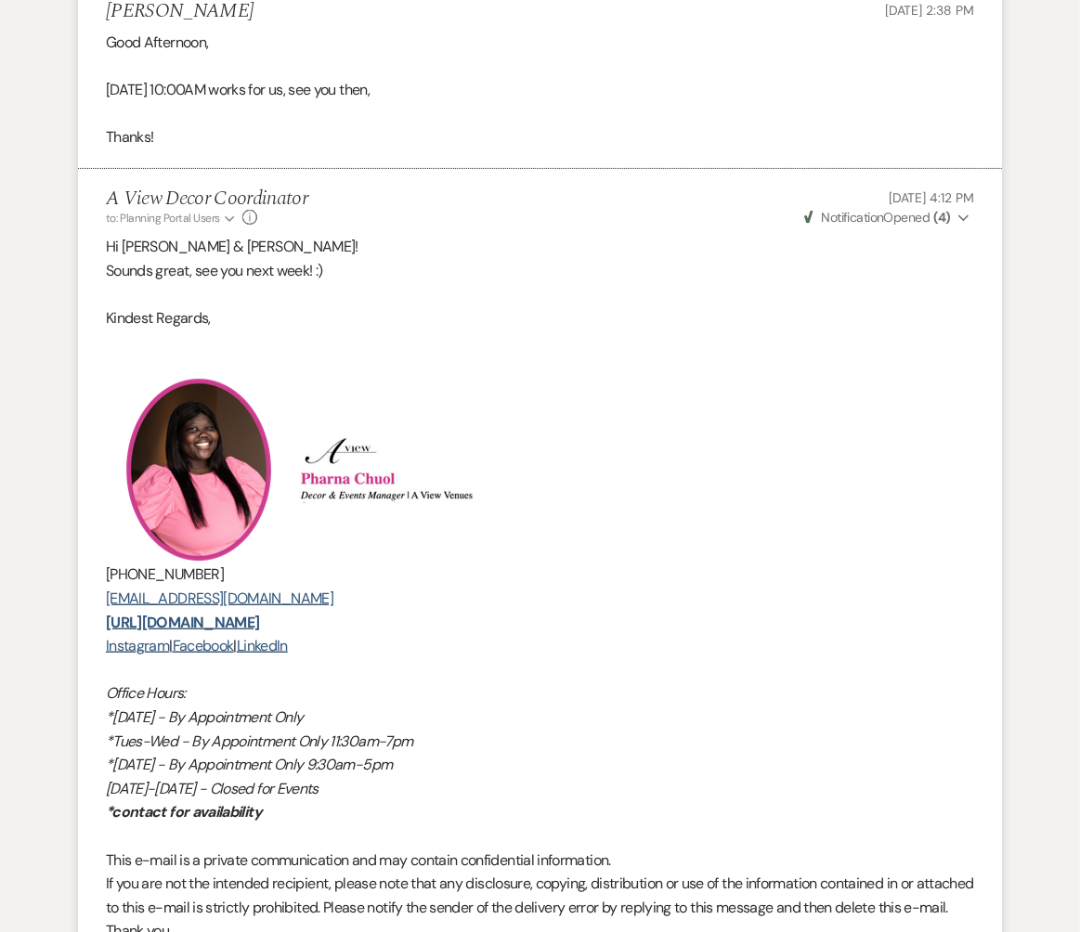
scroll to position [3762, 0]
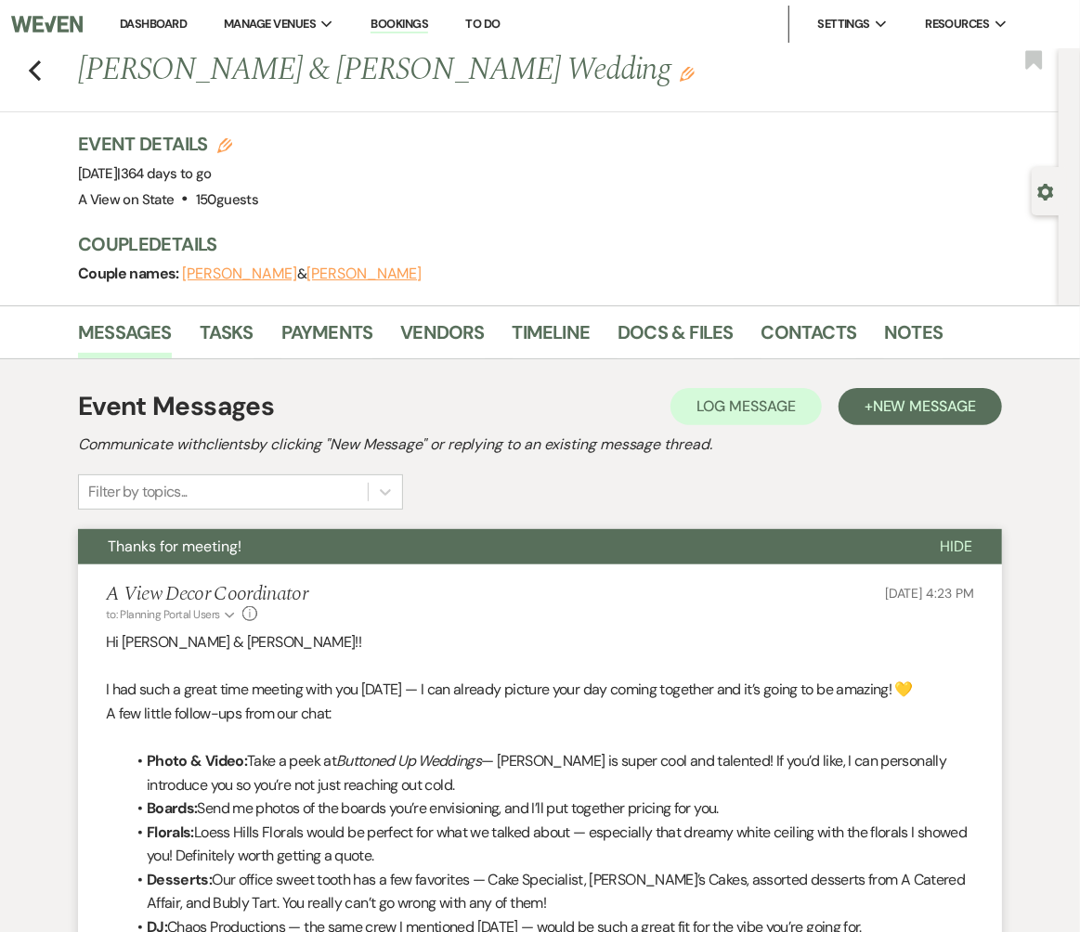
click at [125, 27] on link "Dashboard" at bounding box center [153, 24] width 67 height 16
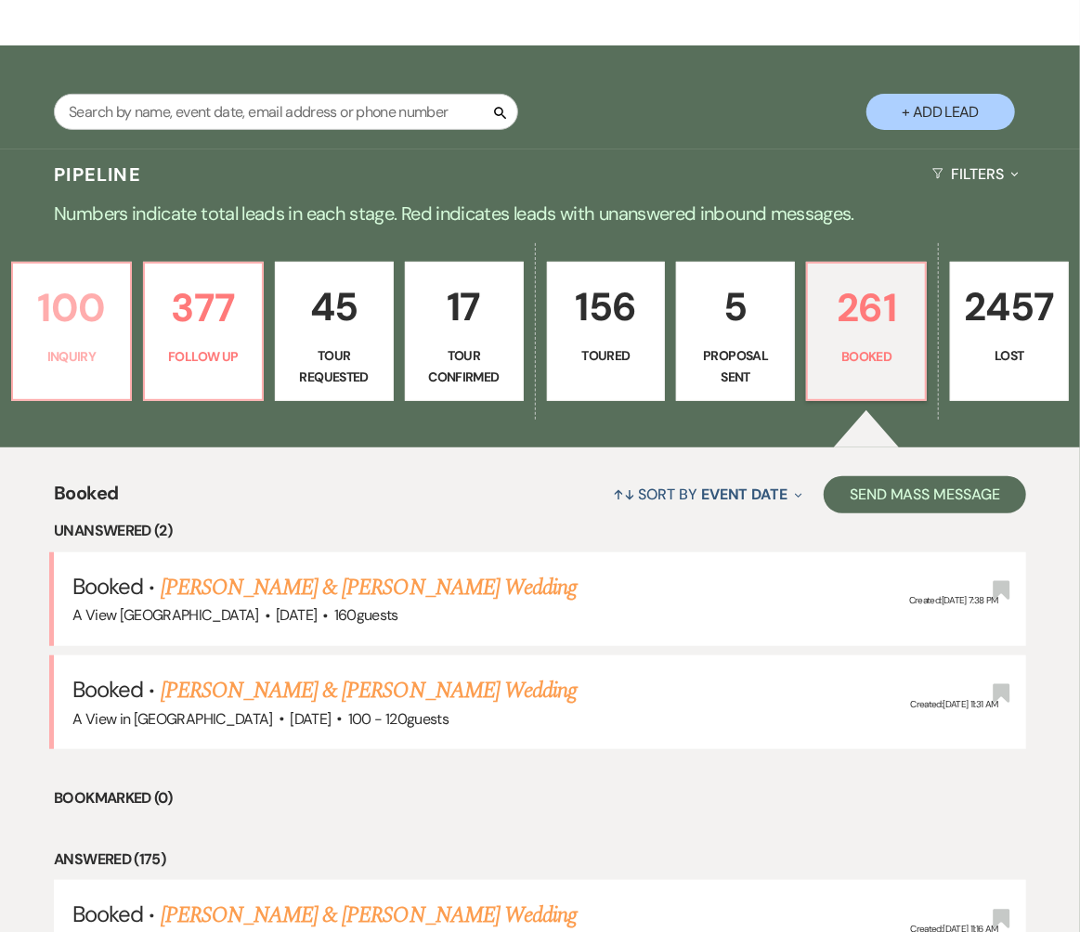
scroll to position [255, 0]
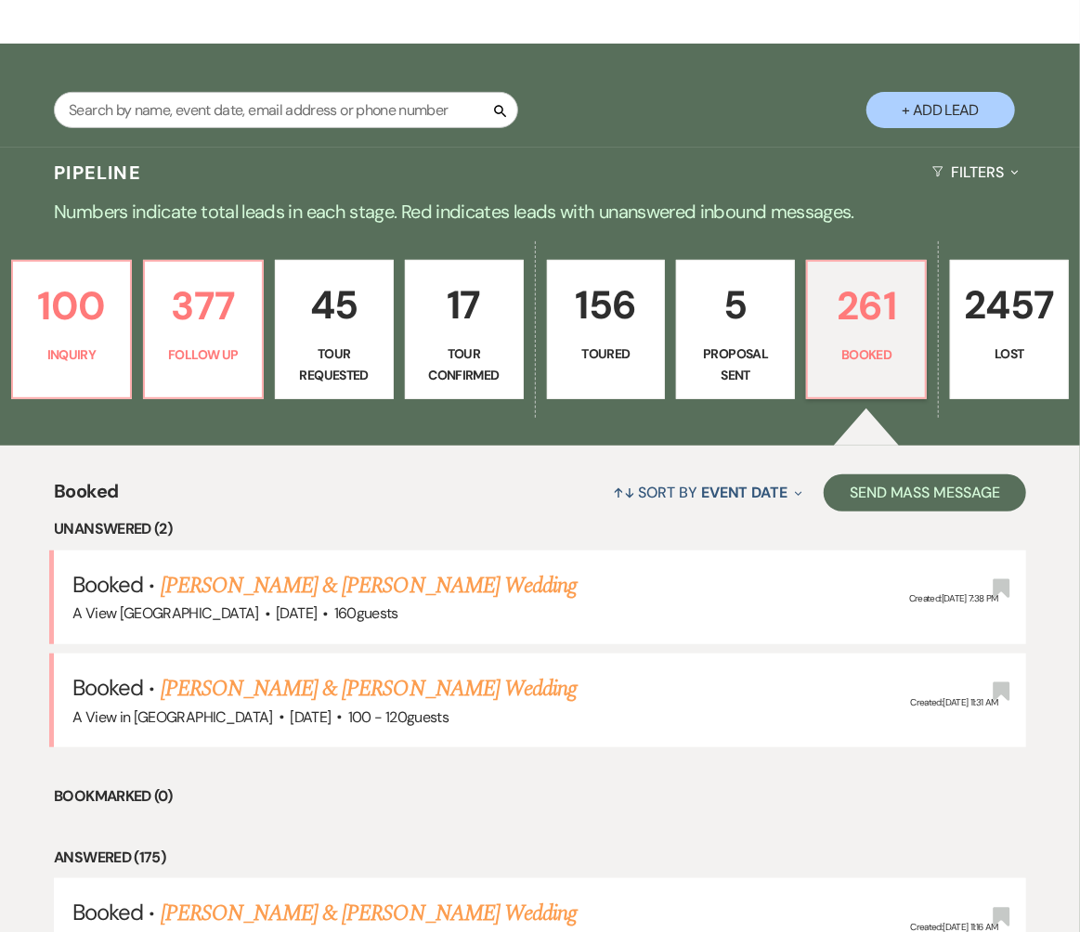
click at [281, 583] on link "[PERSON_NAME] & [PERSON_NAME] Wedding" at bounding box center [369, 585] width 416 height 33
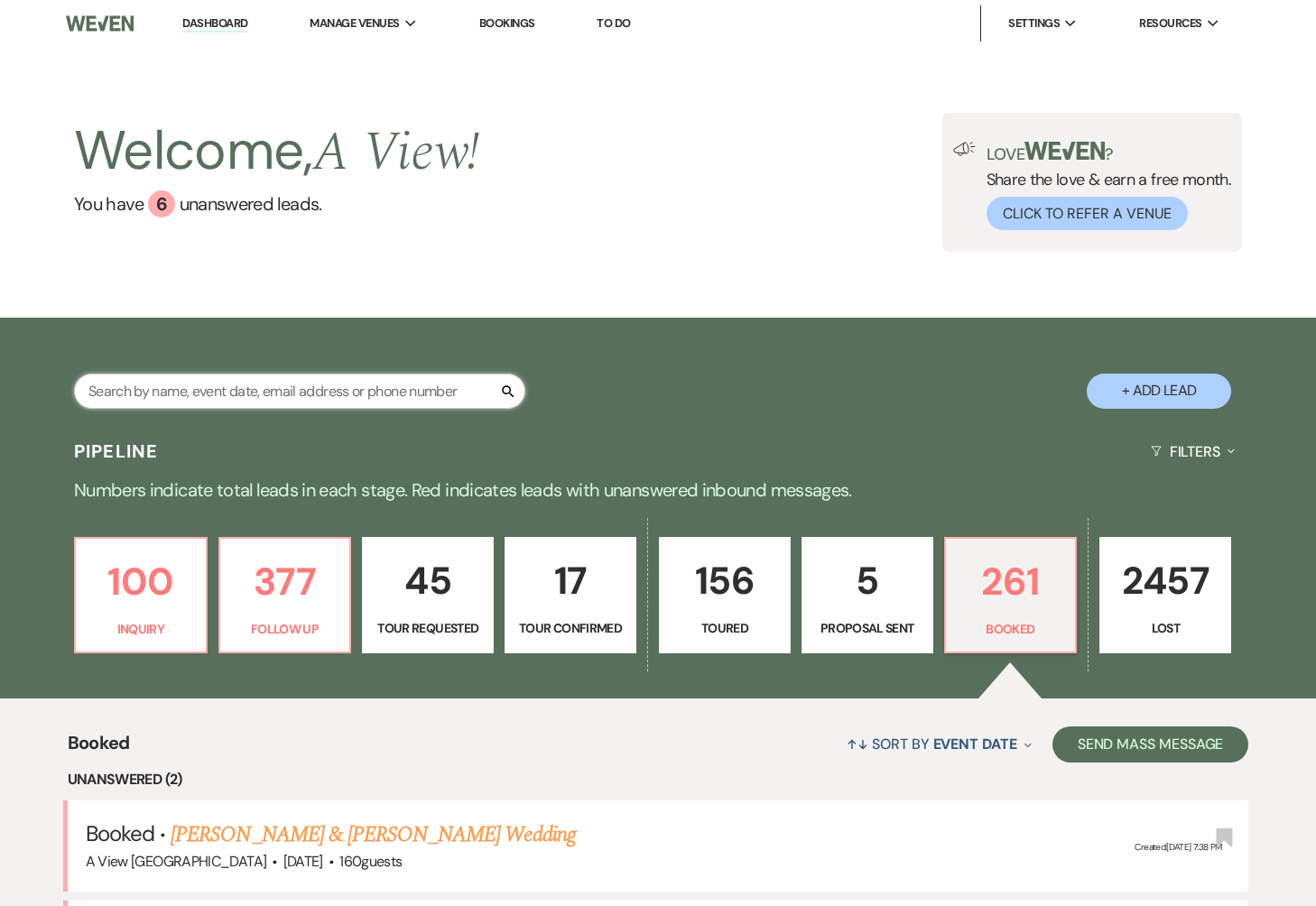
scroll to position [345, 0]
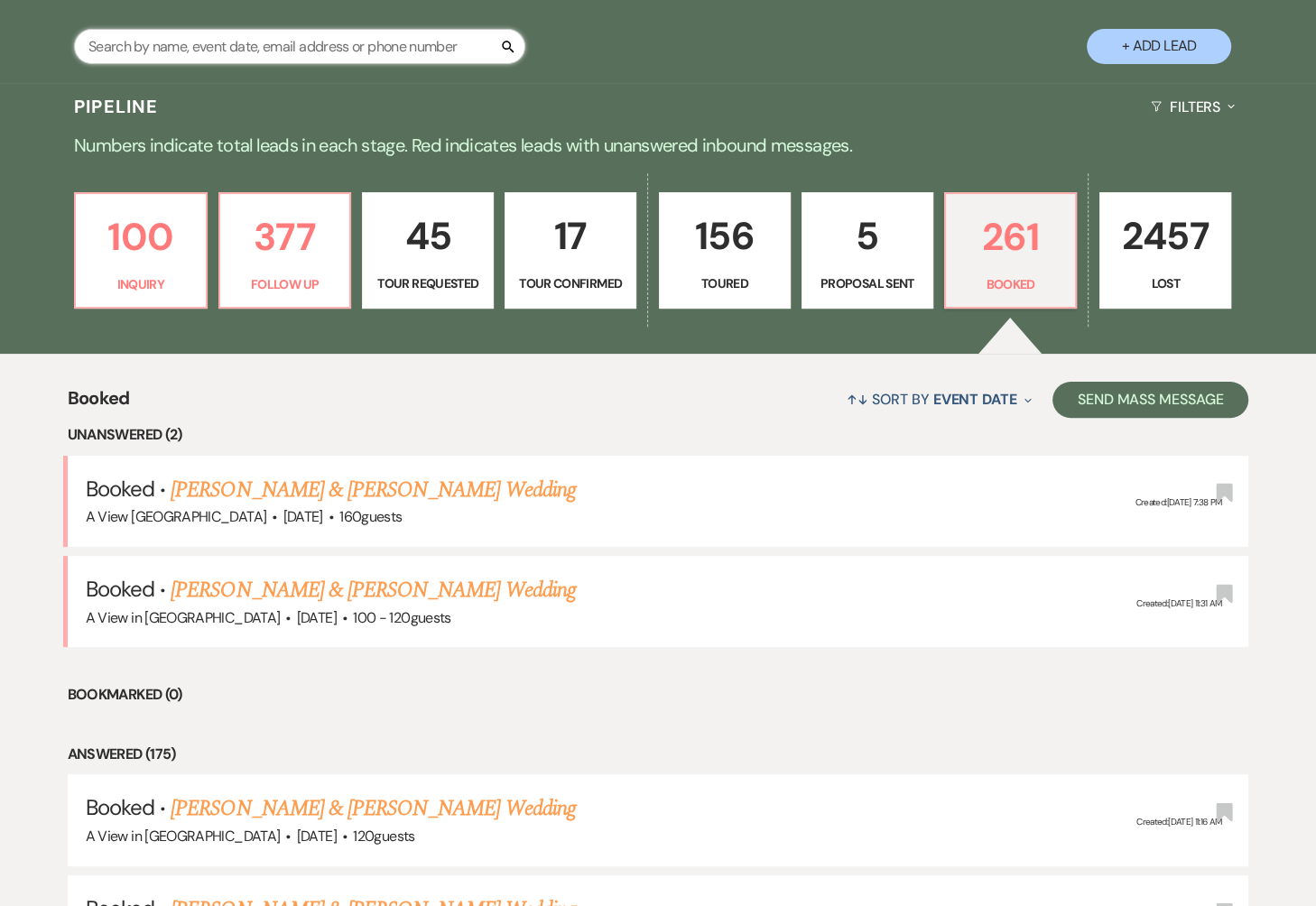
click at [416, 33] on input "text" at bounding box center [299, 47] width 451 height 35
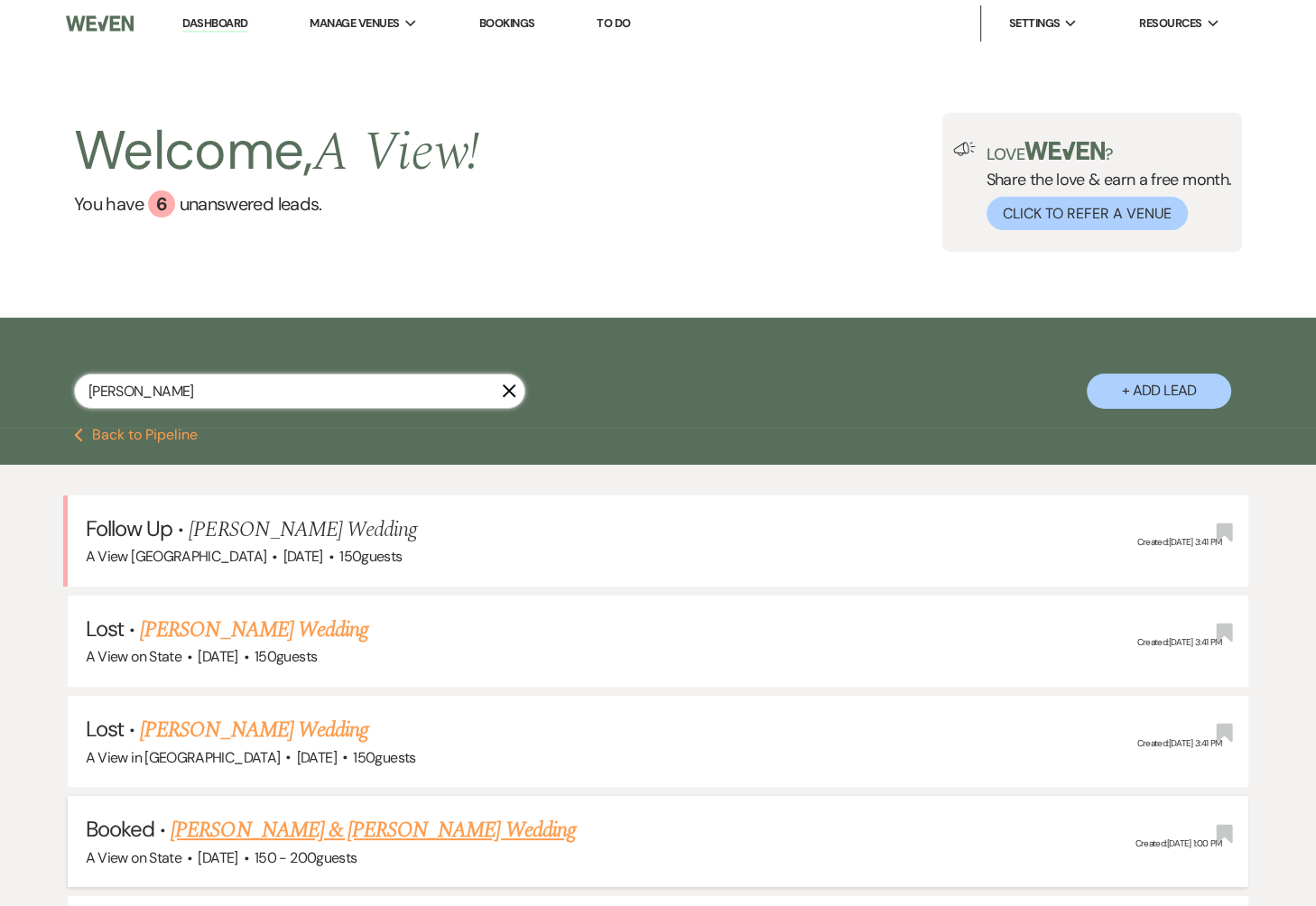
type input "Hannah"
click at [385, 827] on link "[PERSON_NAME] & [PERSON_NAME] Wedding" at bounding box center [372, 830] width 404 height 32
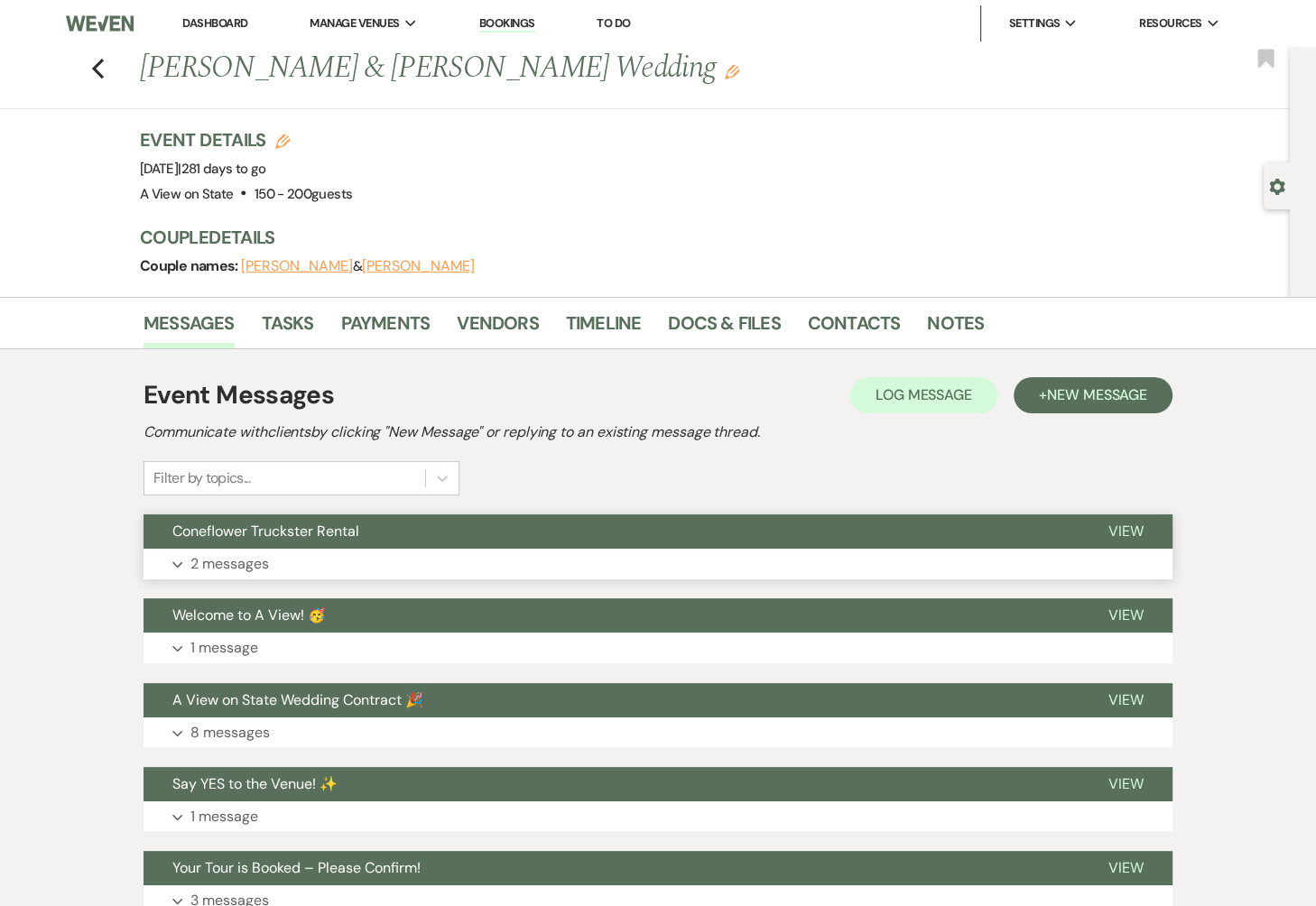
click at [497, 567] on button "Expand 2 messages" at bounding box center [658, 565] width 1029 height 31
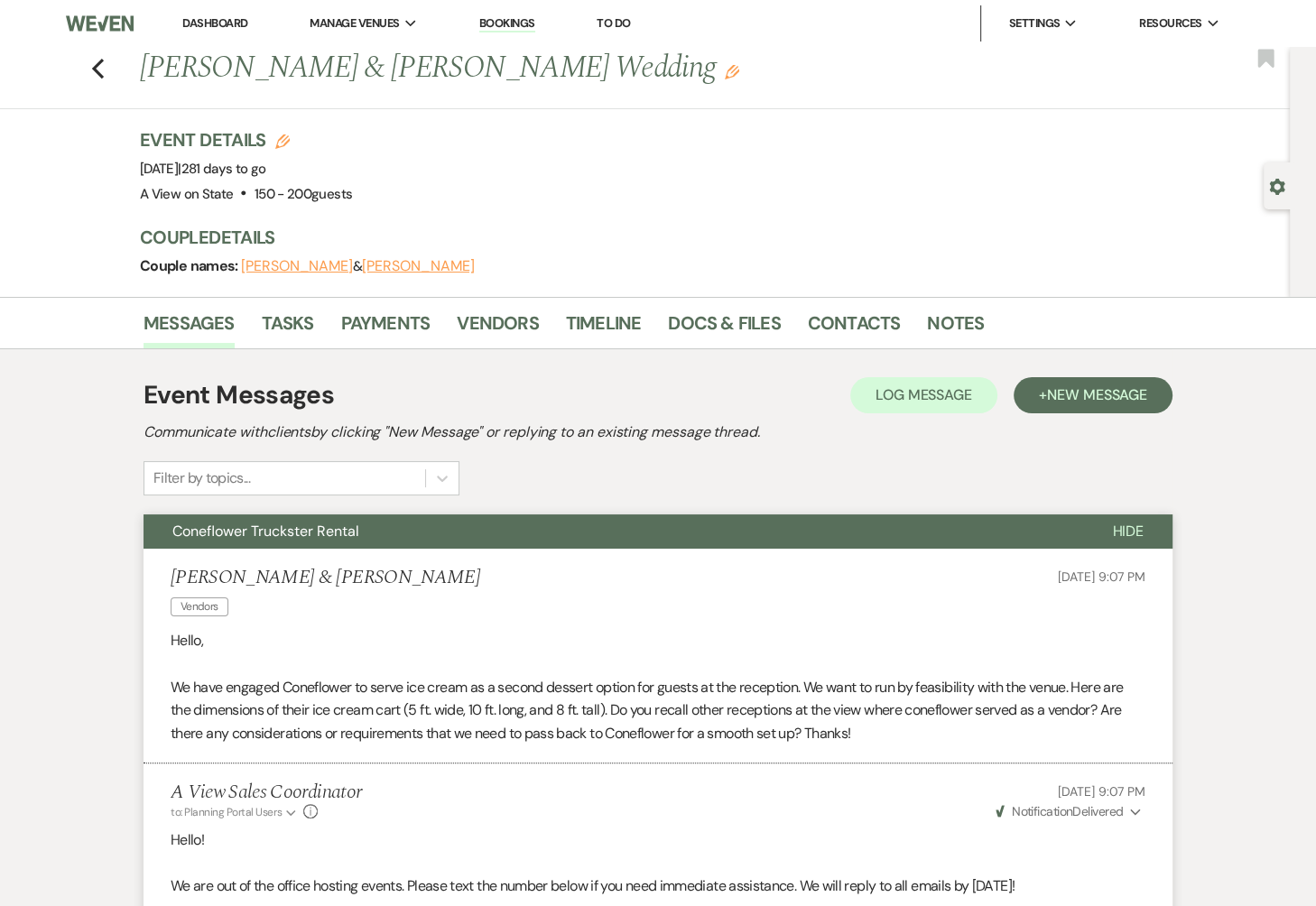
scroll to position [295, 0]
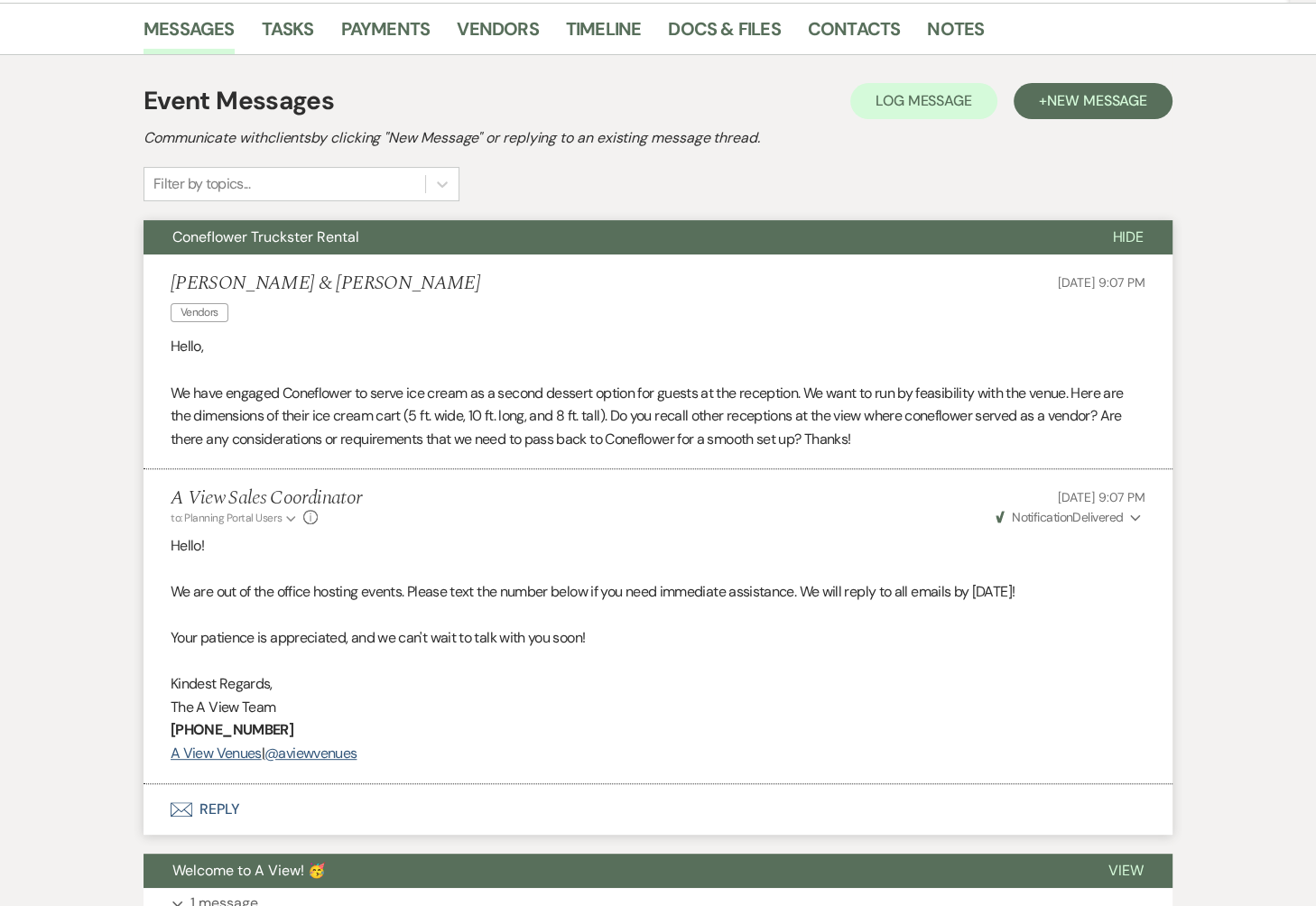
click at [205, 805] on button "Envelope Reply" at bounding box center [658, 810] width 1029 height 51
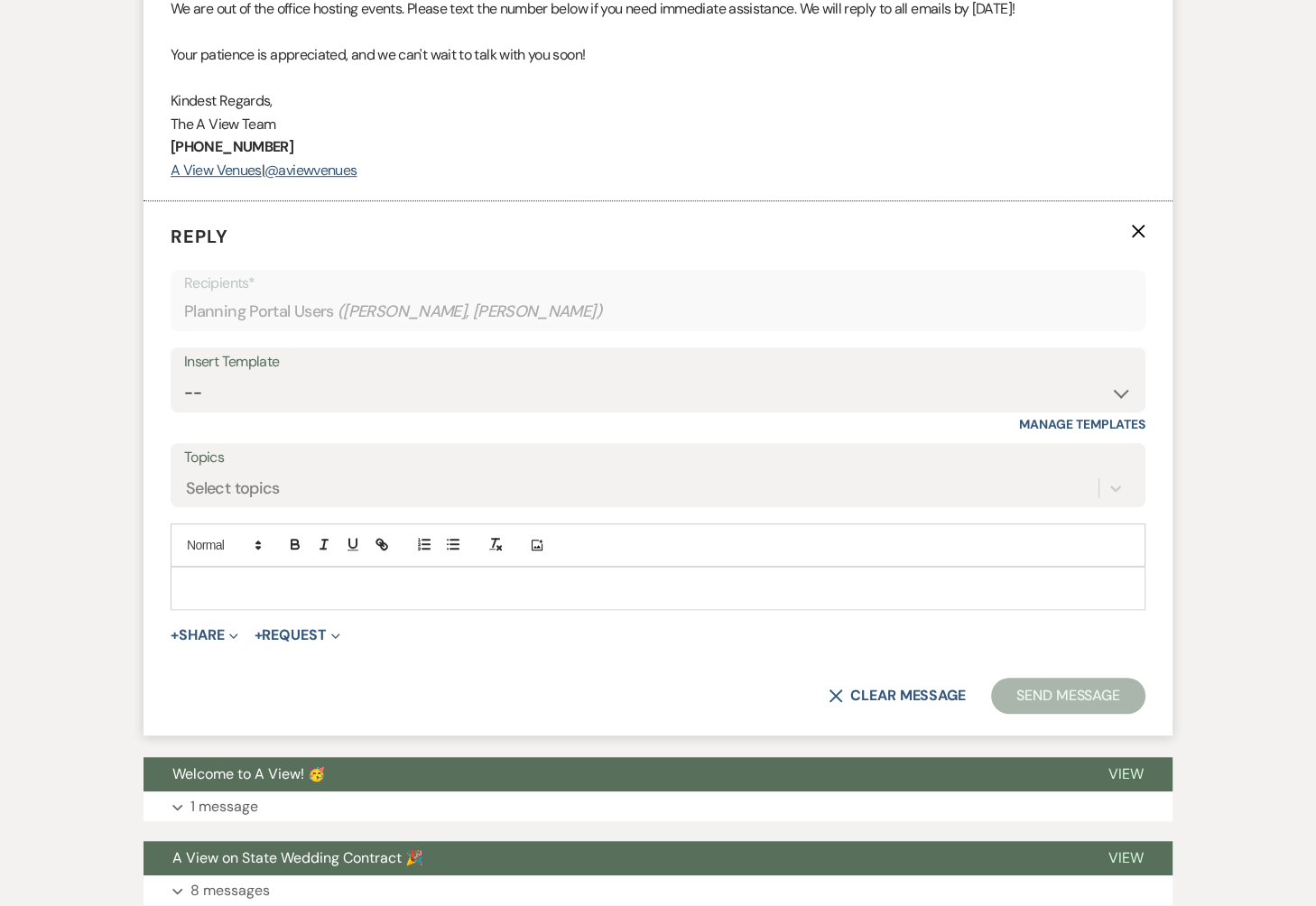
scroll to position [889, 0]
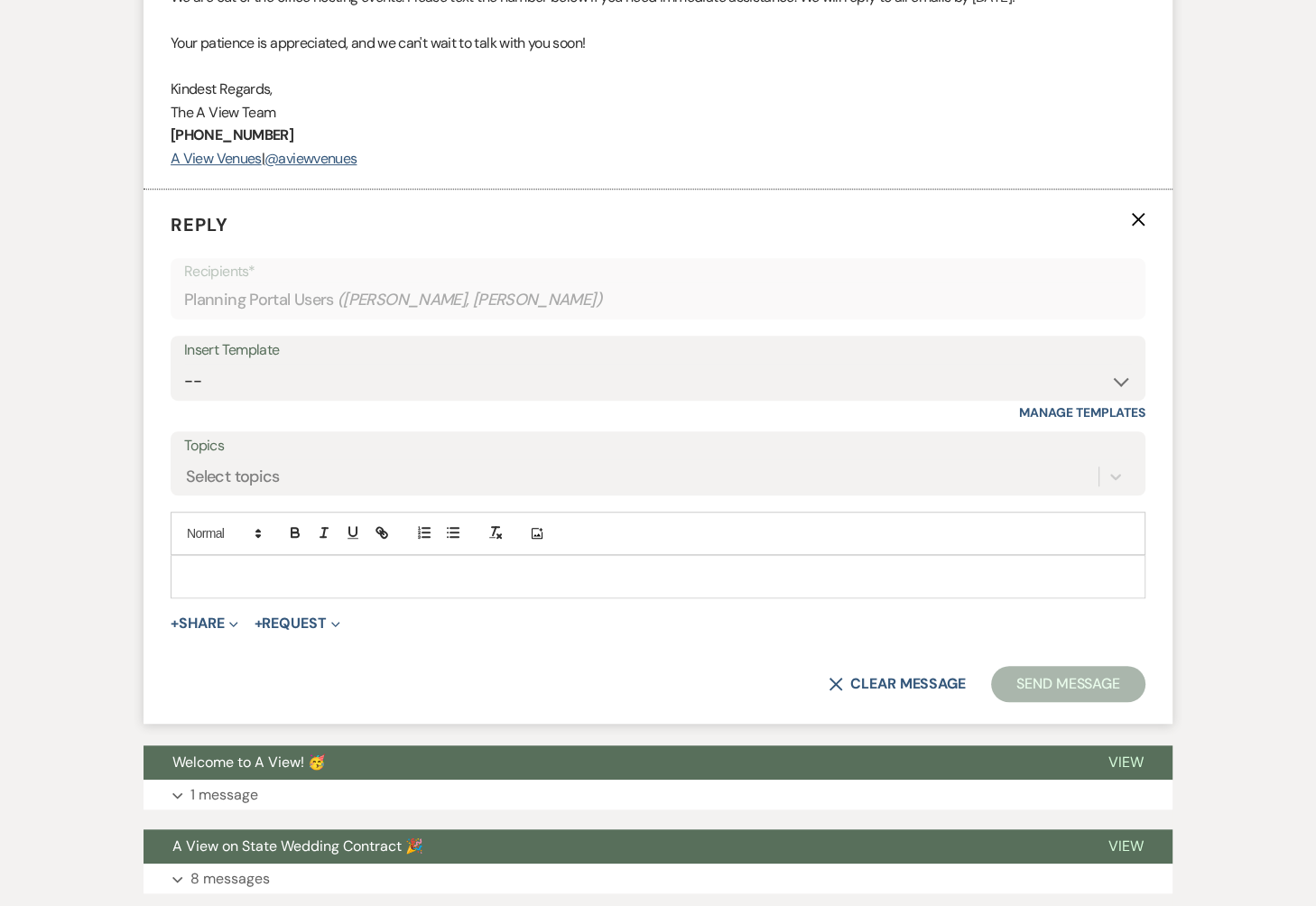
click at [311, 360] on div "Insert Template" at bounding box center [657, 350] width 948 height 26
click at [302, 371] on select "-- Tour Confirmation Contract (Pre-Booked Leads) Out of office Inquiry Email Al…" at bounding box center [657, 381] width 948 height 35
select select "3704"
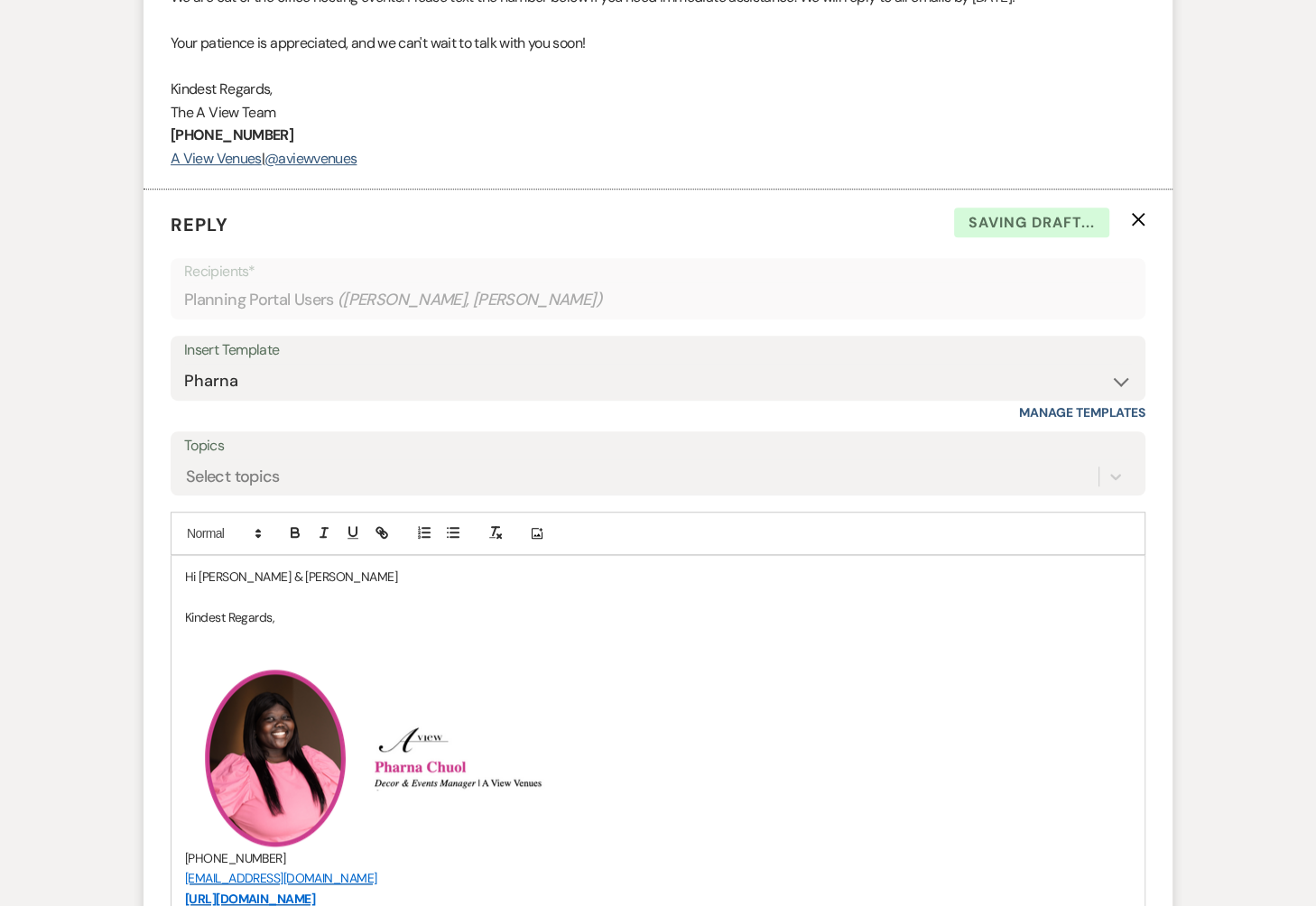
click at [293, 570] on p "Hi Brad & Hannah" at bounding box center [657, 576] width 946 height 19
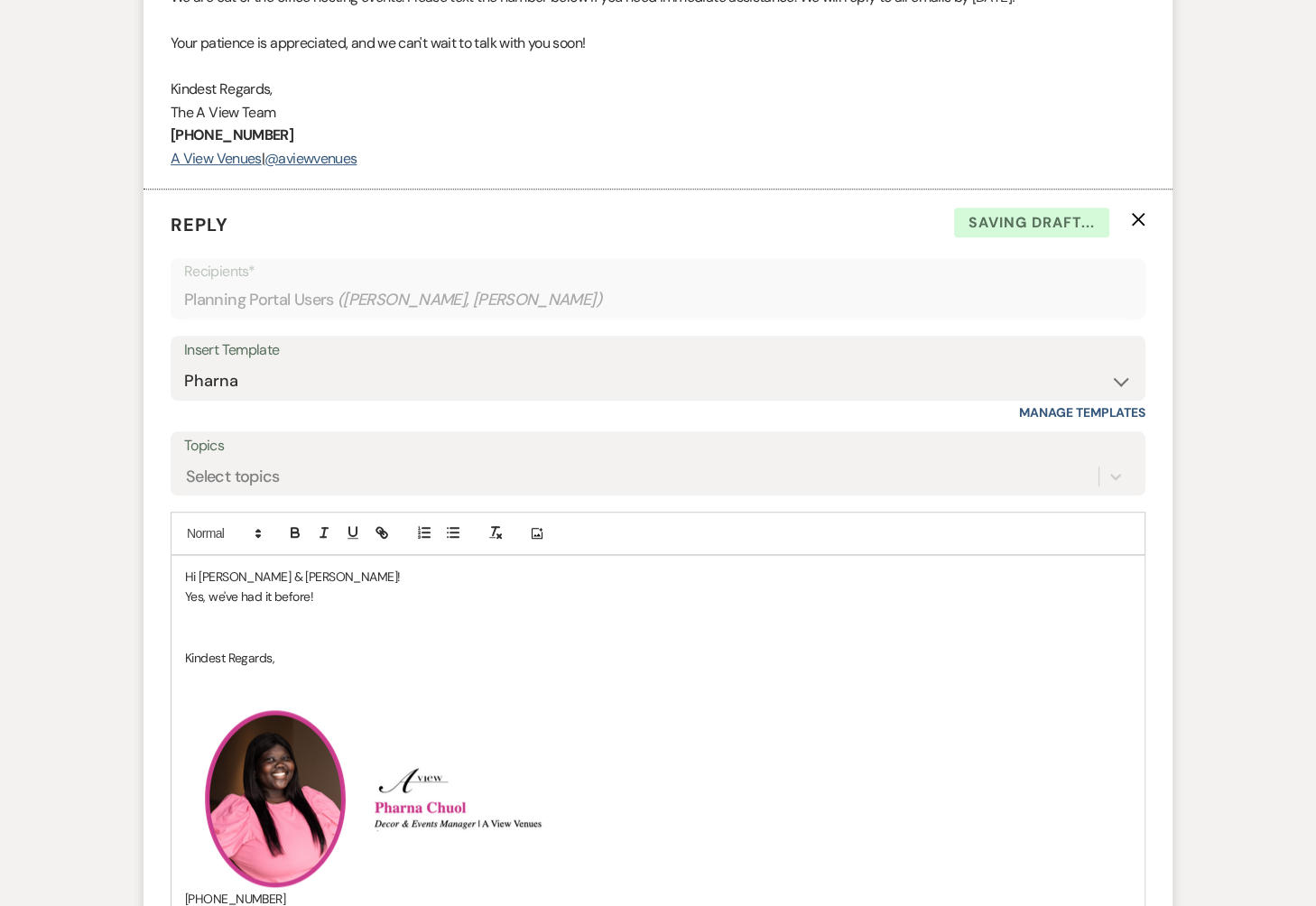
click at [329, 587] on p "Yes, we've had it before!" at bounding box center [657, 597] width 946 height 19
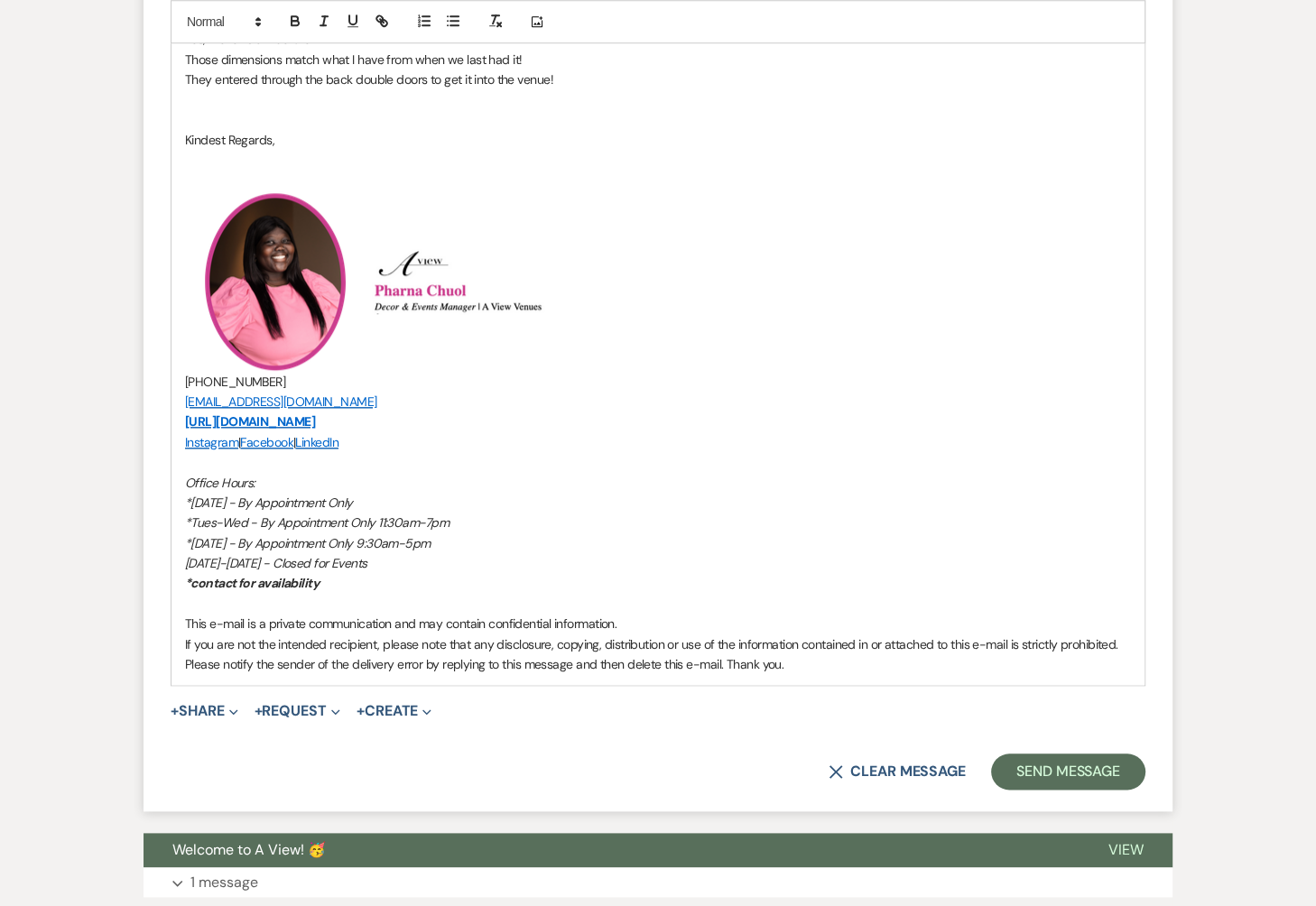
scroll to position [1541, 0]
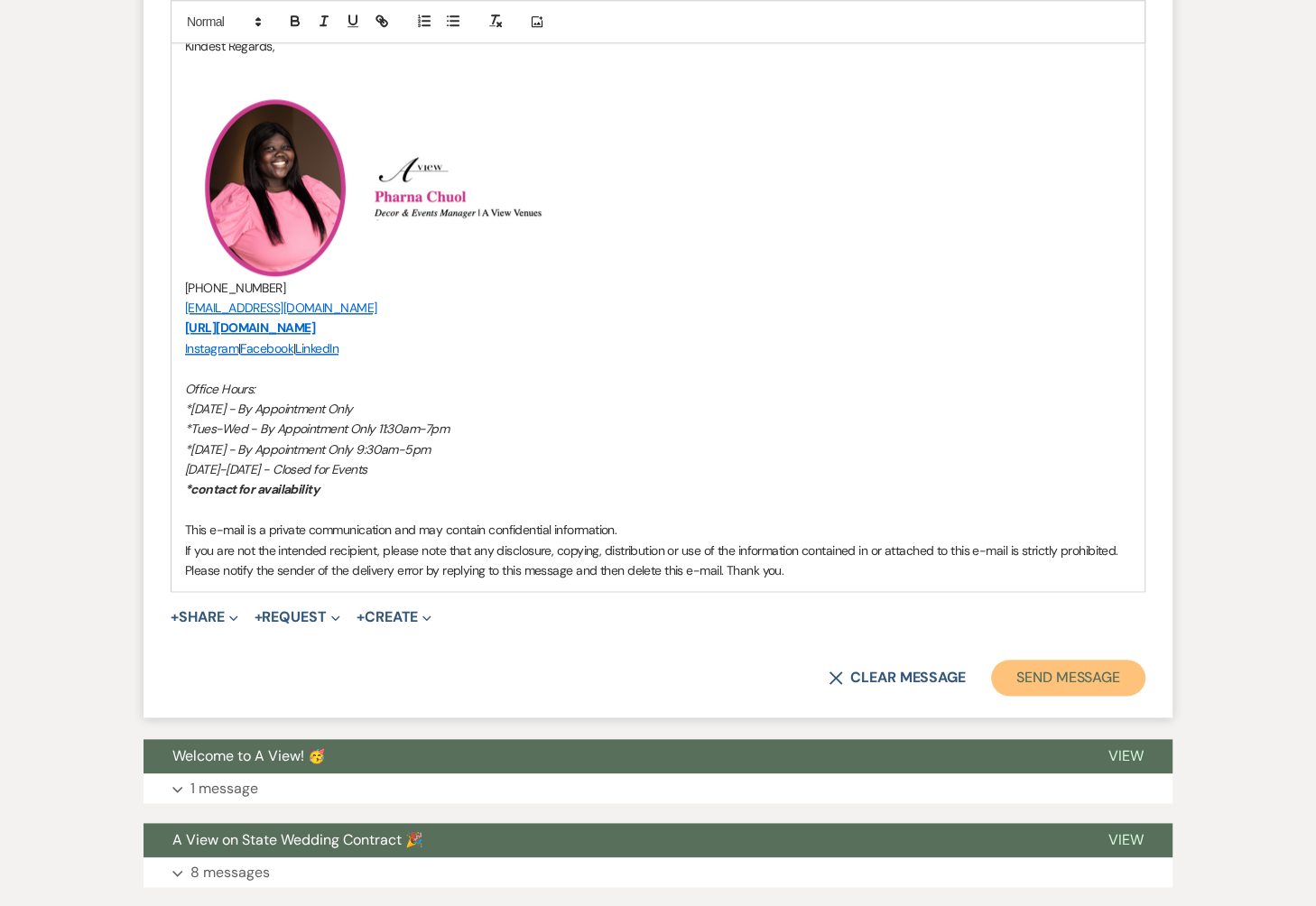
click at [1086, 673] on button "Send Message" at bounding box center [1068, 678] width 155 height 36
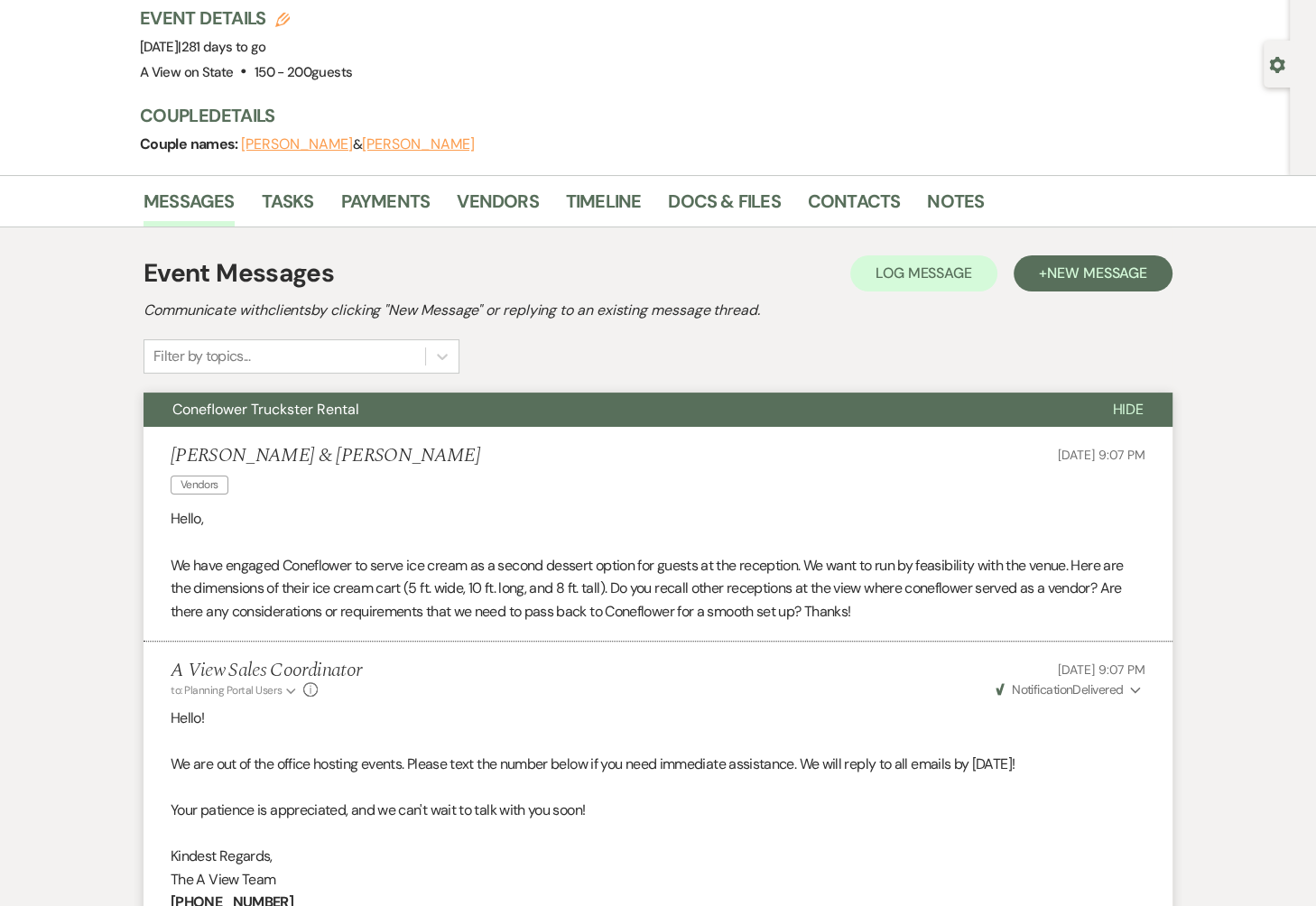
scroll to position [0, 0]
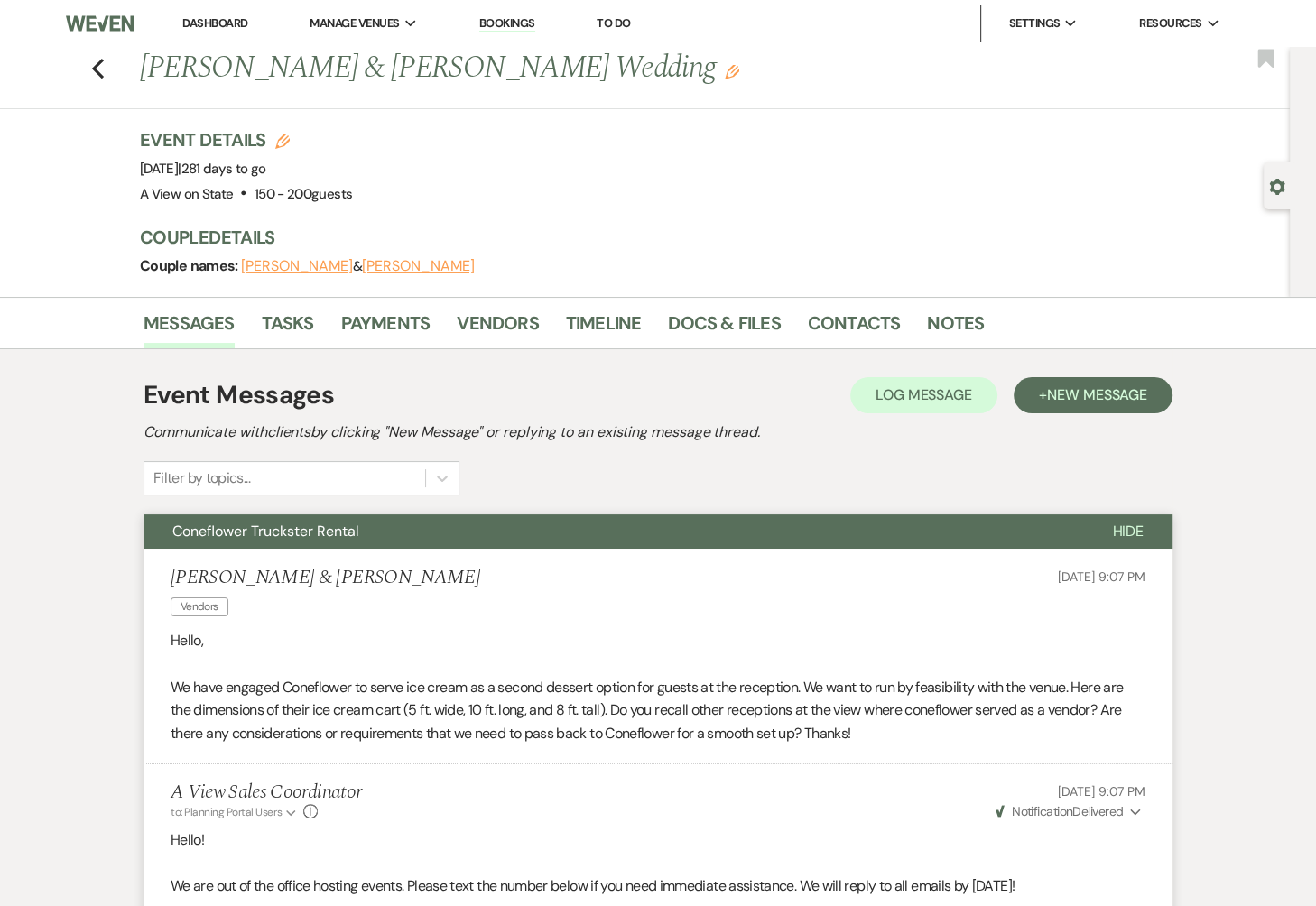
click at [217, 26] on link "Dashboard" at bounding box center [215, 23] width 65 height 16
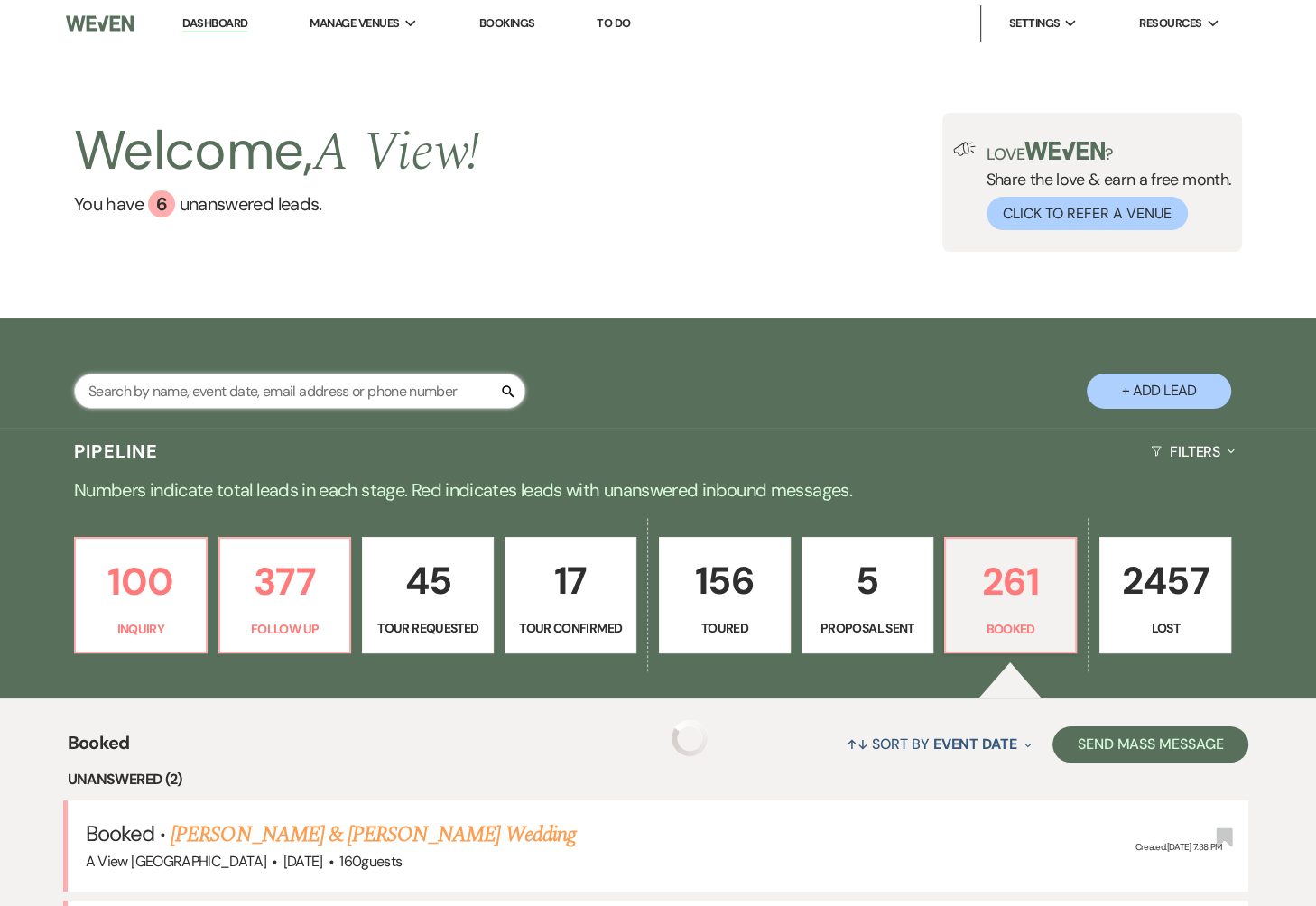
click at [307, 395] on input "text" at bounding box center [299, 391] width 451 height 35
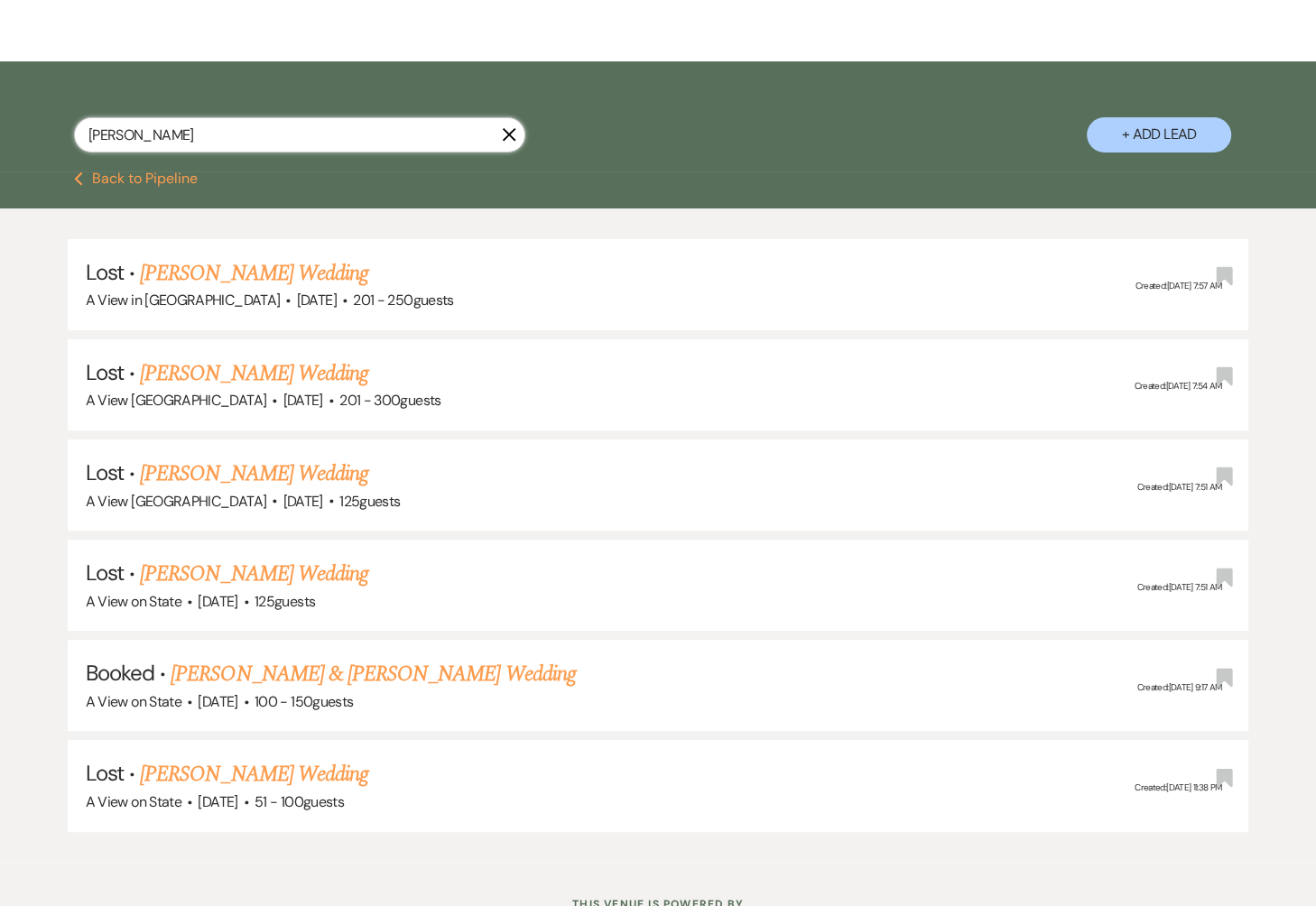
scroll to position [269, 0]
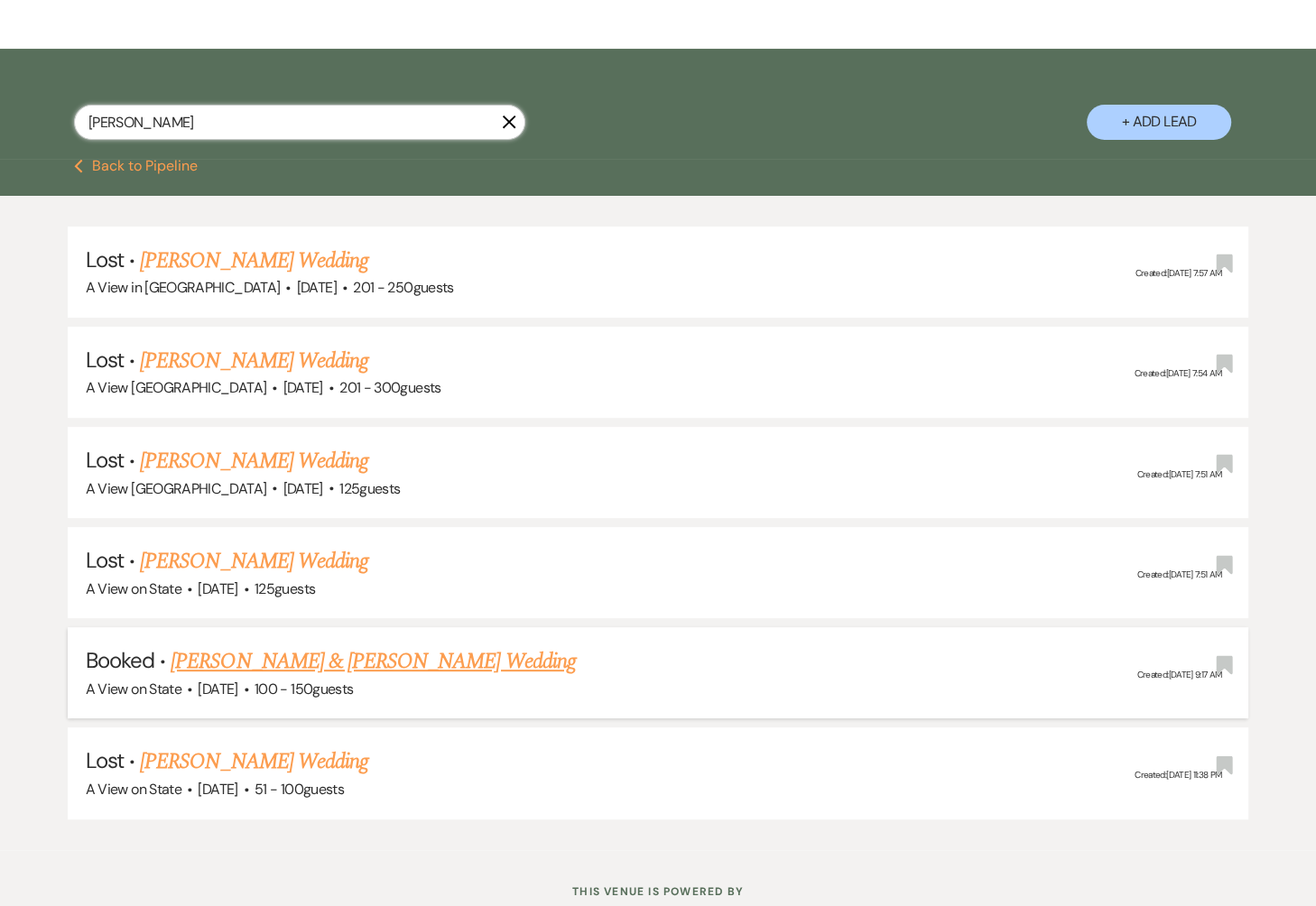
type input "Bethany"
click at [312, 650] on link "[PERSON_NAME] & [PERSON_NAME] Wedding" at bounding box center [372, 661] width 404 height 32
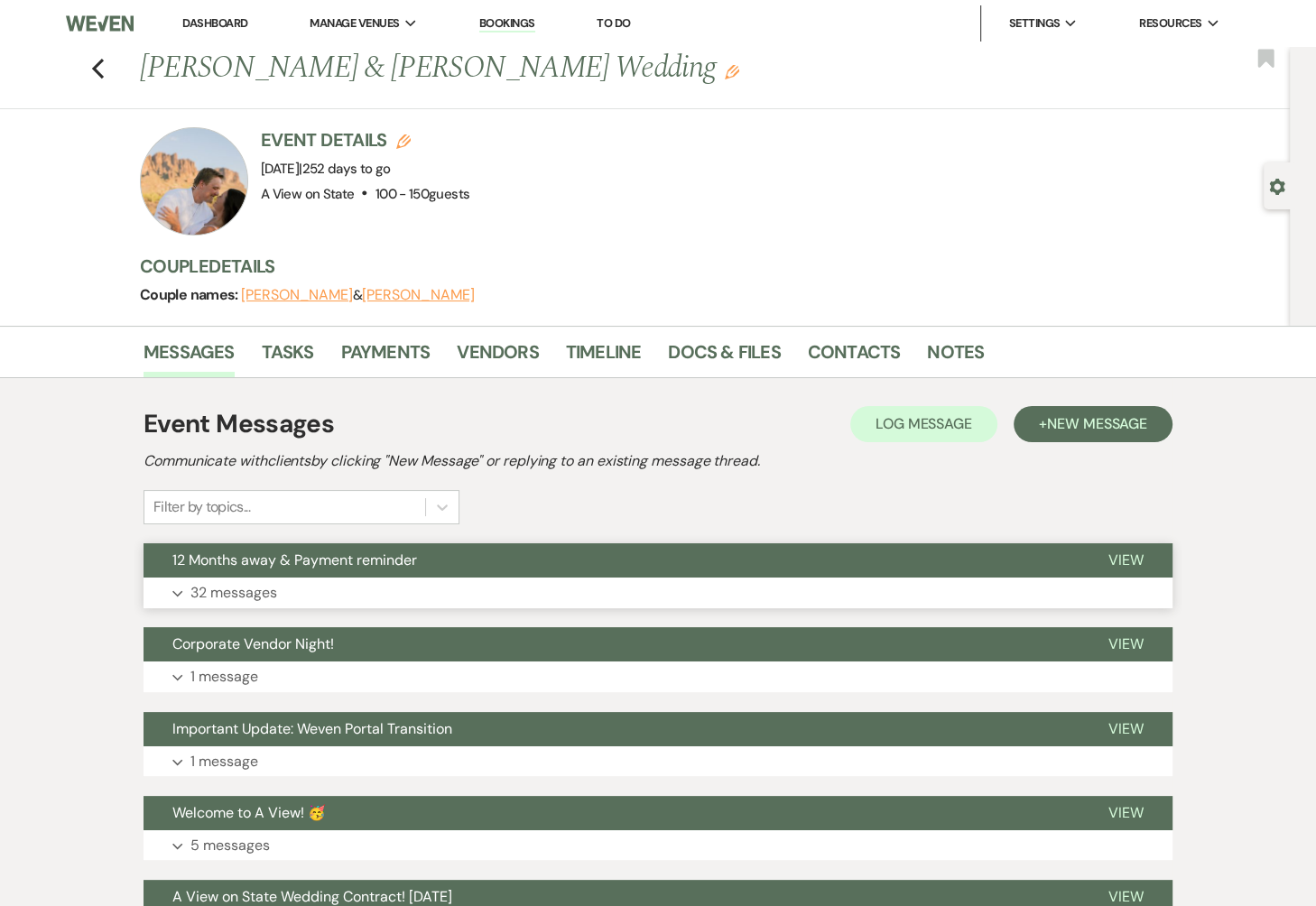
click at [393, 567] on span "12 Months away & Payment reminder" at bounding box center [294, 559] width 245 height 18
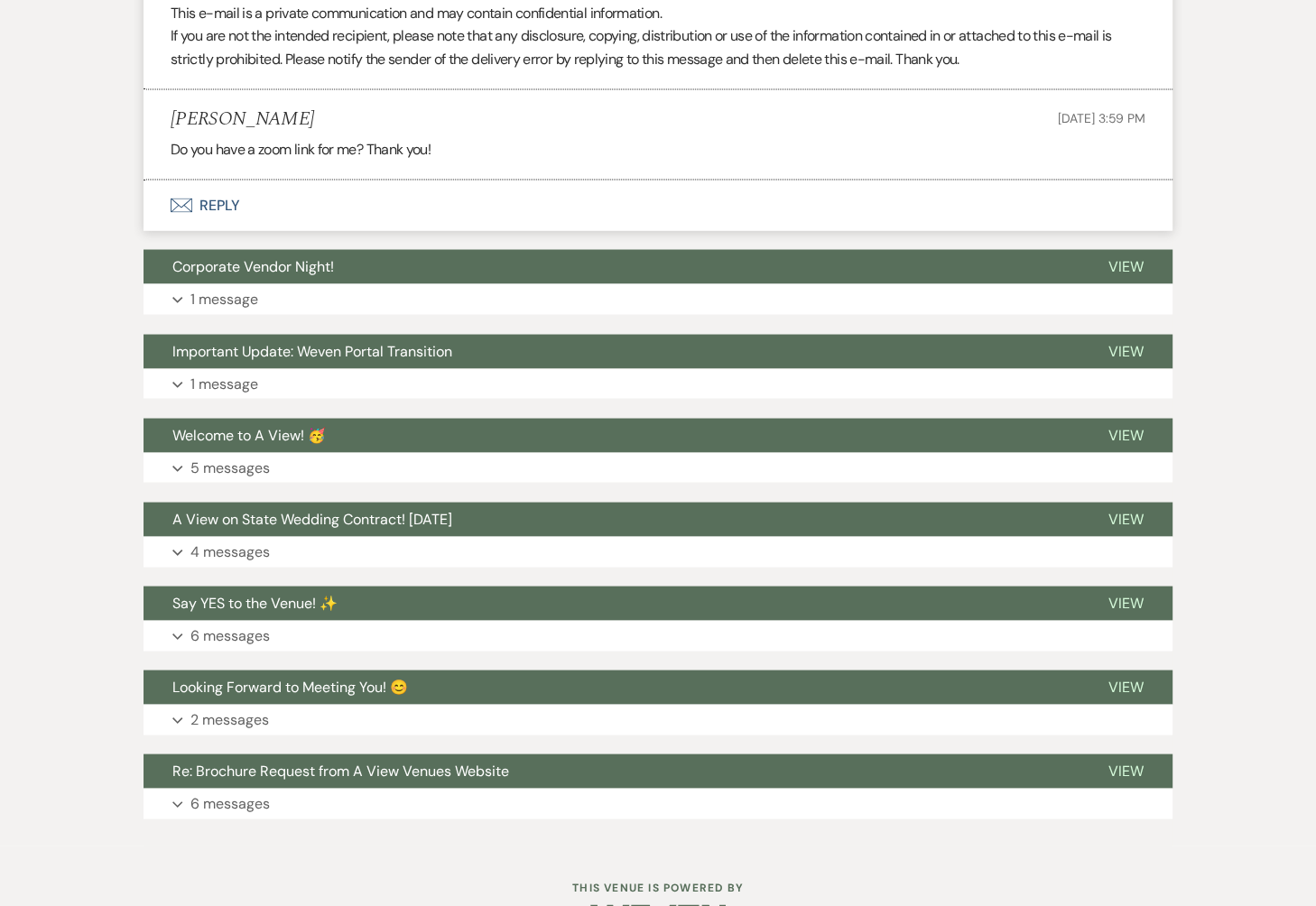
scroll to position [14705, 0]
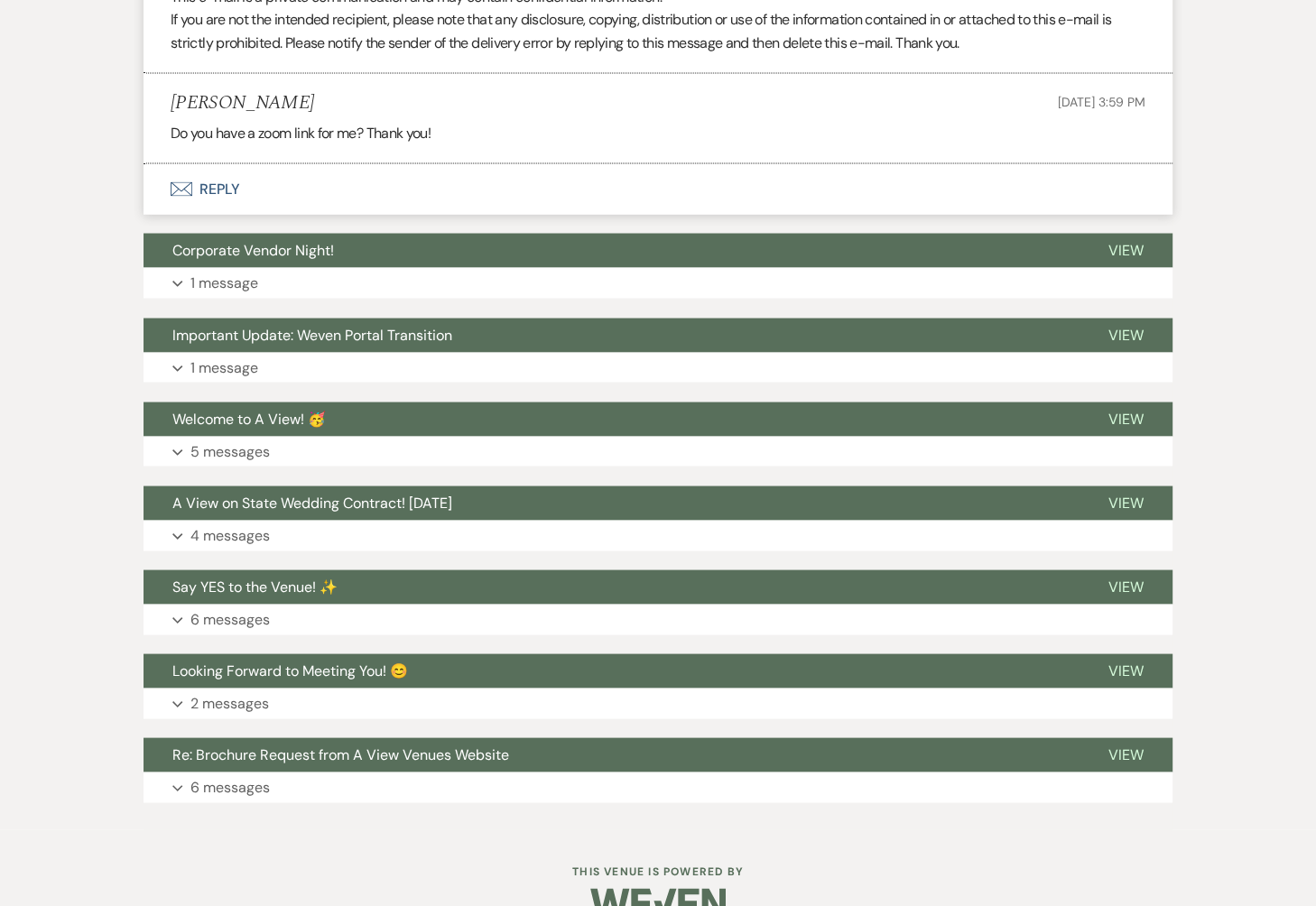
click at [289, 163] on button "Envelope Reply" at bounding box center [658, 189] width 1029 height 51
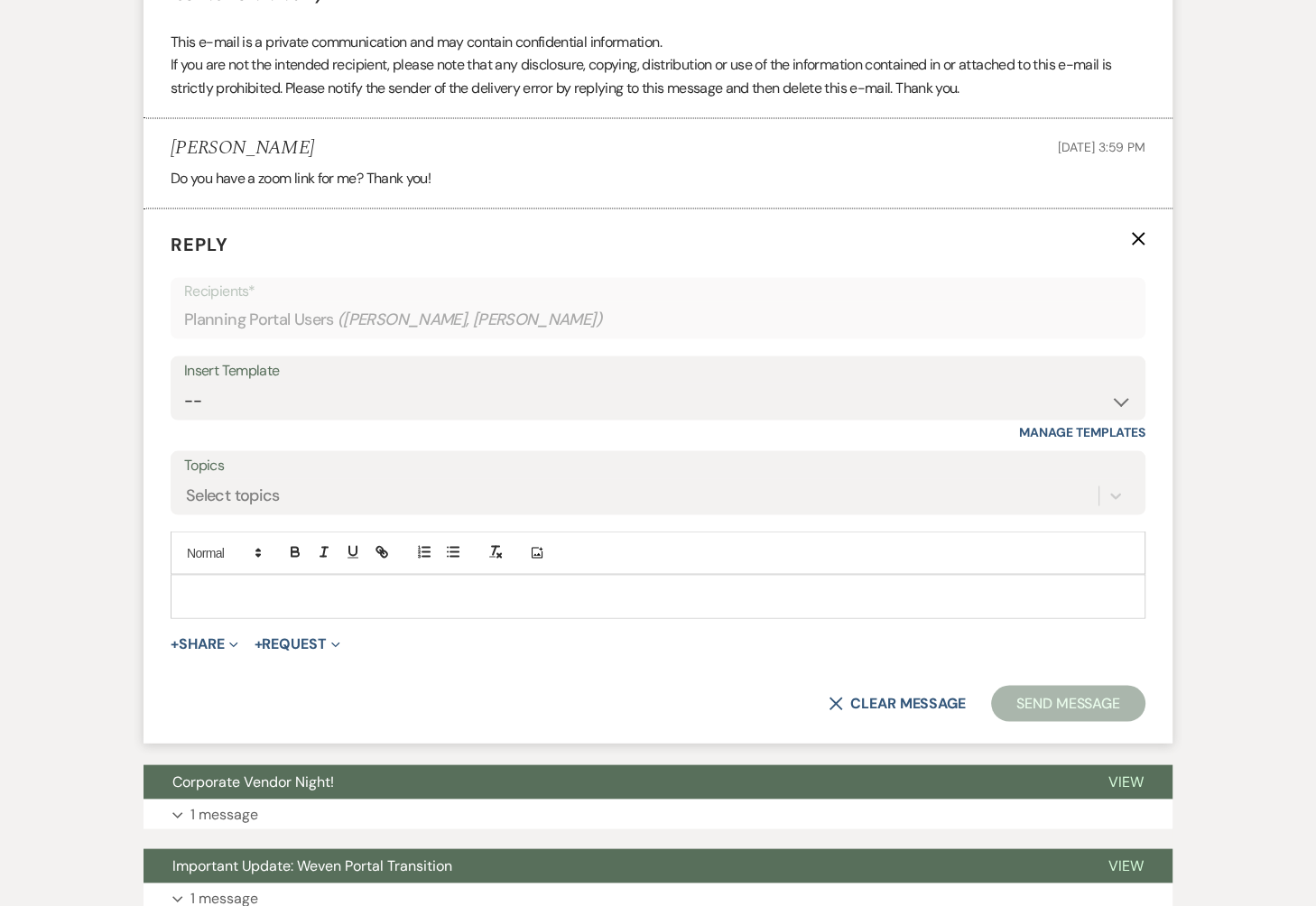
scroll to position [14642, 0]
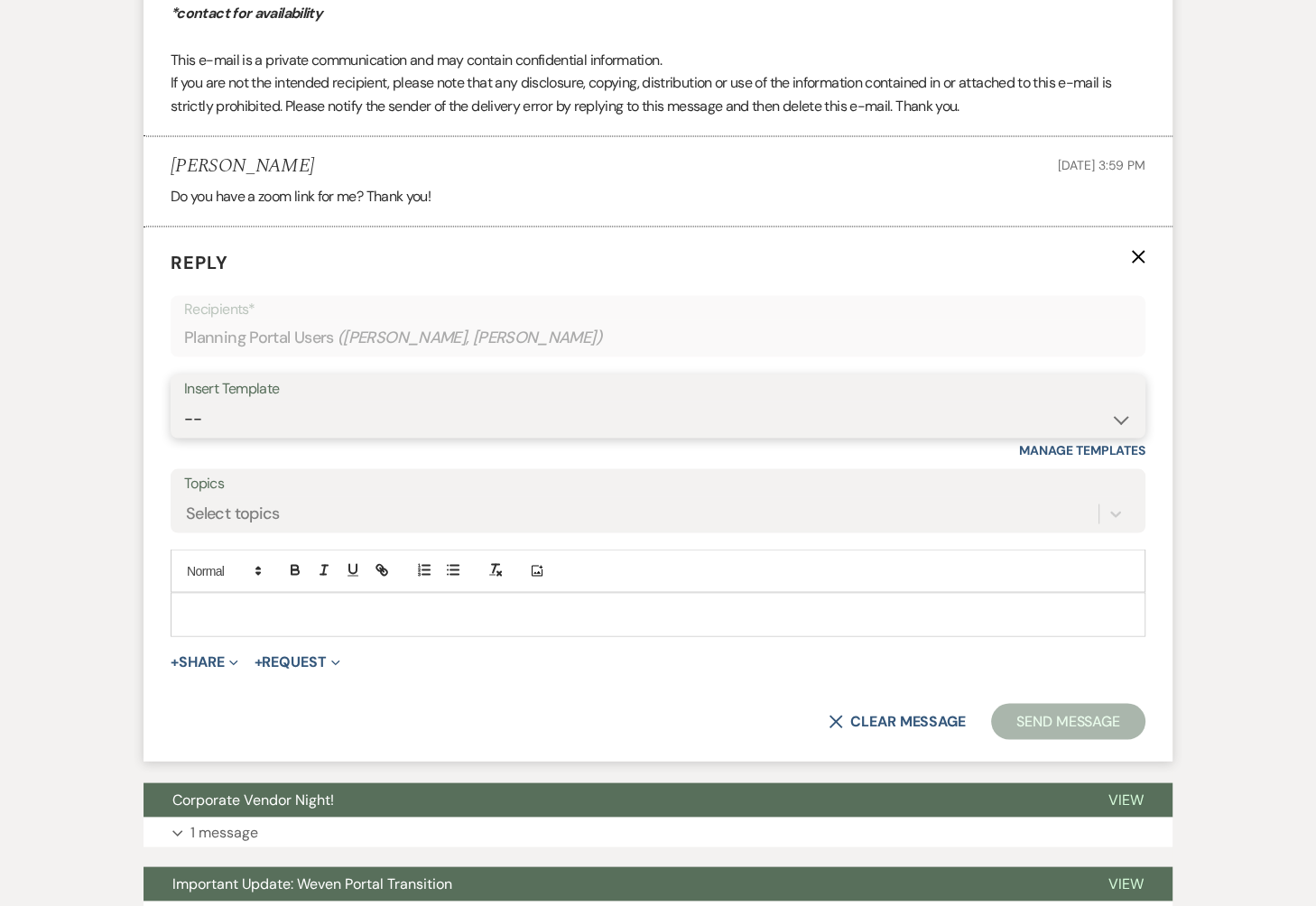
click at [322, 401] on select "-- Tour Confirmation Contract (Pre-Booked Leads) Out of office Inquiry Email Al…" at bounding box center [657, 418] width 948 height 35
select select "3704"
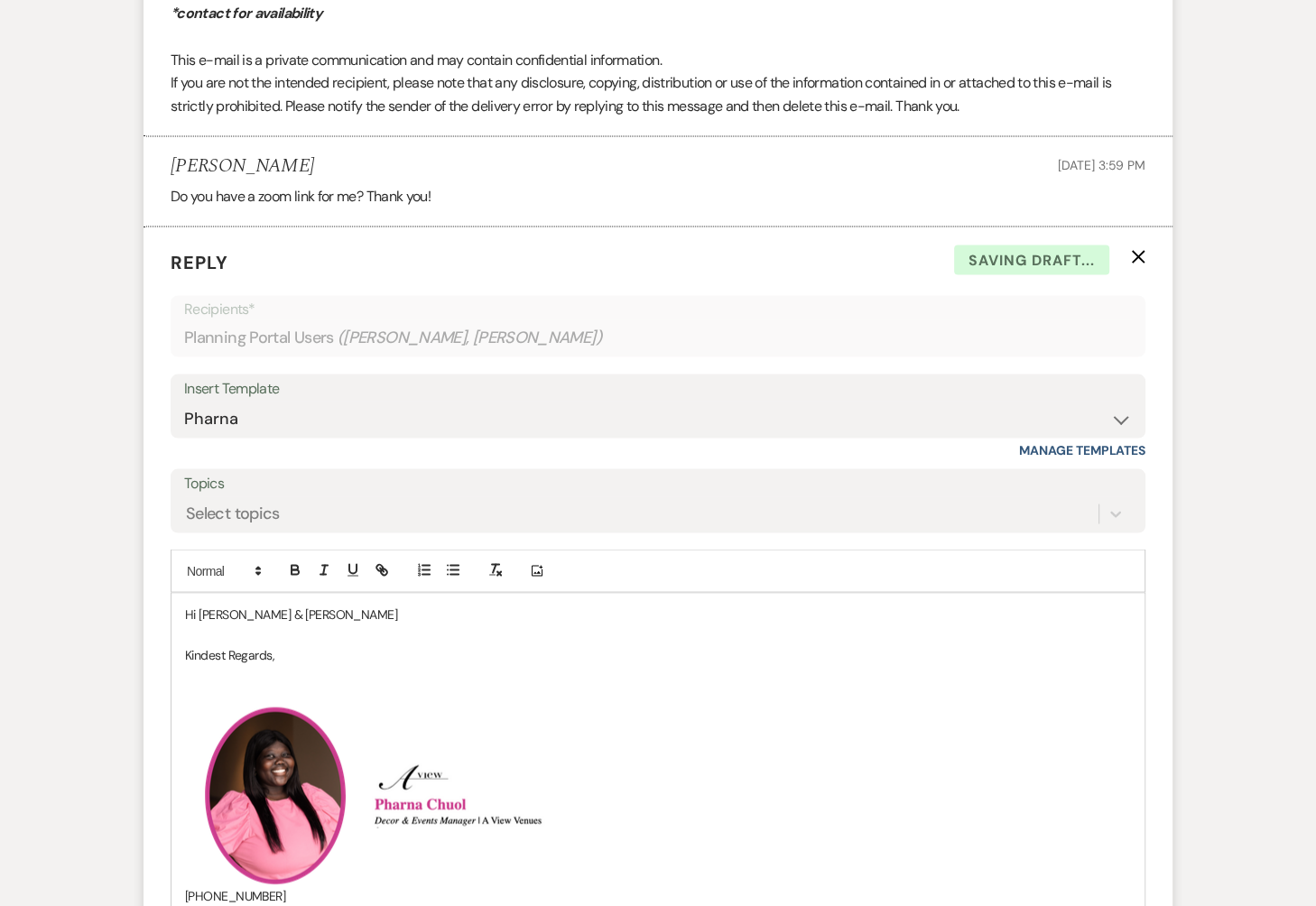
click at [315, 604] on p "Hi Bethany & Andrew" at bounding box center [657, 613] width 946 height 19
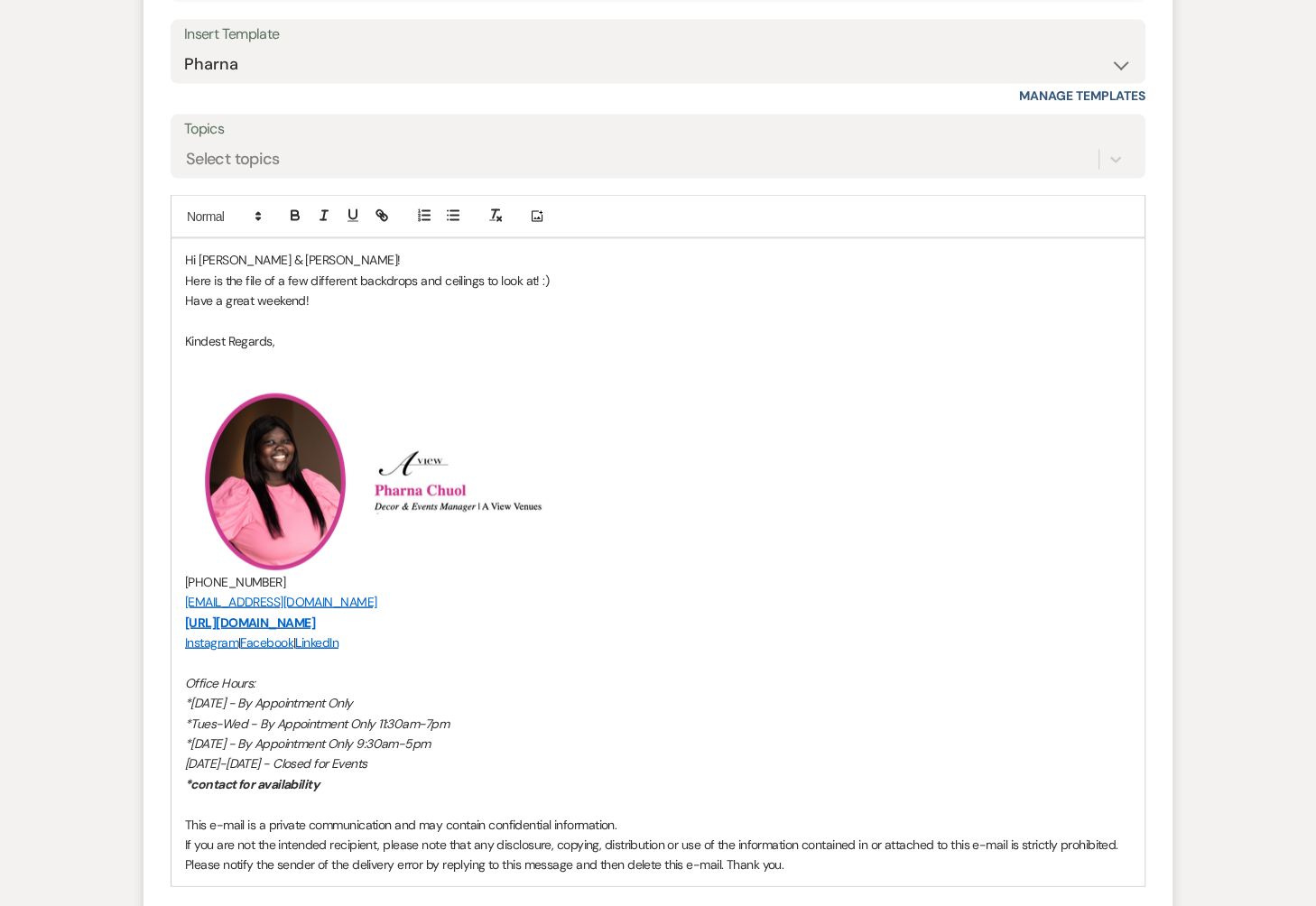
scroll to position [15040, 0]
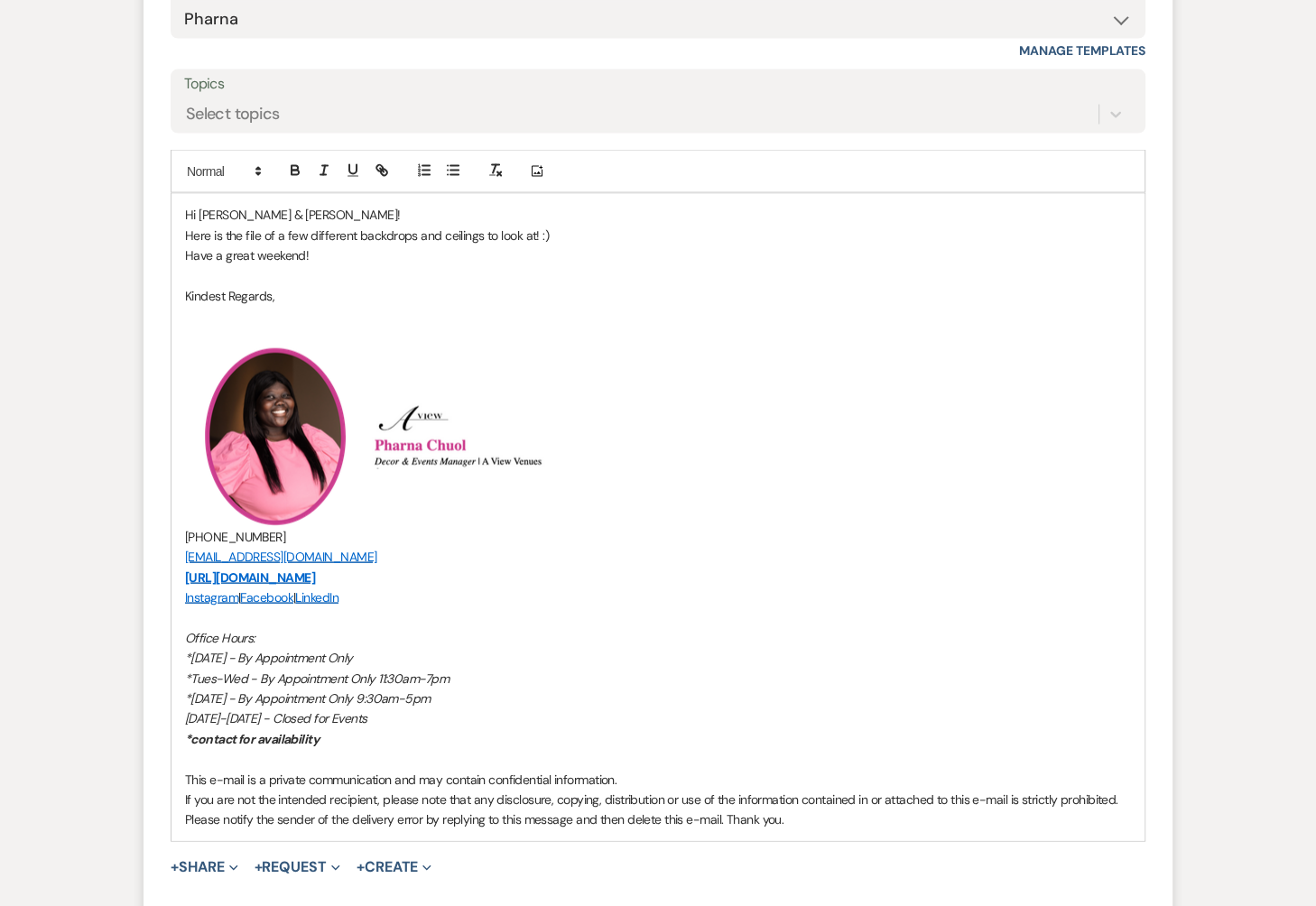
click at [243, 856] on div "+ Share Expand Doc Upload Documents Add Photo Images Pref Vendors Preferred ven…" at bounding box center [657, 867] width 975 height 21
click at [238, 857] on span "Expand" at bounding box center [231, 866] width 14 height 18
click at [260, 893] on span "Doc Upload Documents" at bounding box center [244, 902] width 103 height 18
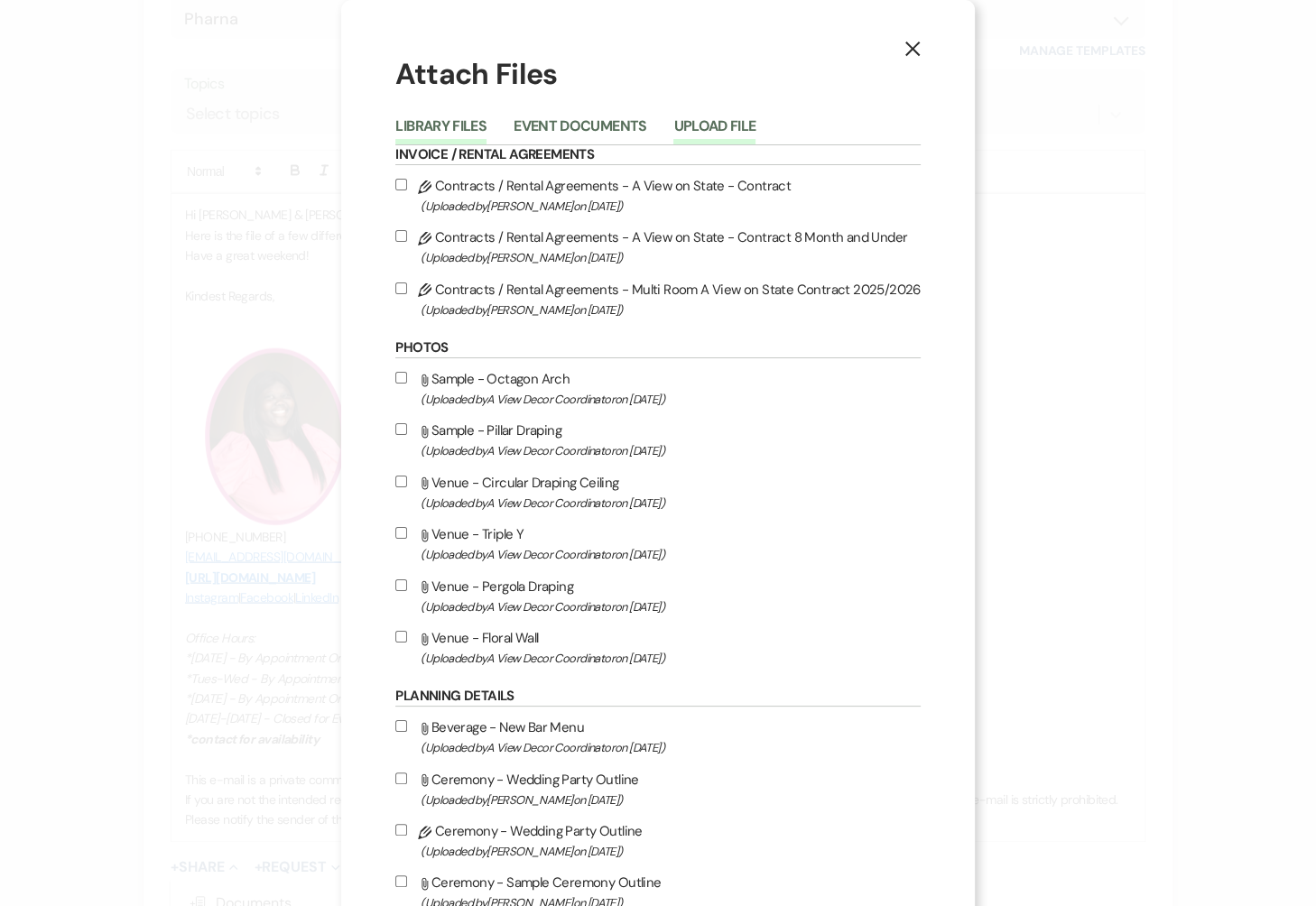
click at [715, 121] on button "Upload File" at bounding box center [714, 132] width 82 height 25
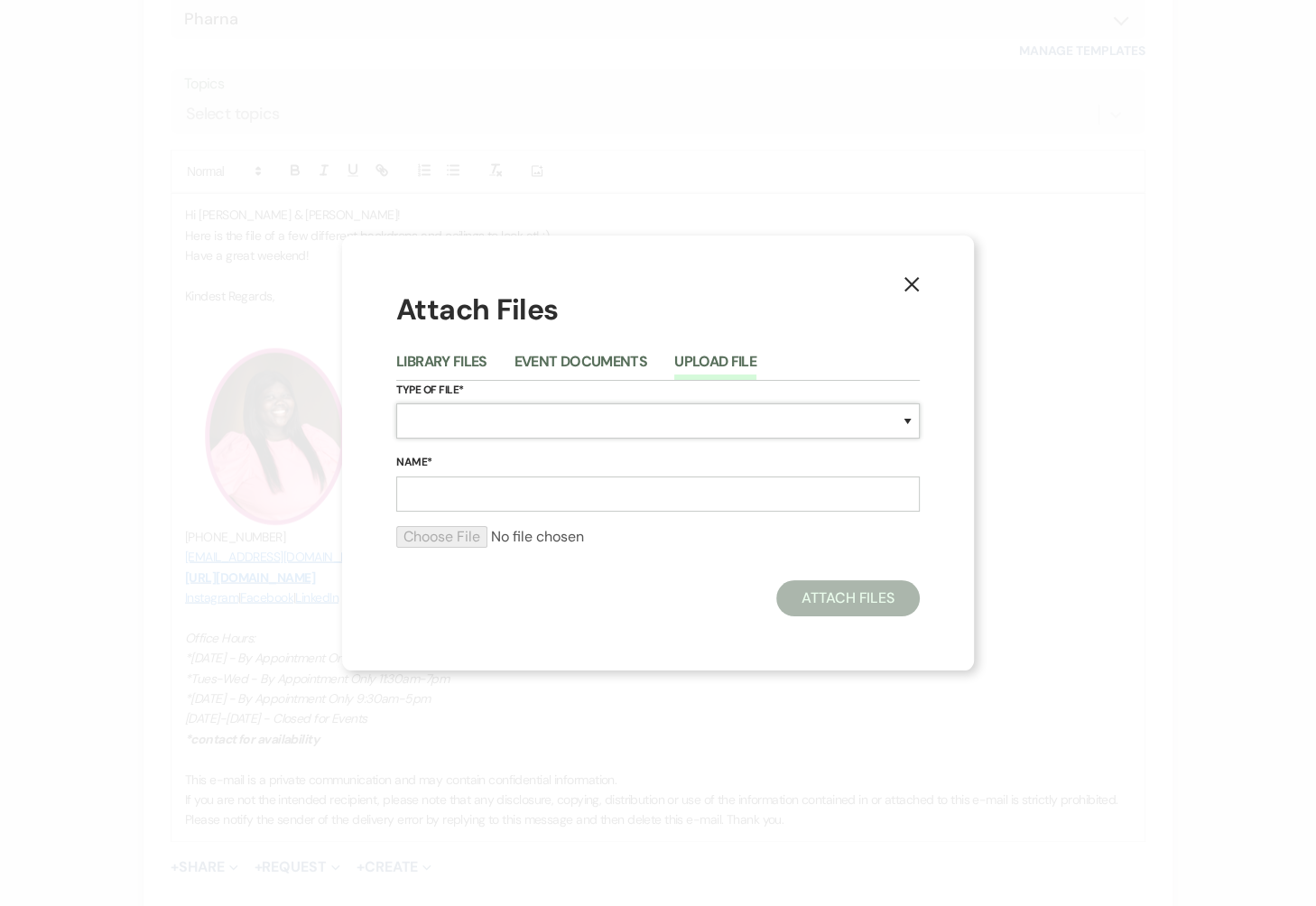
click at [541, 418] on select "Special Event Insurance Vendor Certificate of Insurance Contracts / Rental Agre…" at bounding box center [658, 421] width 524 height 35
select select "0"
click at [468, 499] on input "Name*" at bounding box center [658, 494] width 524 height 35
click at [425, 494] on input "Cieling and Backdrops" at bounding box center [658, 494] width 524 height 35
type input "Ceiling and Backdrops"
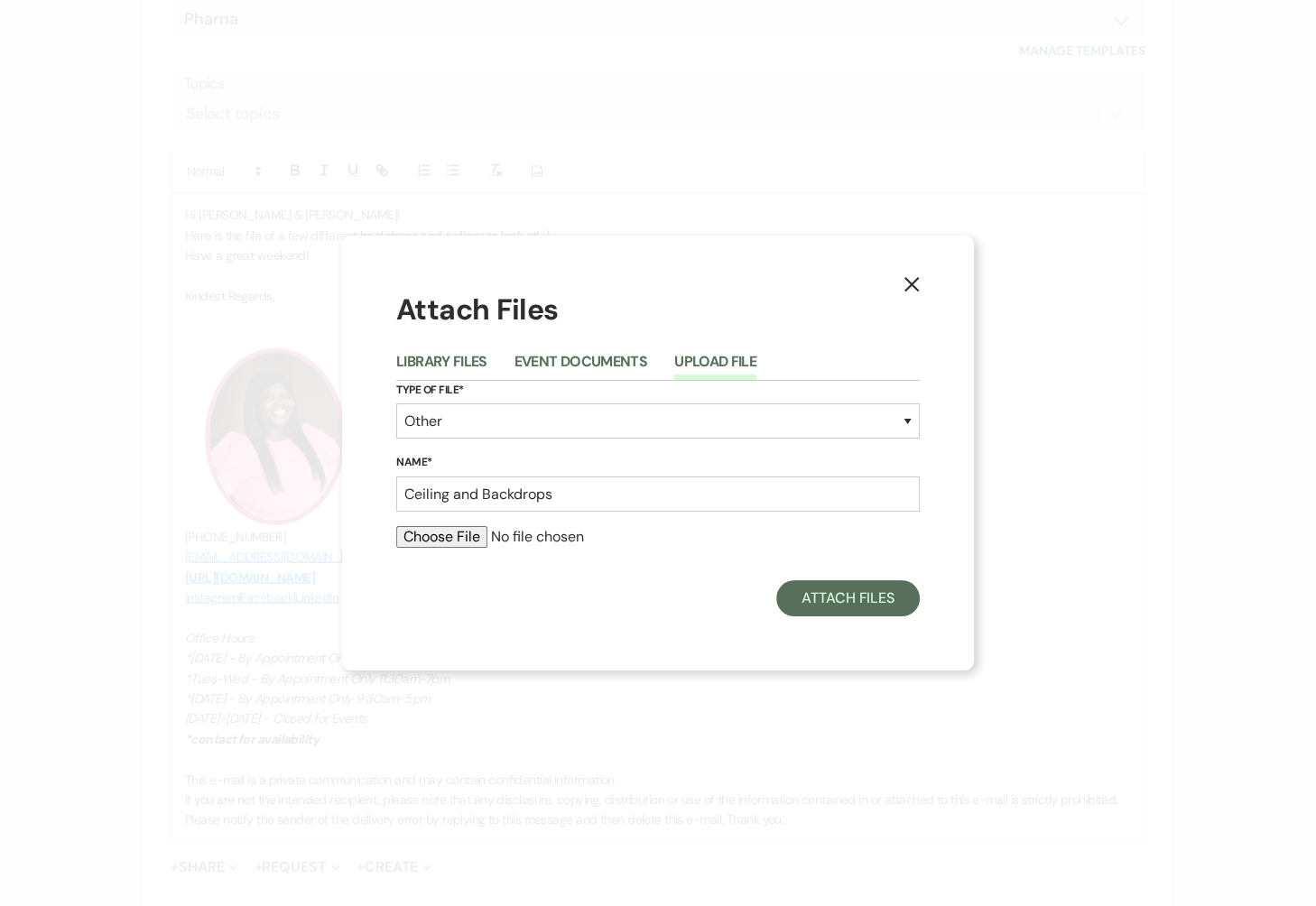
click at [448, 530] on input "file" at bounding box center [658, 537] width 524 height 21
type input "C:\fakepath\BackdropsCeilings (3).pdf"
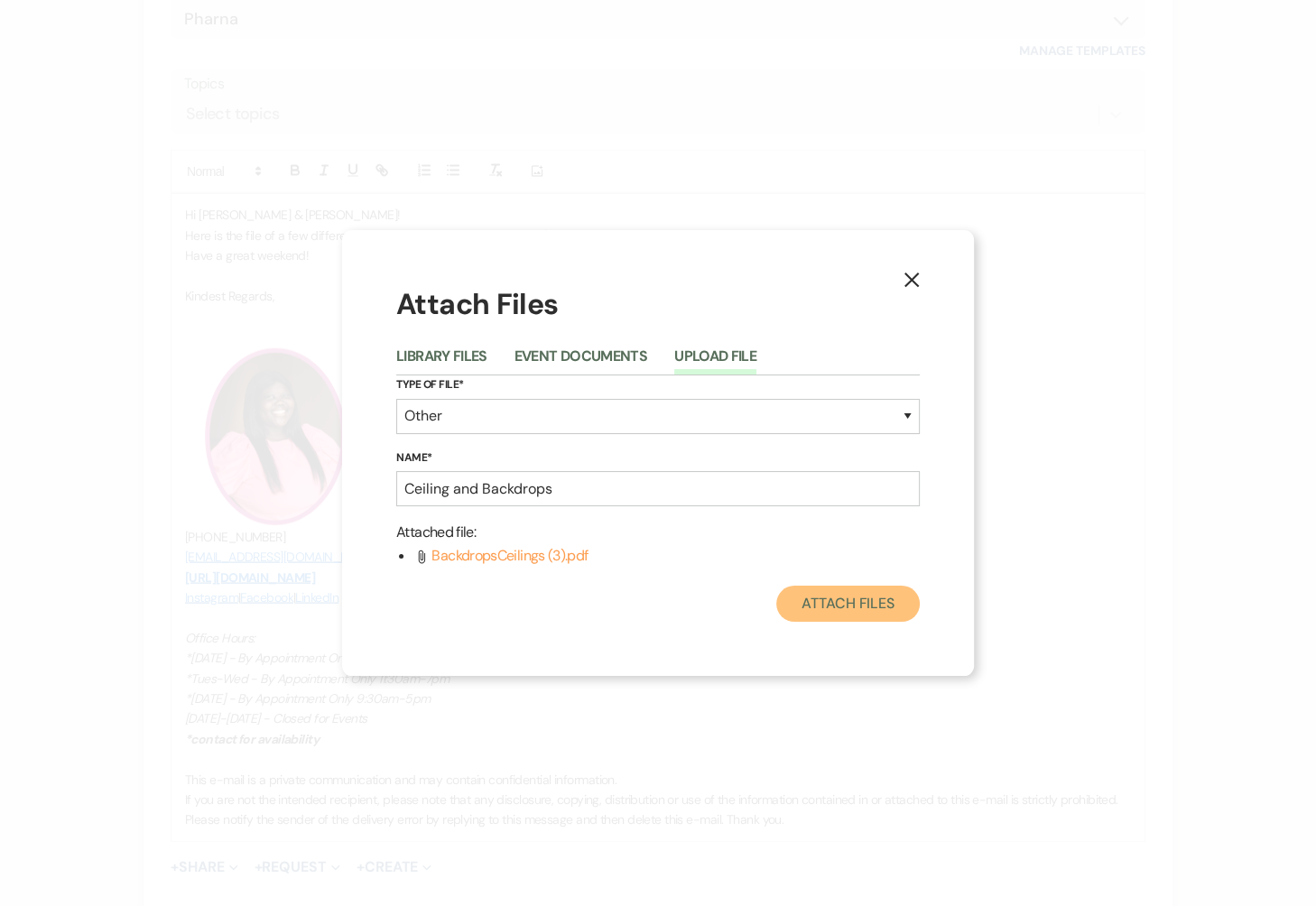
click at [858, 594] on button "Attach Files" at bounding box center [848, 604] width 144 height 36
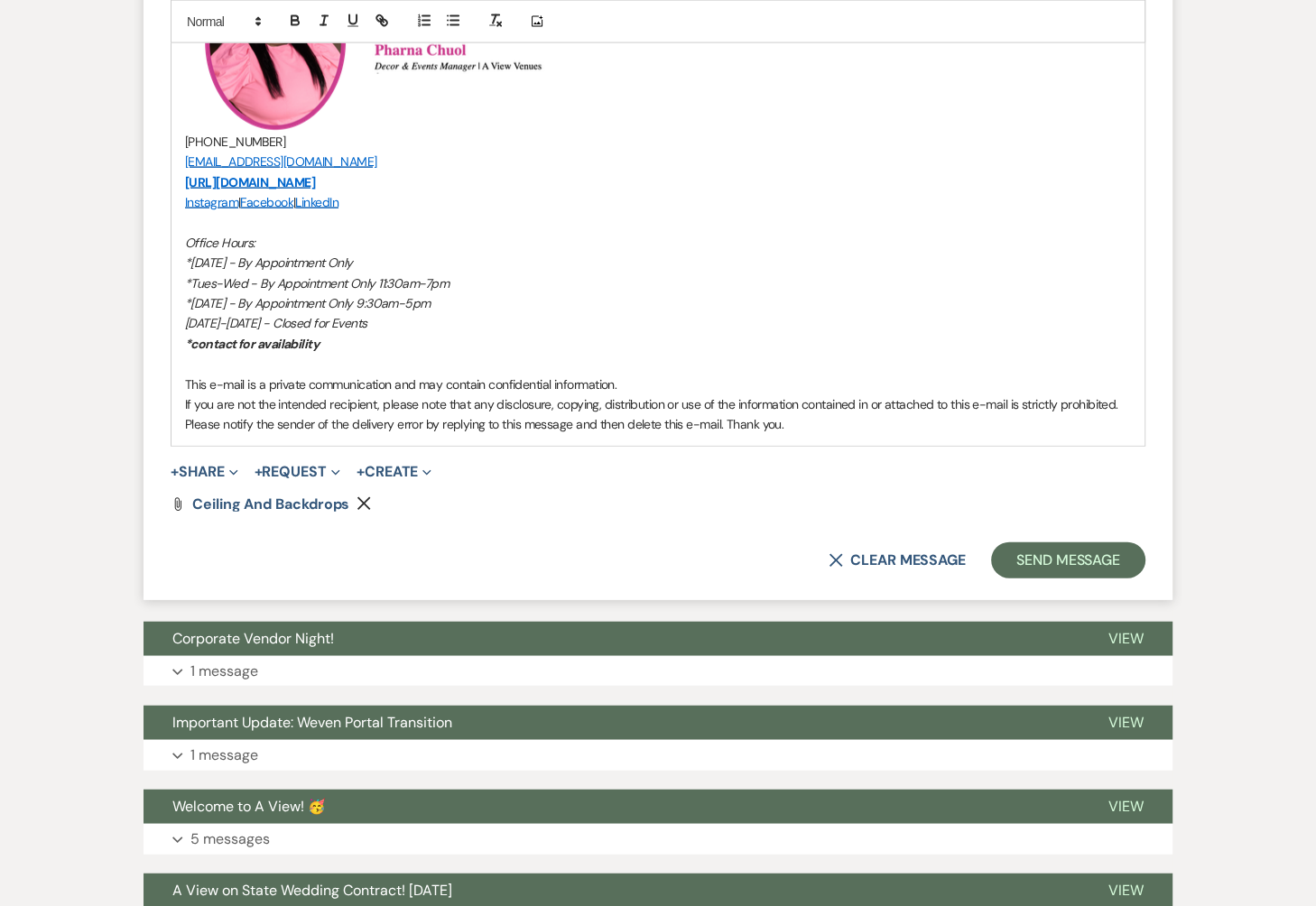
scroll to position [15454, 0]
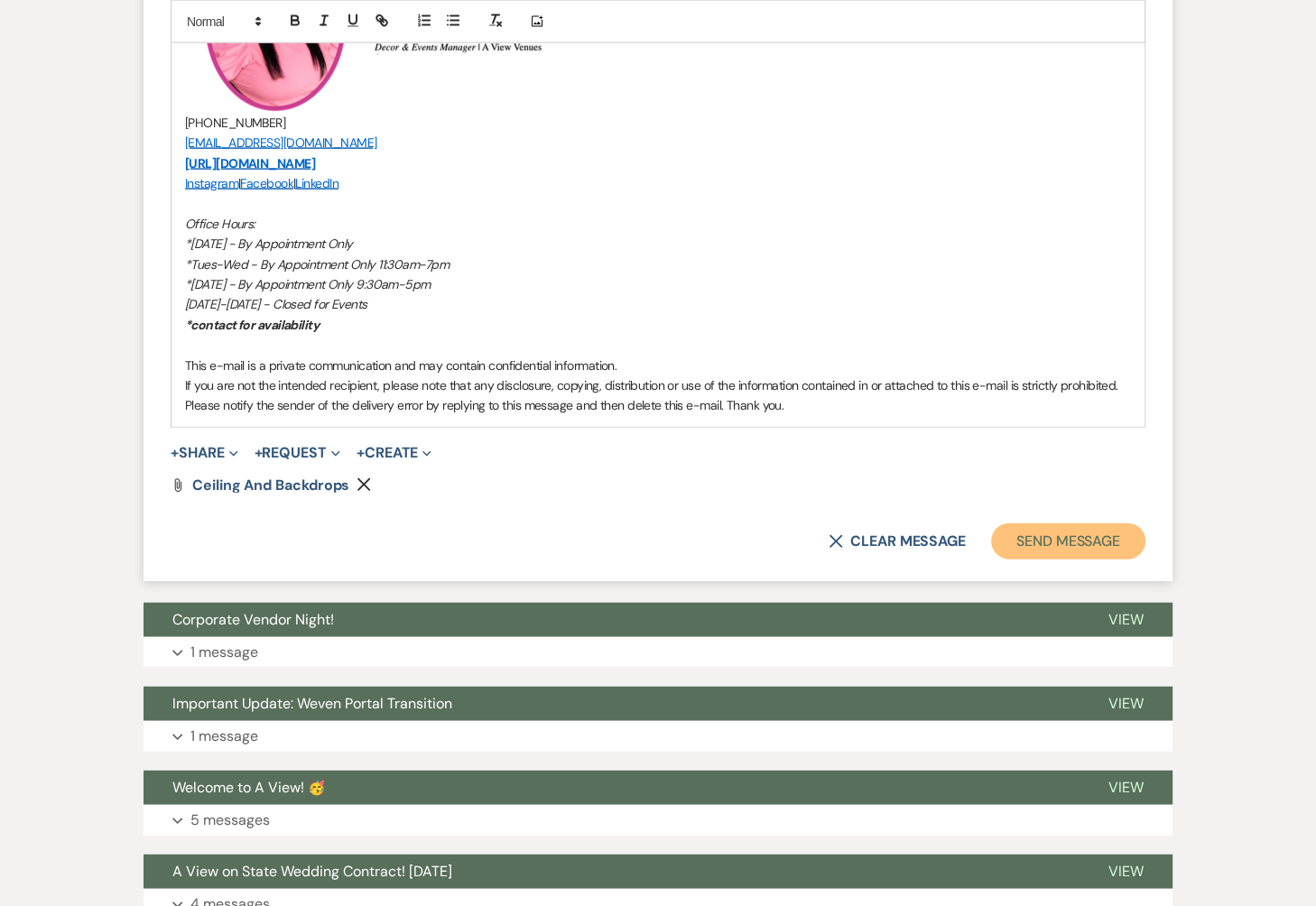
click at [1105, 524] on button "Send Message" at bounding box center [1068, 541] width 155 height 36
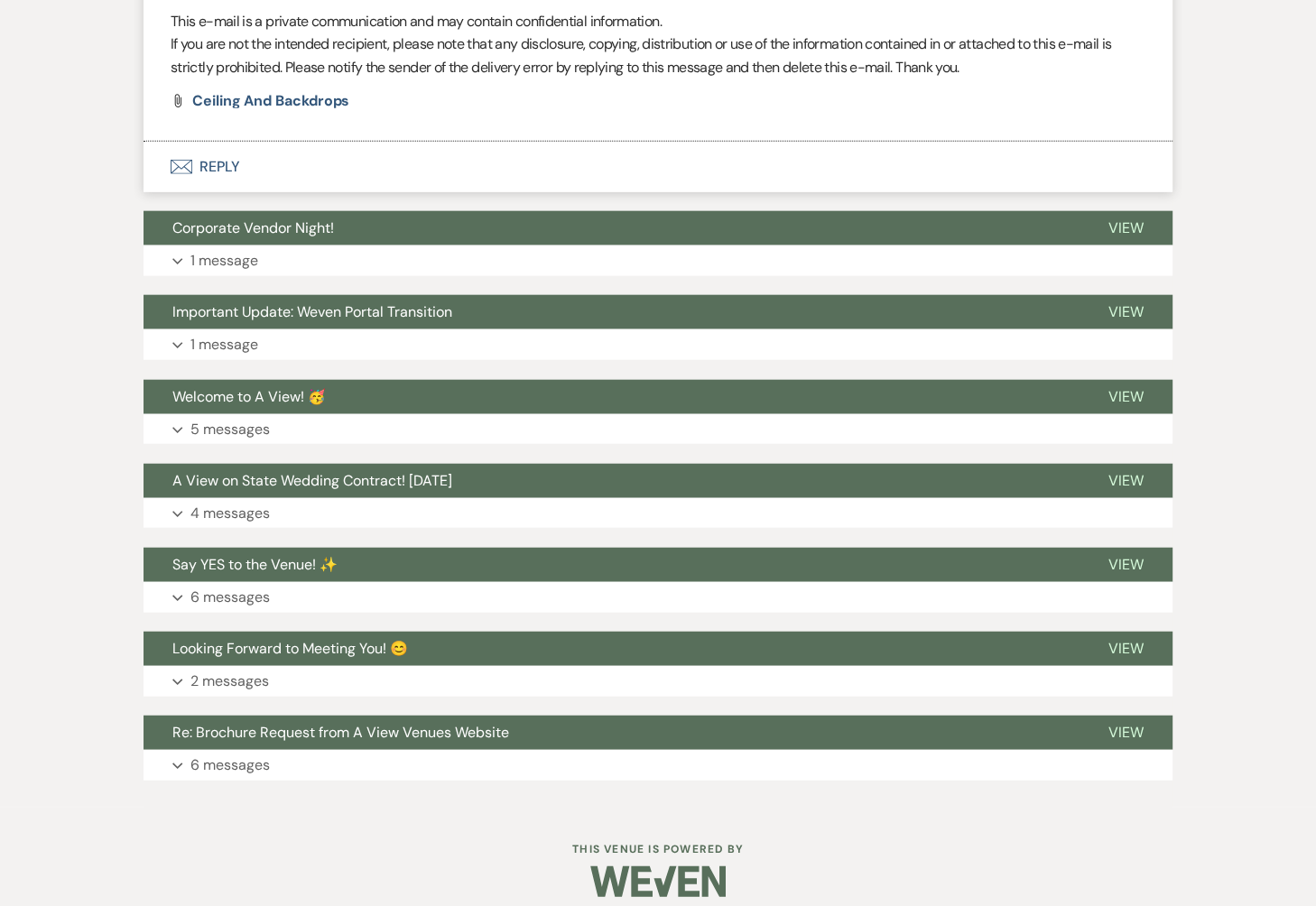
scroll to position [15519, 0]
